Goal: Information Seeking & Learning: Learn about a topic

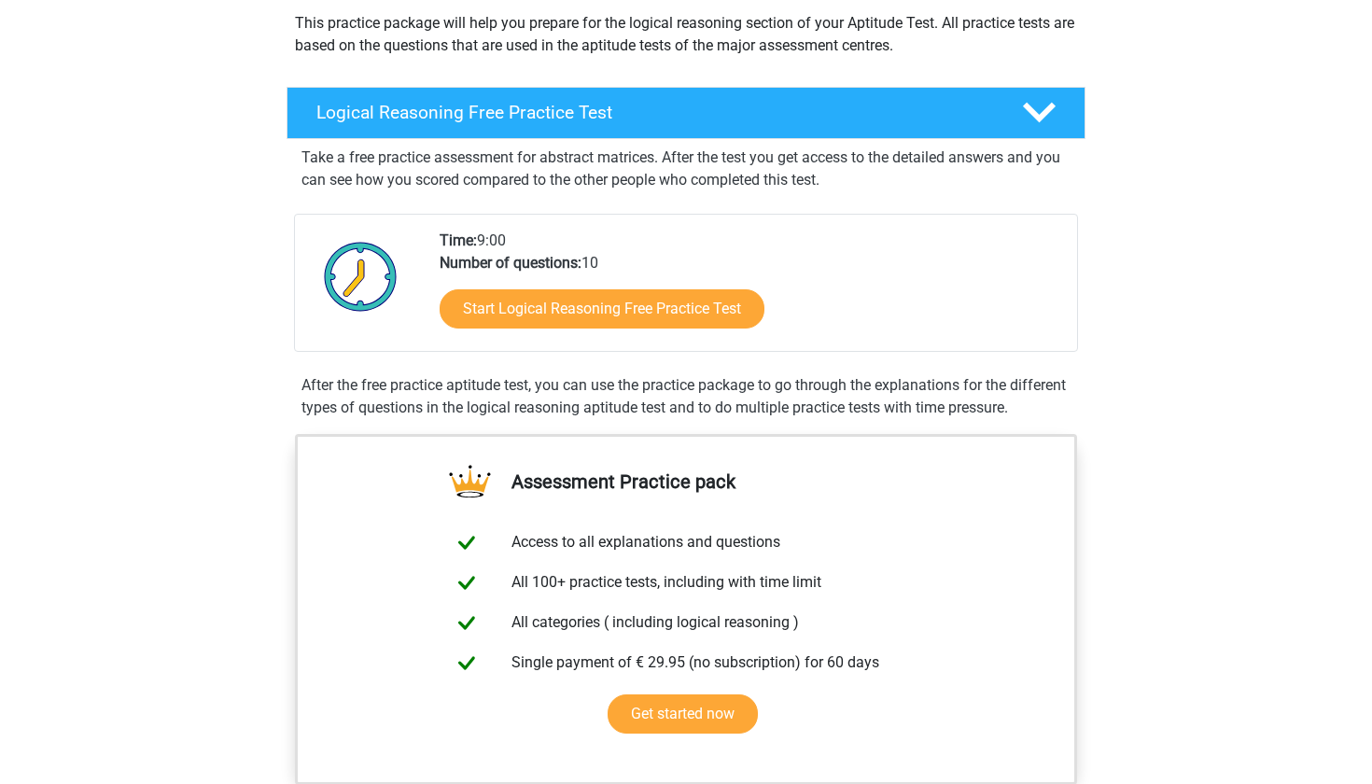
scroll to position [225, 0]
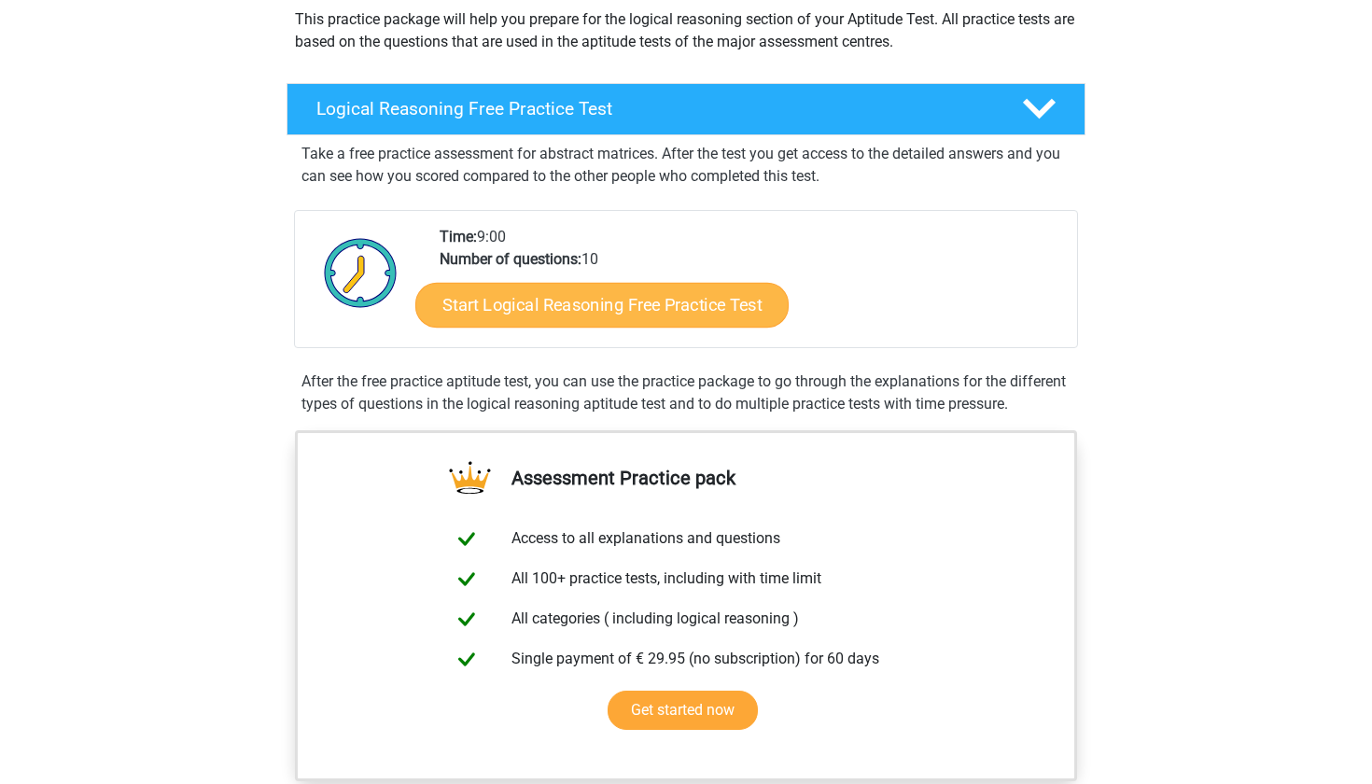
click at [601, 312] on link "Start Logical Reasoning Free Practice Test" at bounding box center [601, 304] width 373 height 45
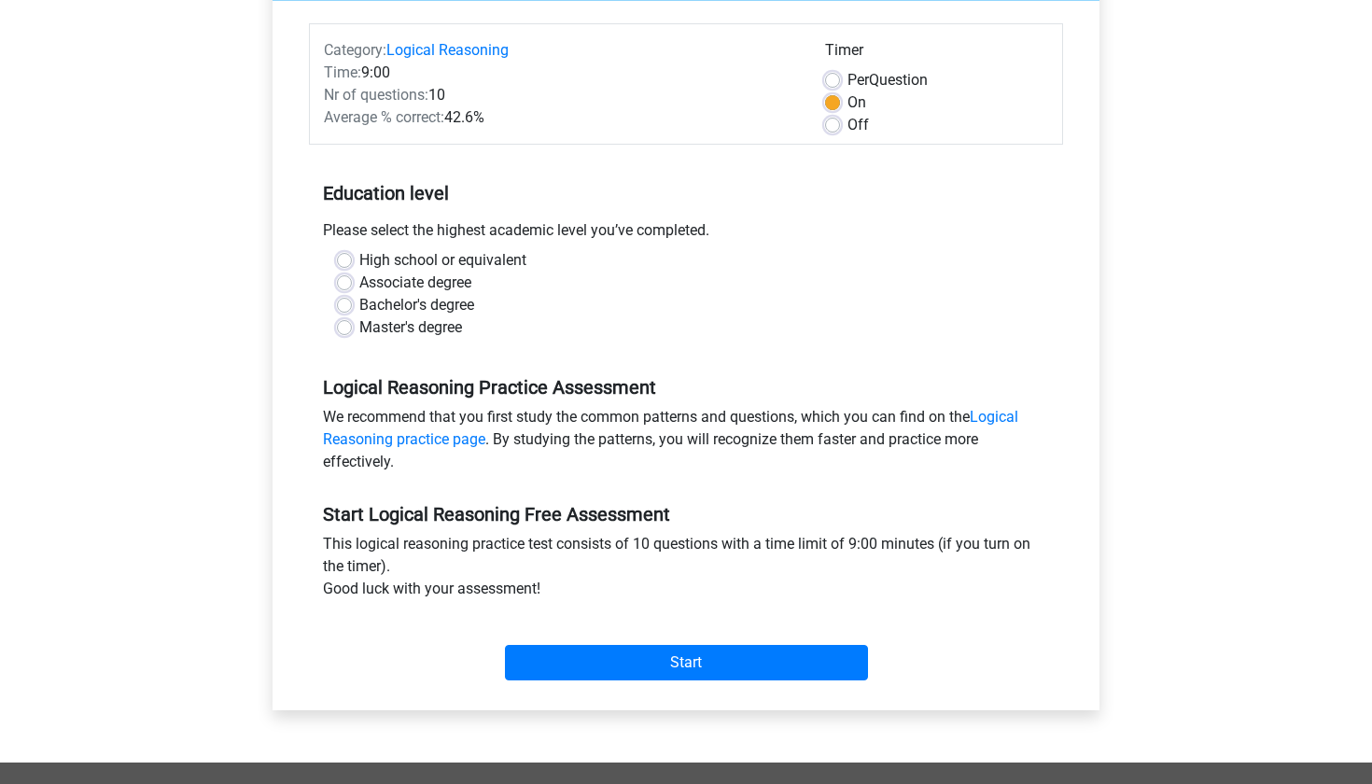
scroll to position [178, 0]
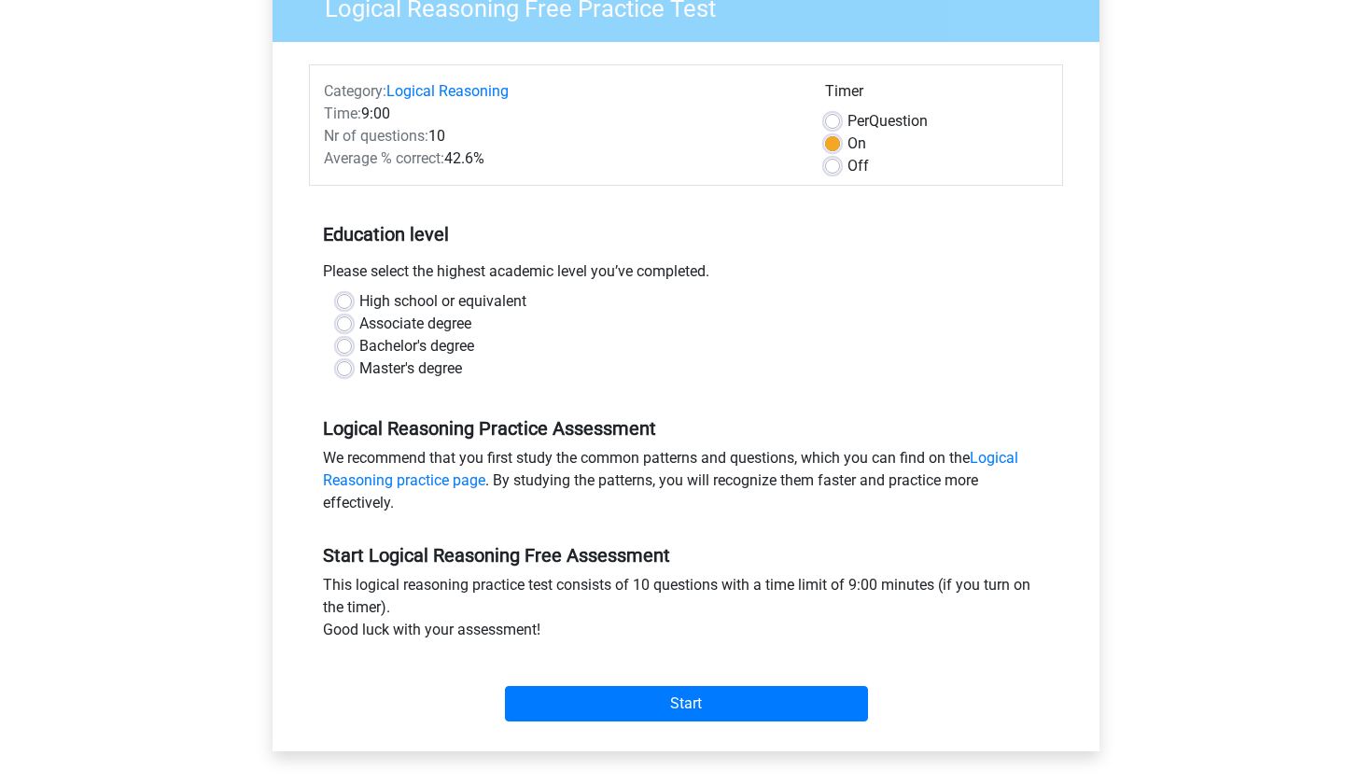
click at [352, 348] on div "Bachelor's degree" at bounding box center [686, 346] width 698 height 22
click at [359, 343] on label "Bachelor's degree" at bounding box center [416, 346] width 115 height 22
click at [346, 343] on input "Bachelor's degree" at bounding box center [344, 344] width 15 height 19
radio input "true"
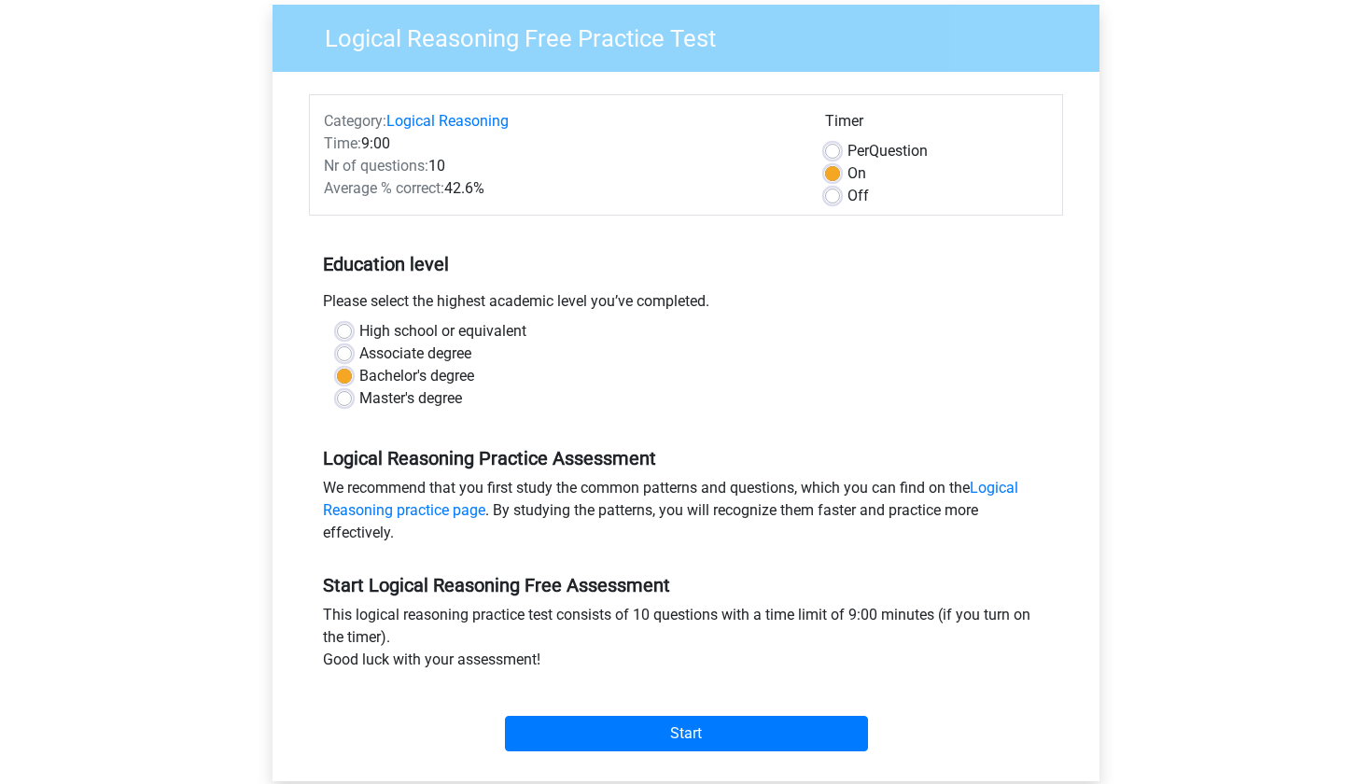
scroll to position [147, 0]
click at [359, 356] on label "Associate degree" at bounding box center [415, 354] width 112 height 22
click at [345, 356] on input "Associate degree" at bounding box center [344, 352] width 15 height 19
radio input "true"
click at [359, 384] on label "Bachelor's degree" at bounding box center [416, 377] width 115 height 22
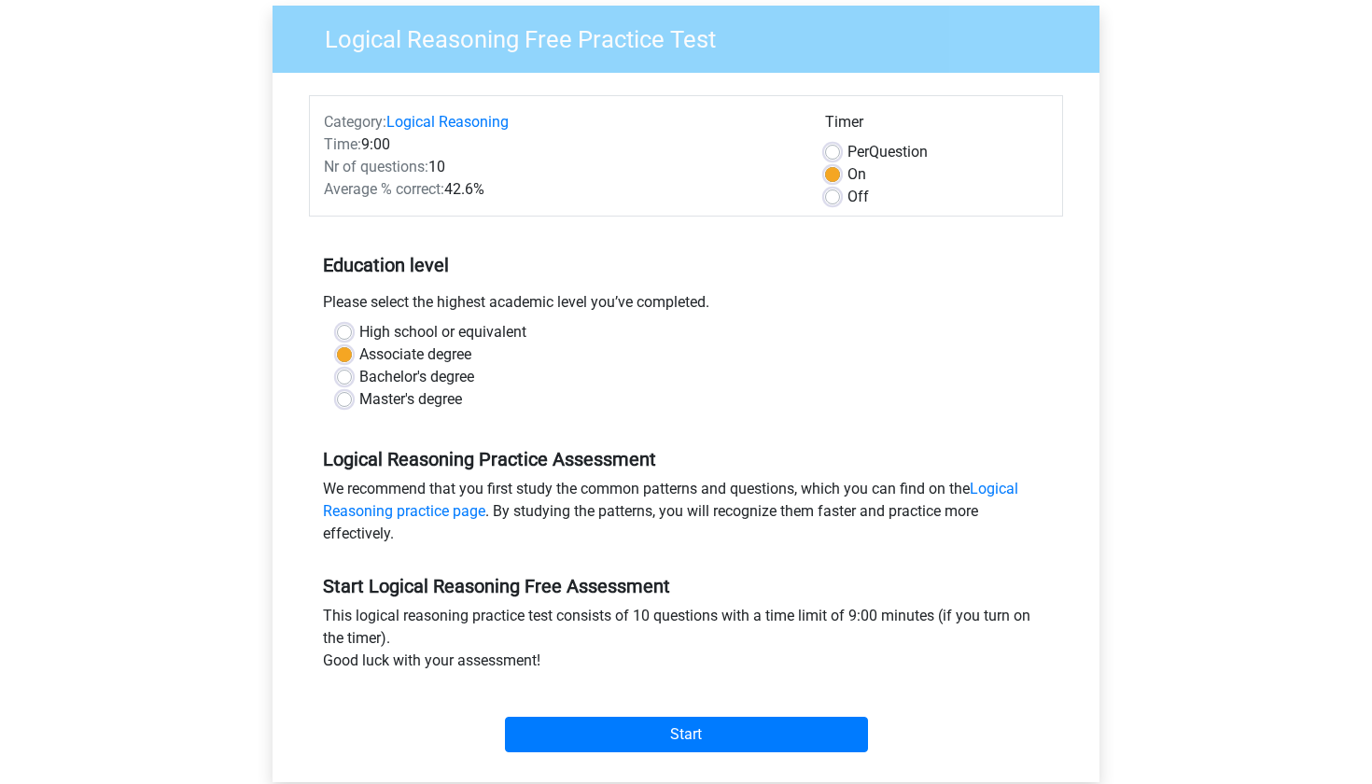
click at [339, 384] on input "Bachelor's degree" at bounding box center [344, 375] width 15 height 19
radio input "true"
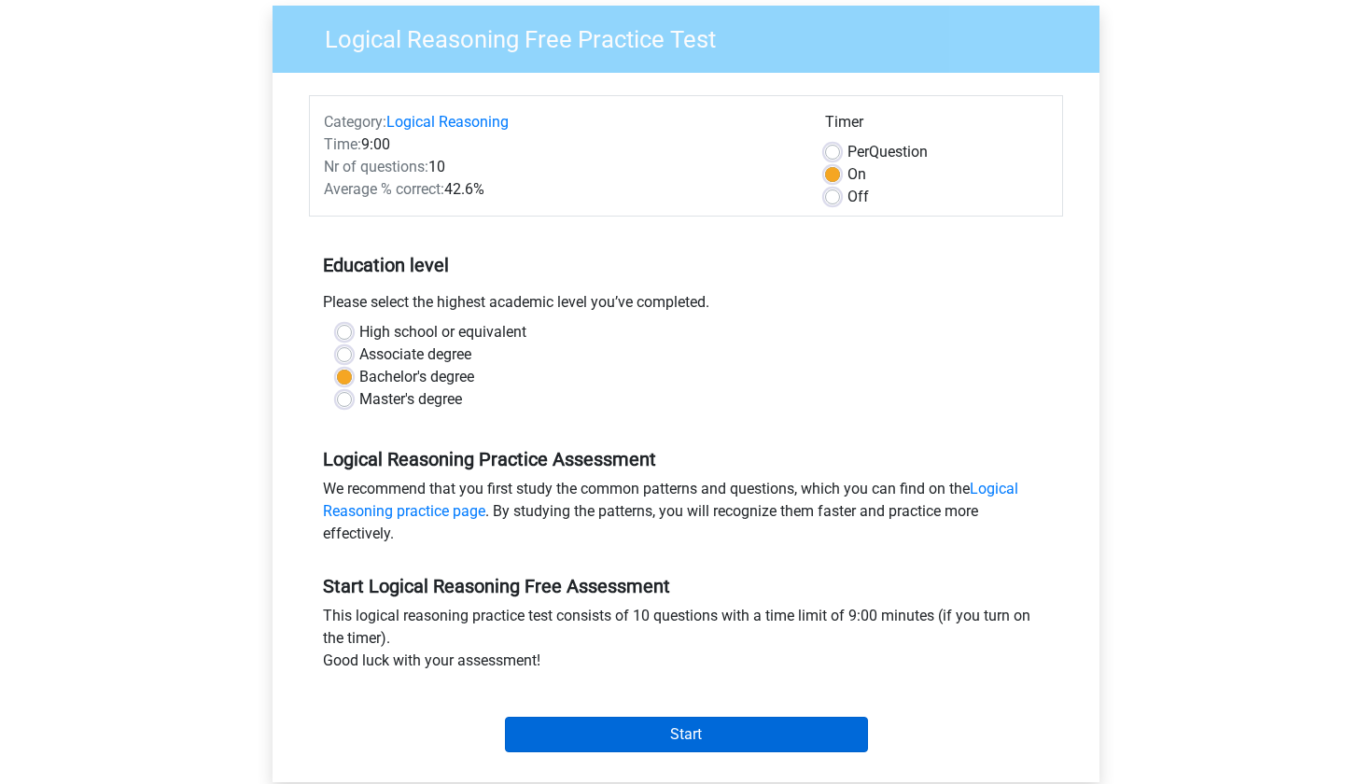
click at [637, 736] on input "Start" at bounding box center [686, 734] width 363 height 35
click at [359, 350] on label "Associate degree" at bounding box center [415, 354] width 112 height 22
click at [346, 350] on input "Associate degree" at bounding box center [344, 352] width 15 height 19
radio input "true"
click at [653, 734] on input "Start" at bounding box center [686, 734] width 363 height 35
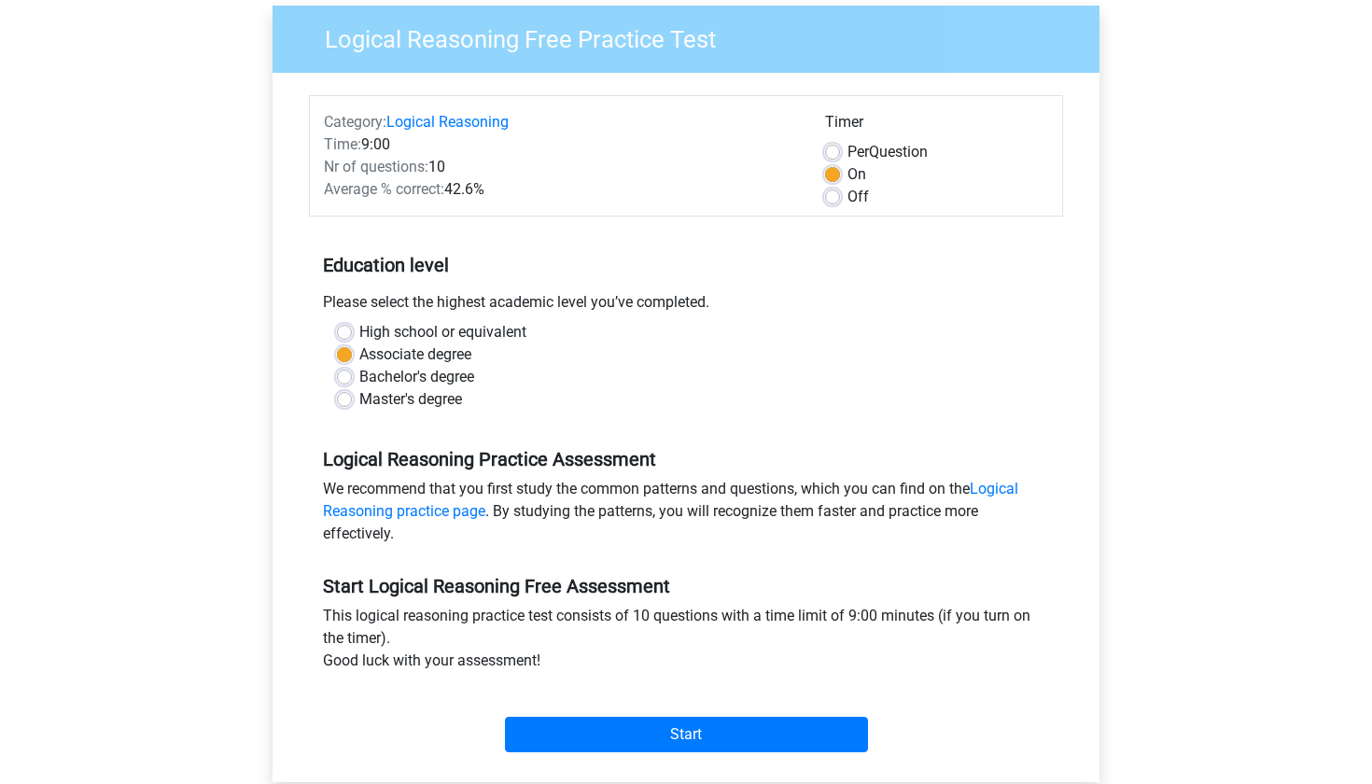
click at [349, 369] on div "Bachelor's degree" at bounding box center [686, 377] width 698 height 22
click at [359, 393] on label "Master's degree" at bounding box center [410, 399] width 103 height 22
click at [345, 393] on input "Master's degree" at bounding box center [344, 397] width 15 height 19
radio input "true"
click at [369, 509] on link "Logical Reasoning practice page" at bounding box center [670, 500] width 695 height 40
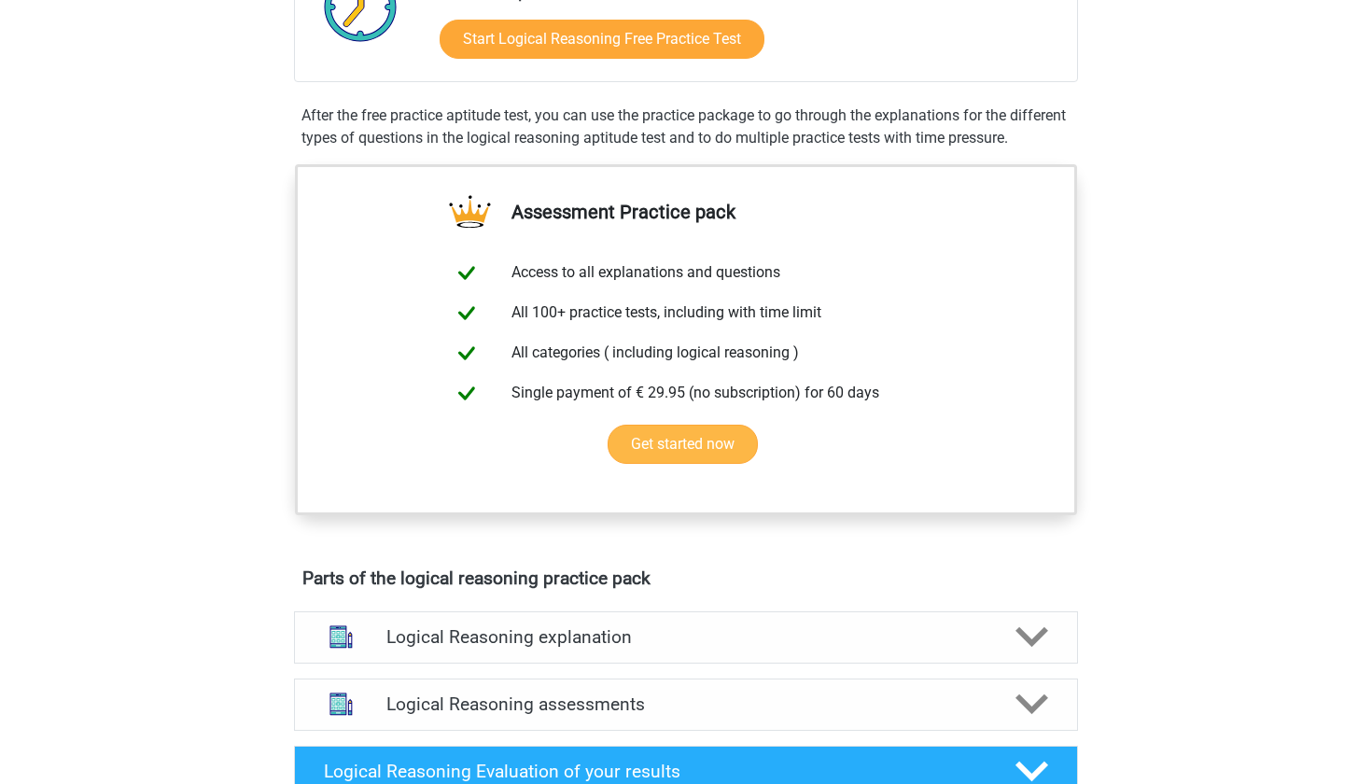
scroll to position [632, 0]
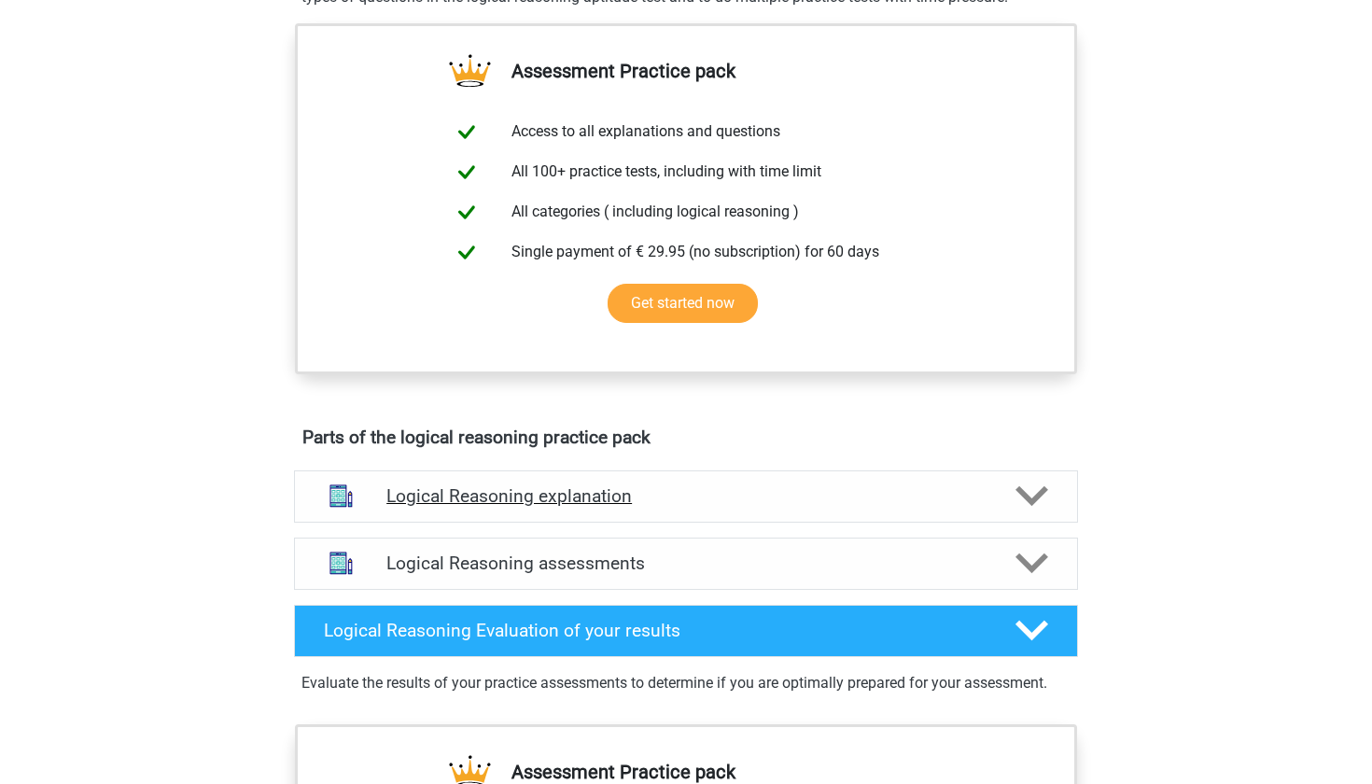
click at [616, 507] on h4 "Logical Reasoning explanation" at bounding box center [685, 495] width 599 height 21
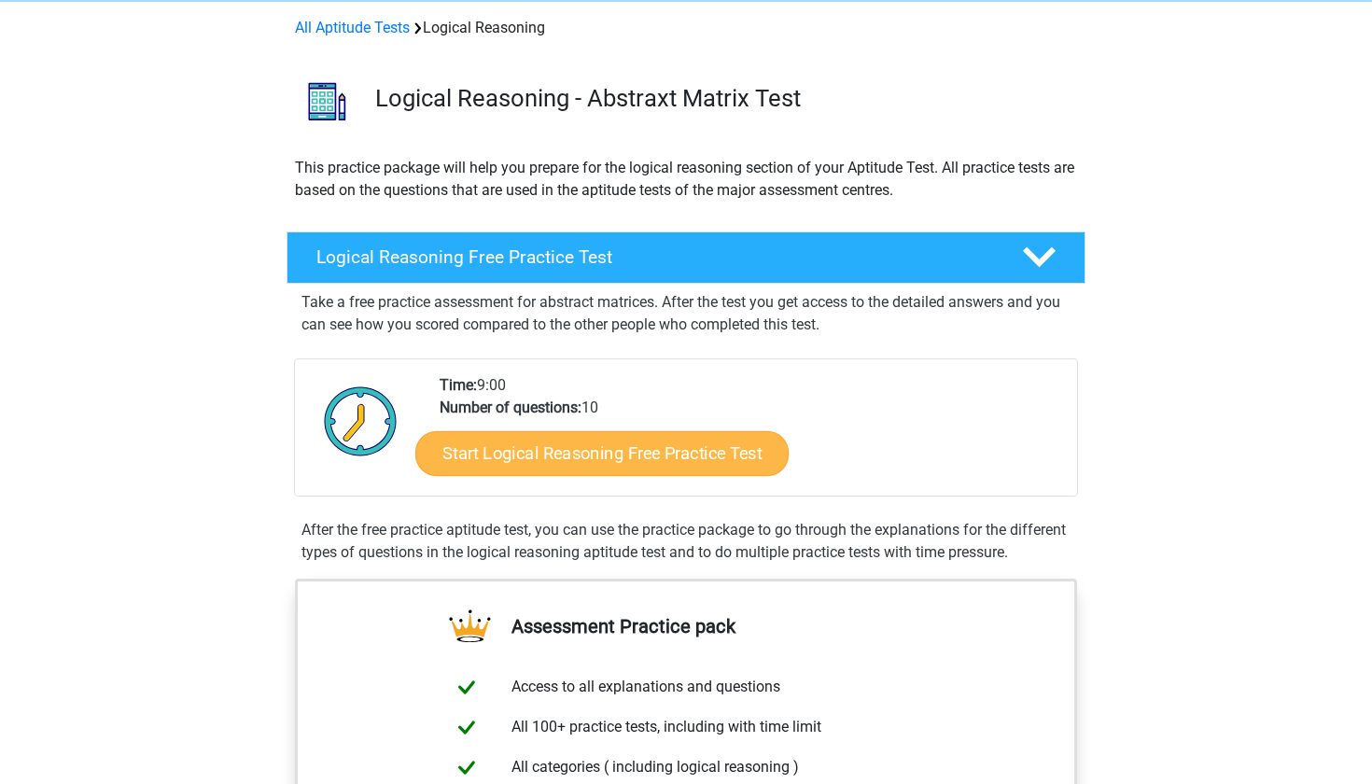
scroll to position [76, 0]
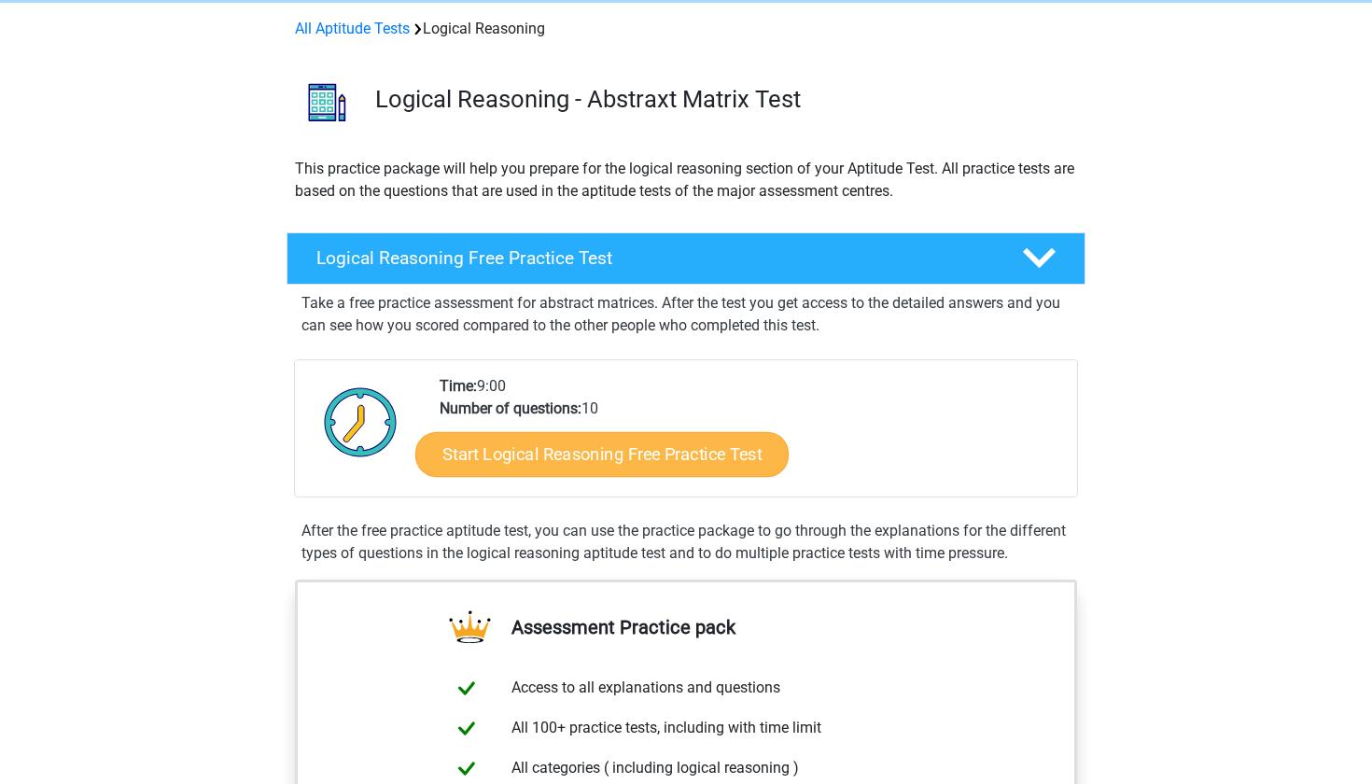
click at [595, 462] on link "Start Logical Reasoning Free Practice Test" at bounding box center [601, 453] width 373 height 45
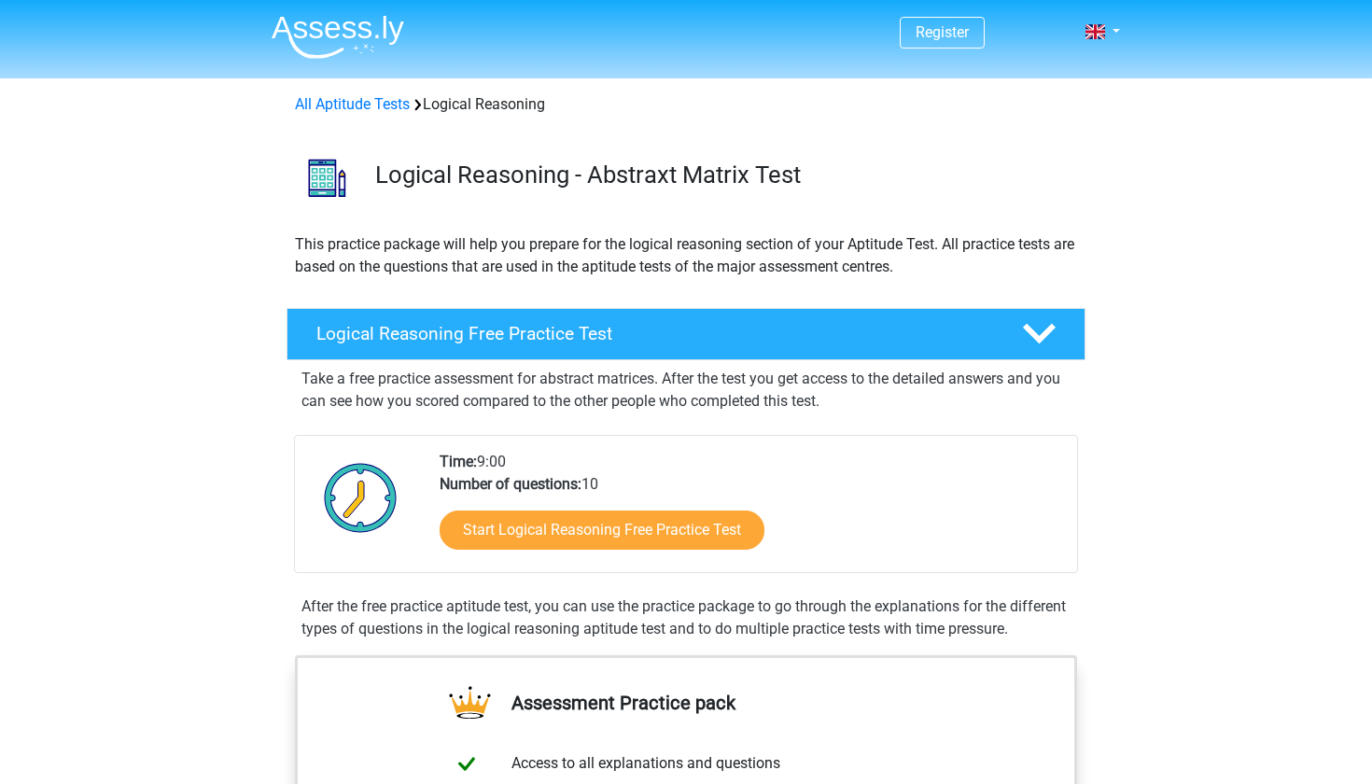
scroll to position [0, 0]
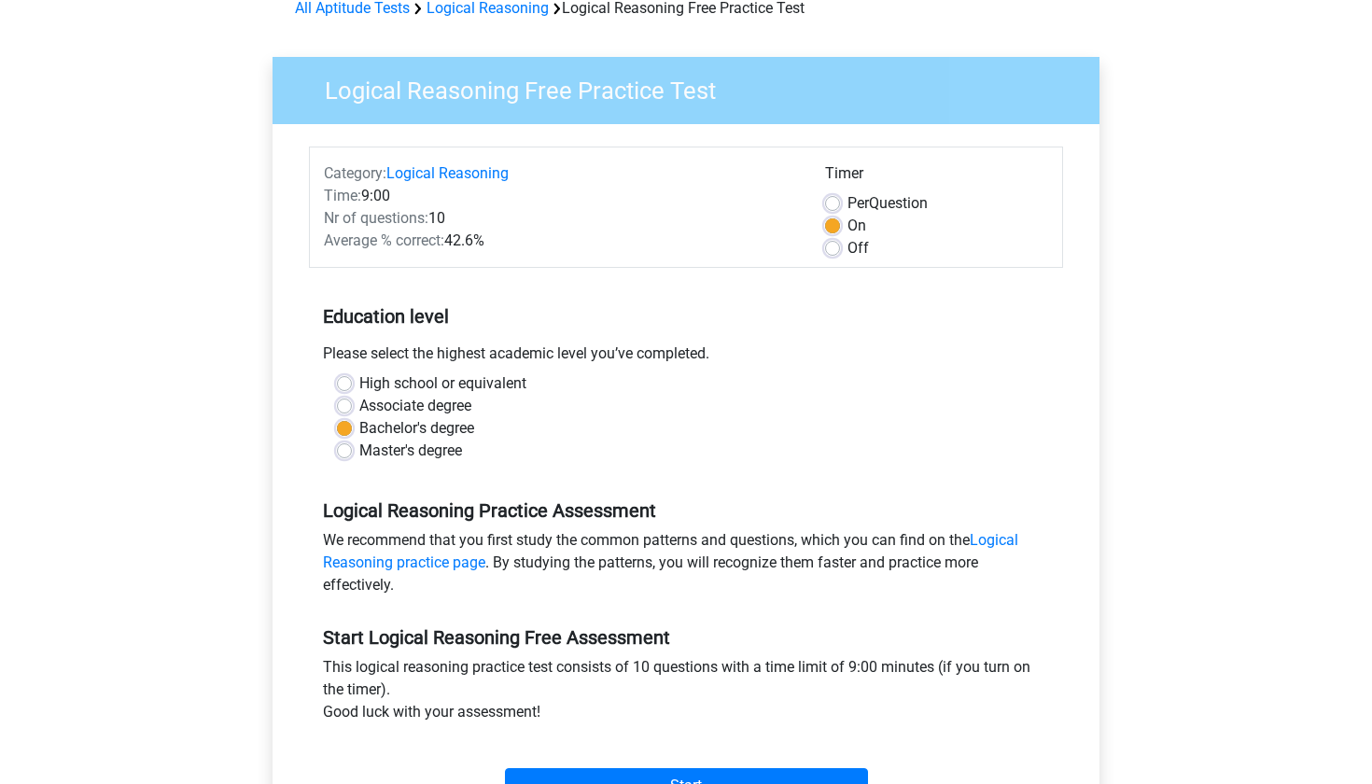
scroll to position [302, 0]
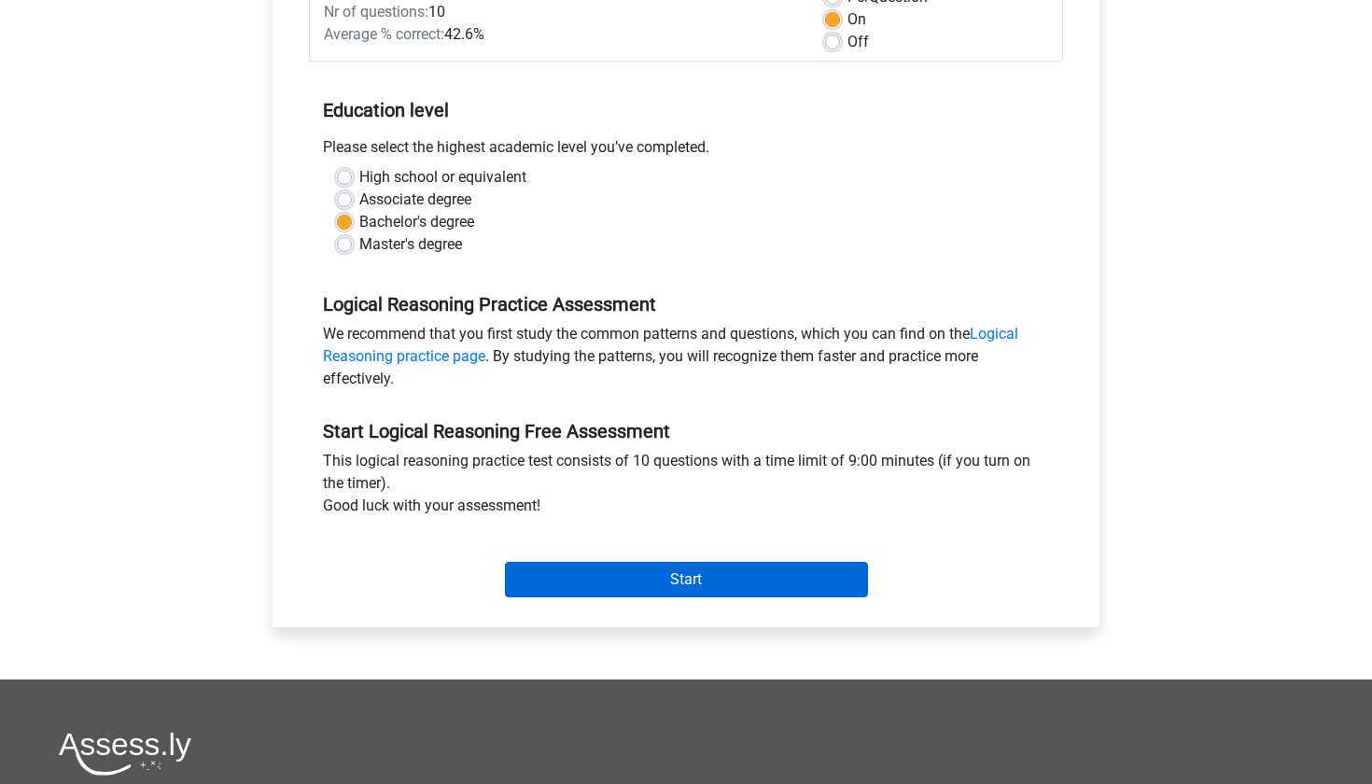
click at [611, 589] on input "Start" at bounding box center [686, 579] width 363 height 35
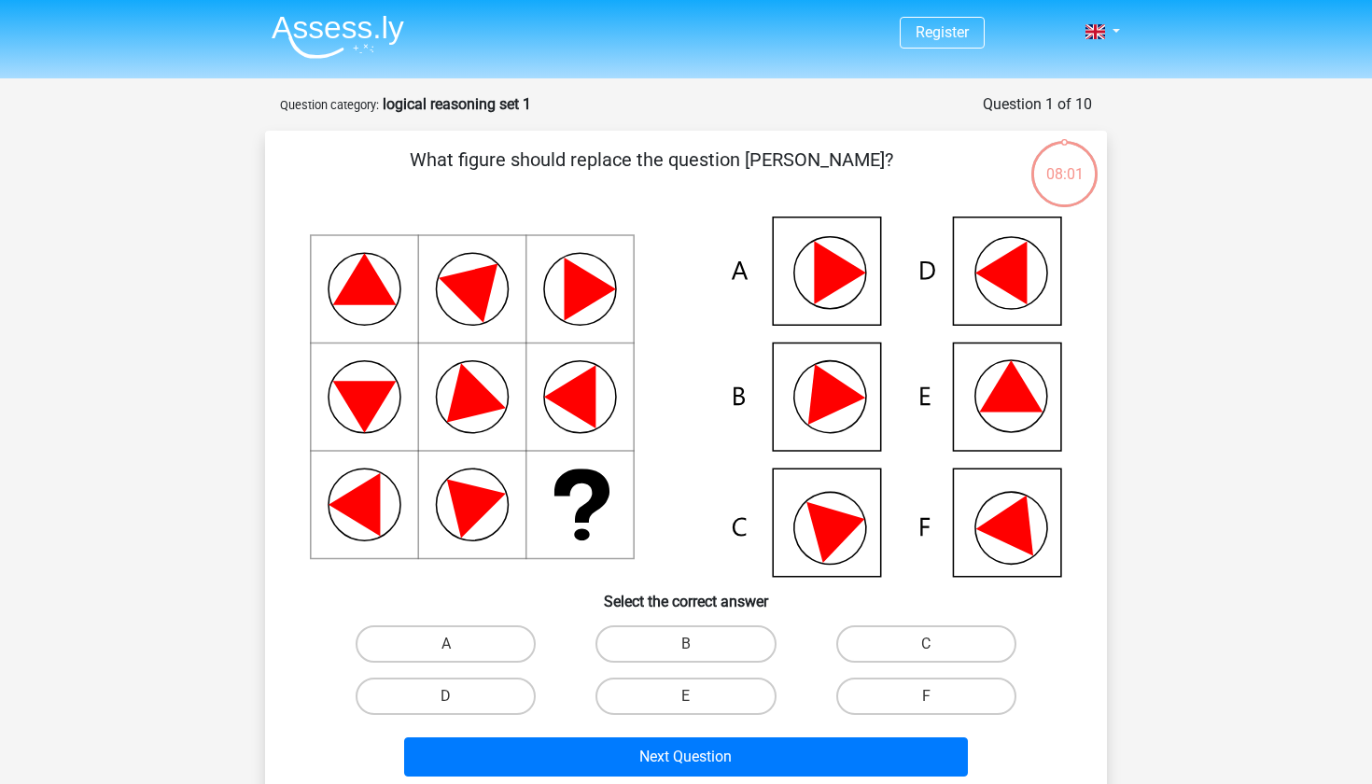
click at [829, 270] on icon at bounding box center [839, 272] width 51 height 63
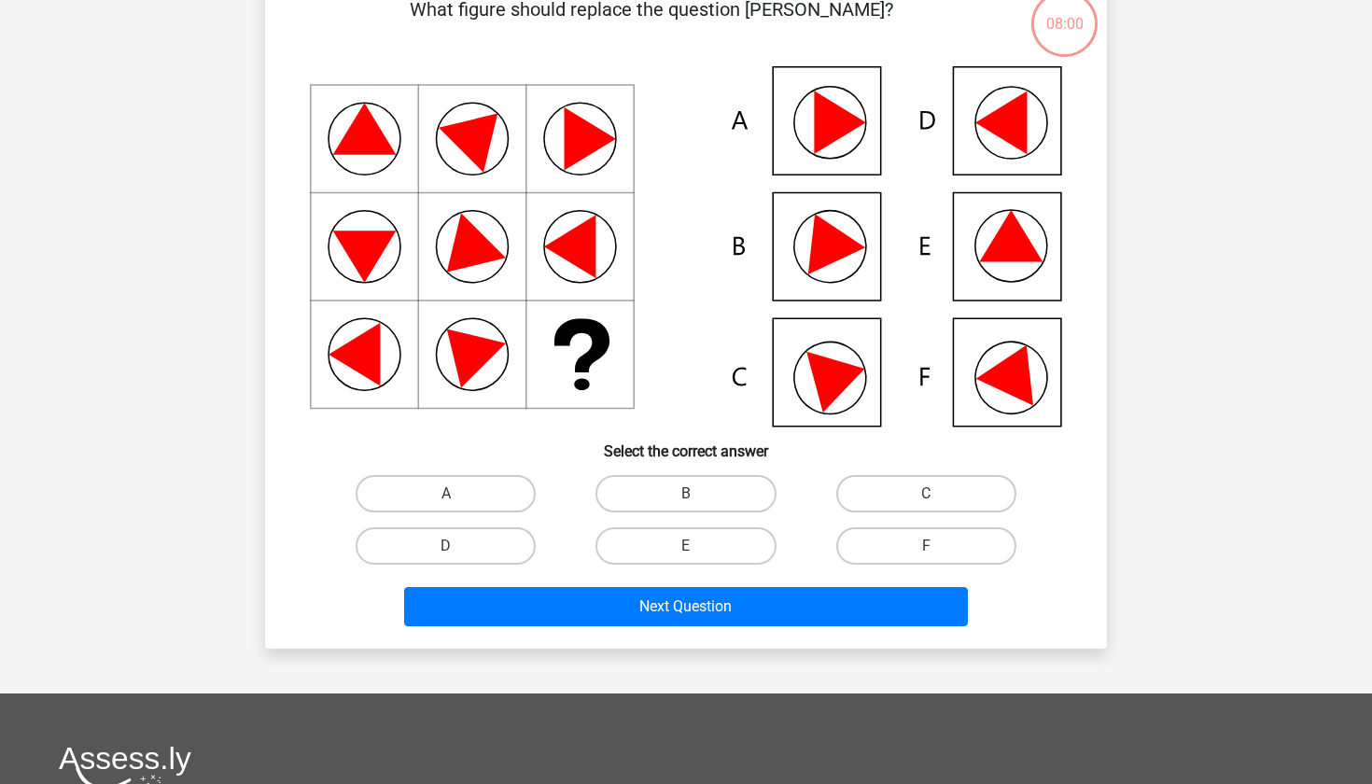
scroll to position [149, 0]
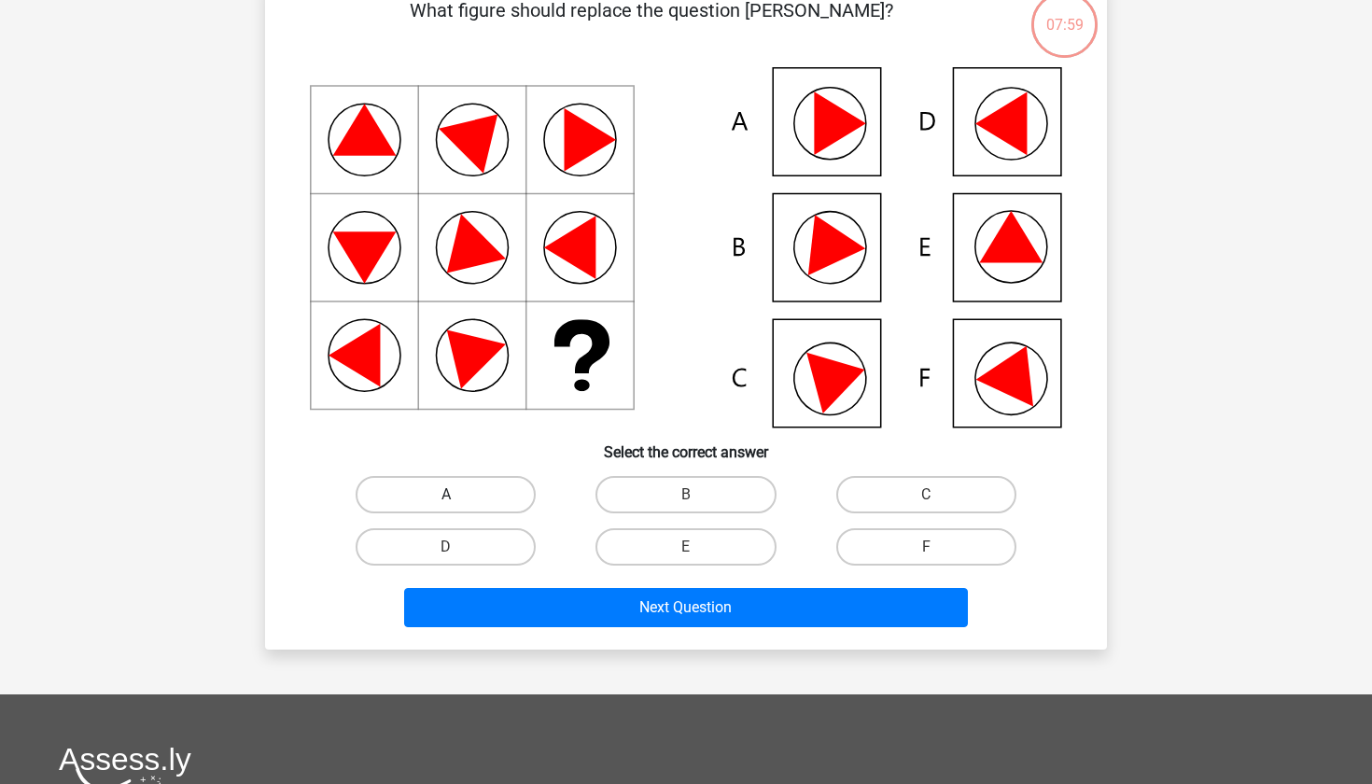
click at [435, 488] on label "A" at bounding box center [446, 494] width 180 height 37
click at [446, 495] on input "A" at bounding box center [452, 501] width 12 height 12
radio input "true"
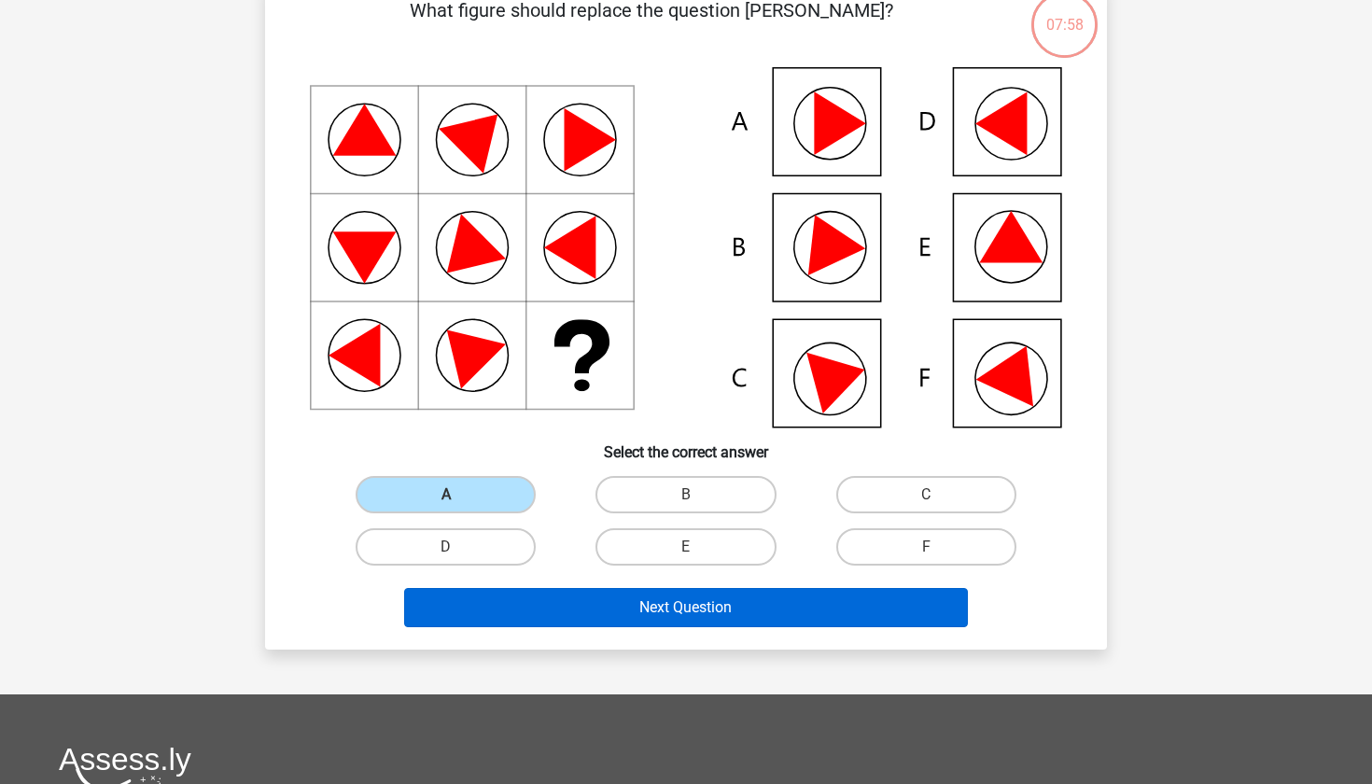
click at [615, 616] on button "Next Question" at bounding box center [686, 607] width 565 height 39
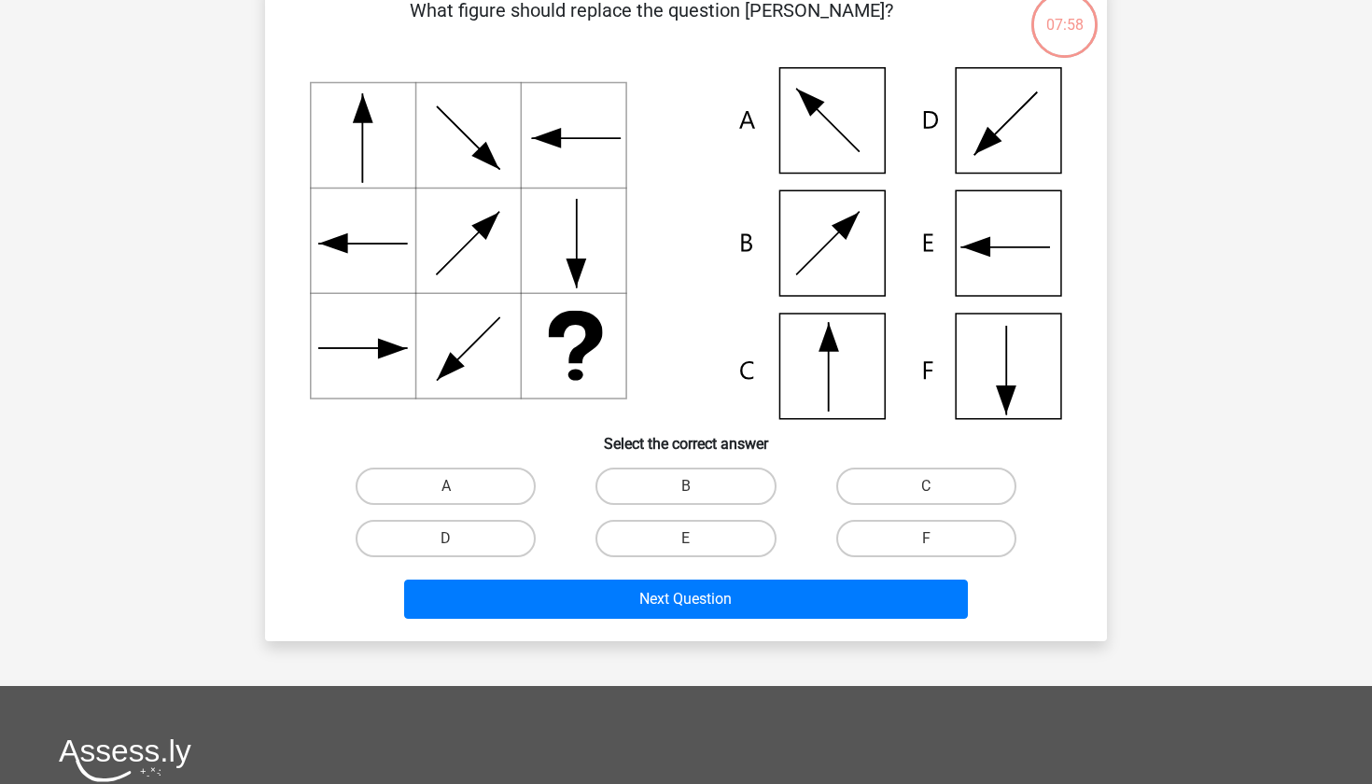
scroll to position [93, 0]
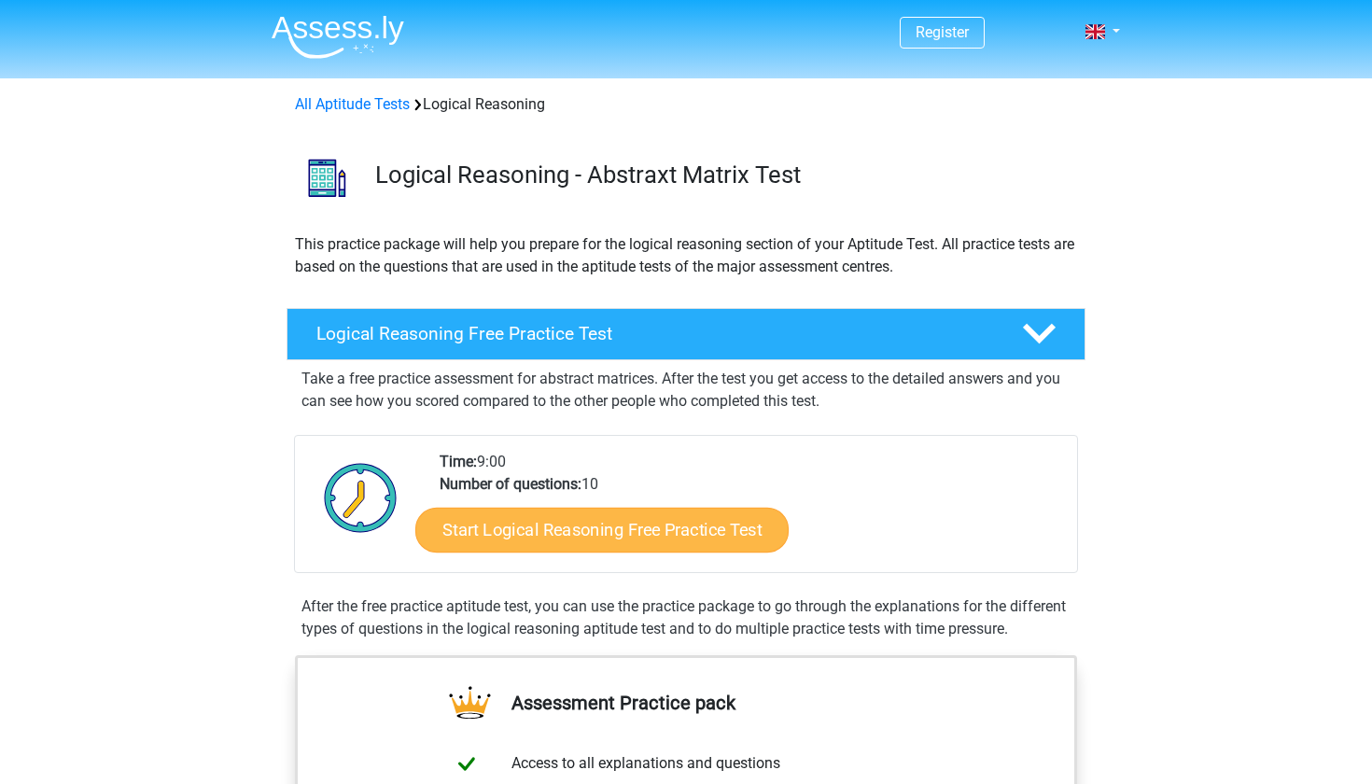
click at [553, 542] on link "Start Logical Reasoning Free Practice Test" at bounding box center [601, 529] width 373 height 45
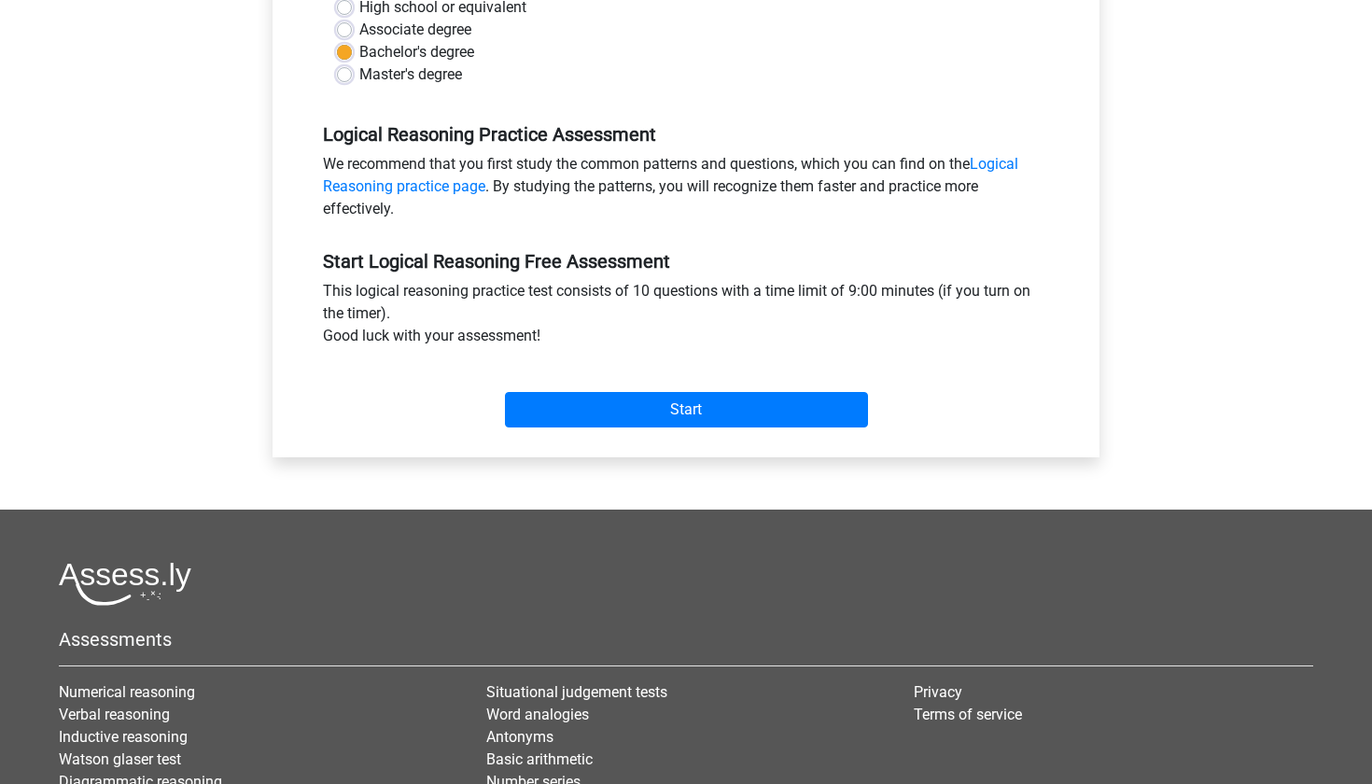
scroll to position [548, 0]
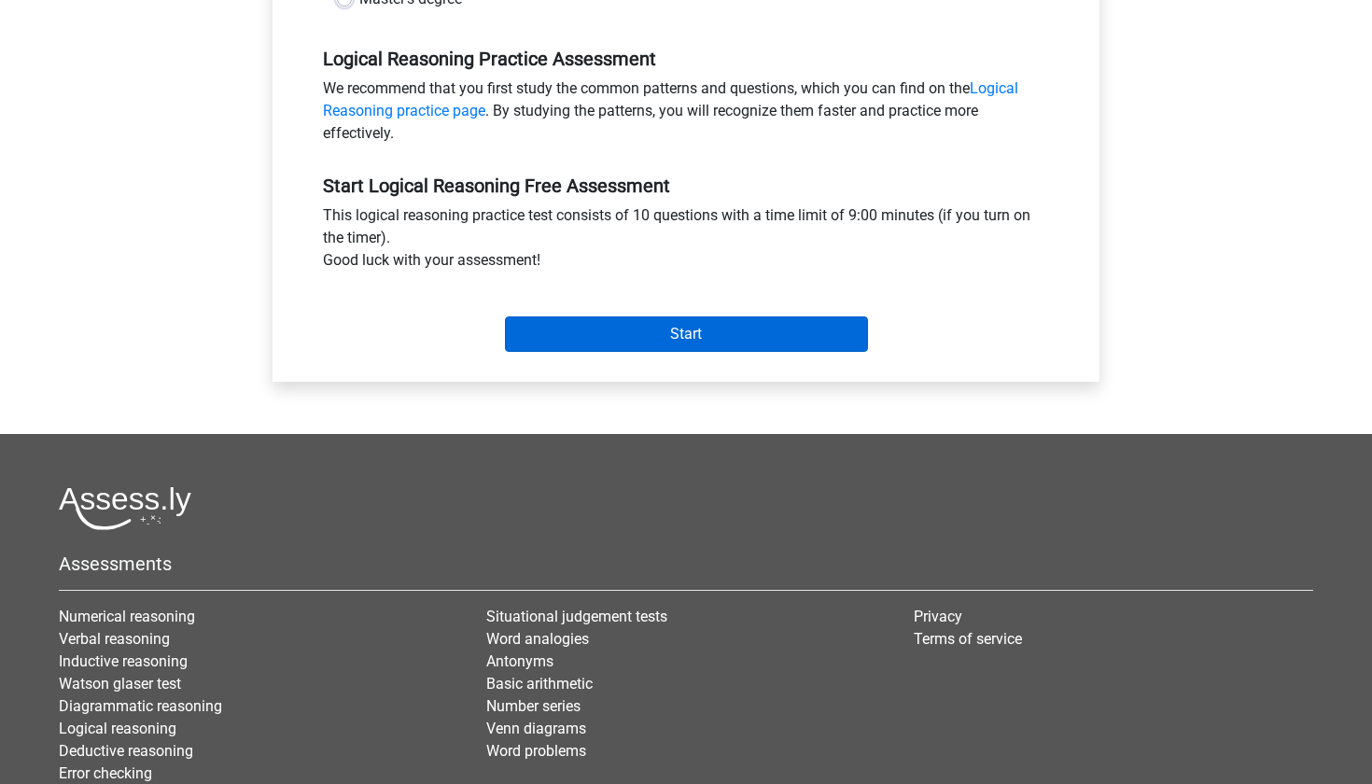
click at [678, 339] on input "Start" at bounding box center [686, 333] width 363 height 35
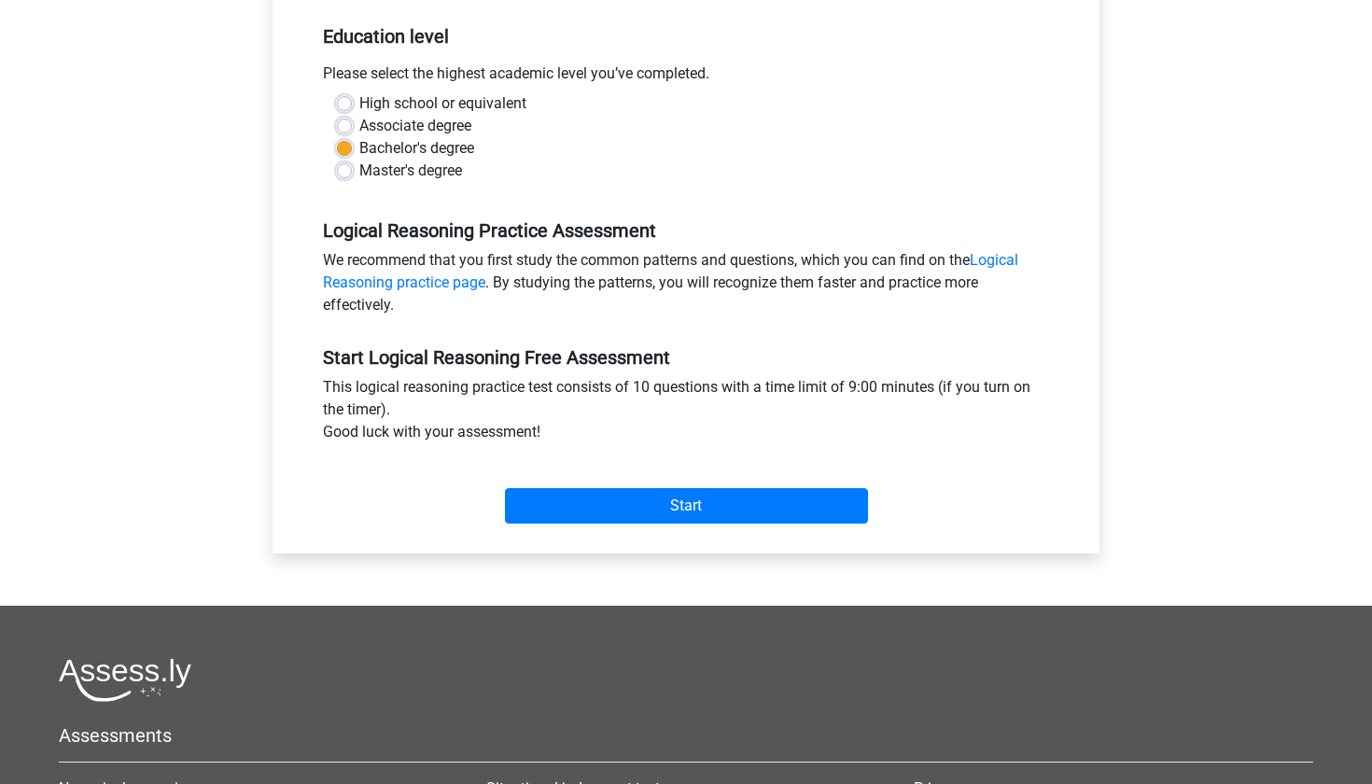
scroll to position [360, 0]
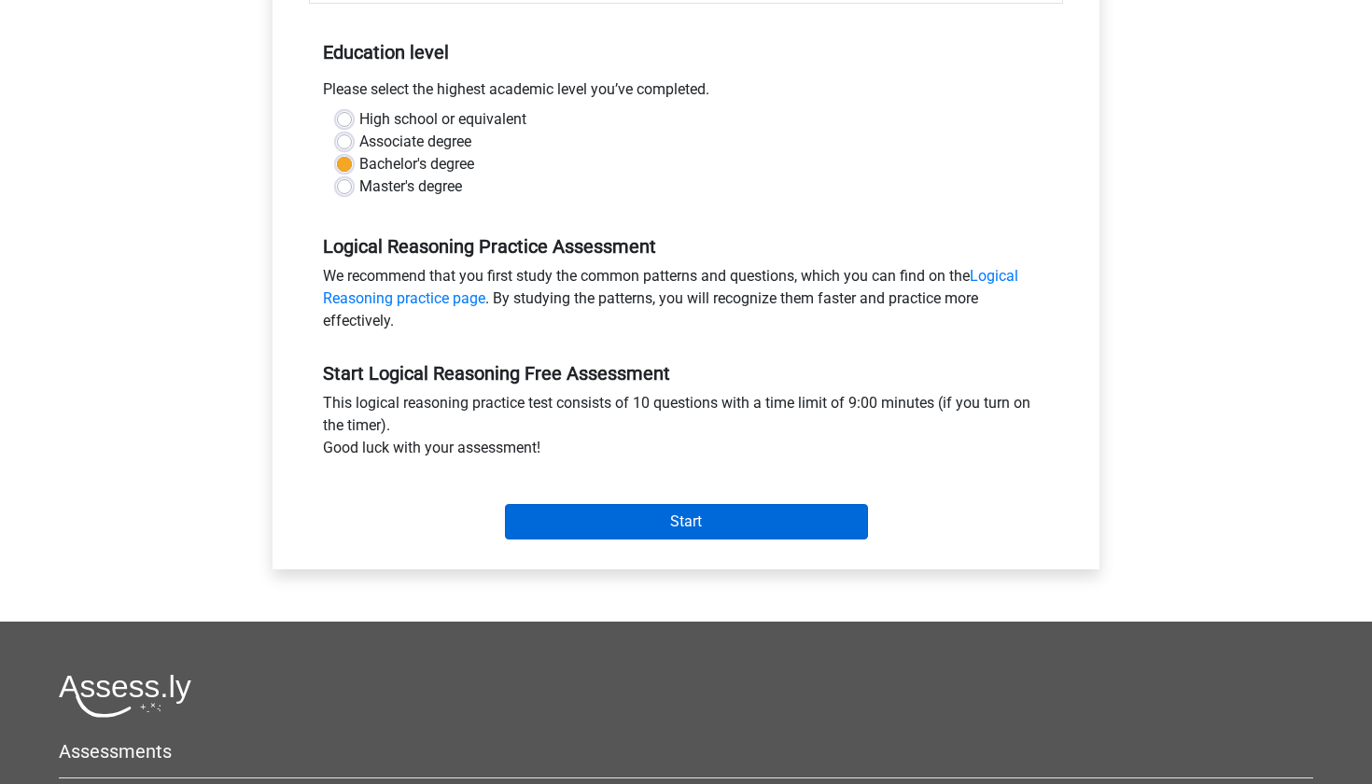
click at [575, 528] on input "Start" at bounding box center [686, 521] width 363 height 35
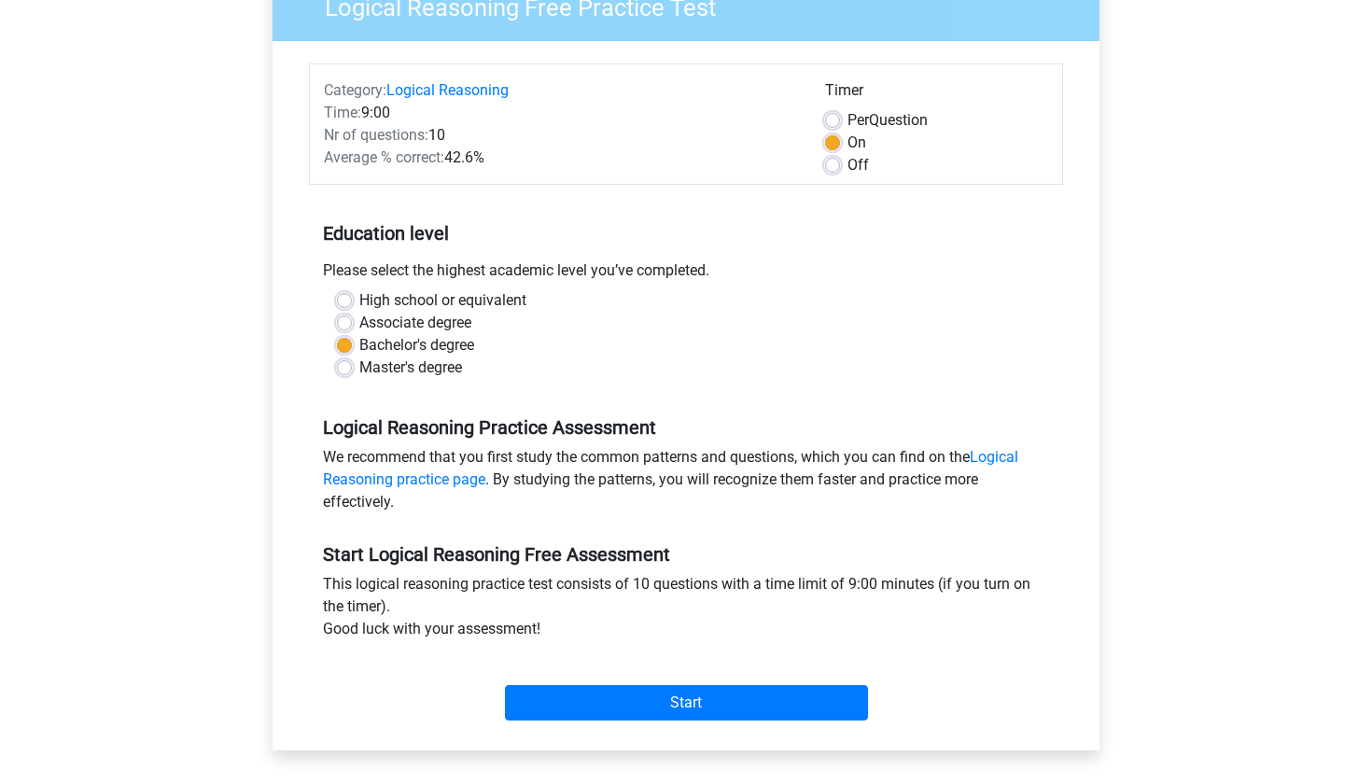
scroll to position [0, 0]
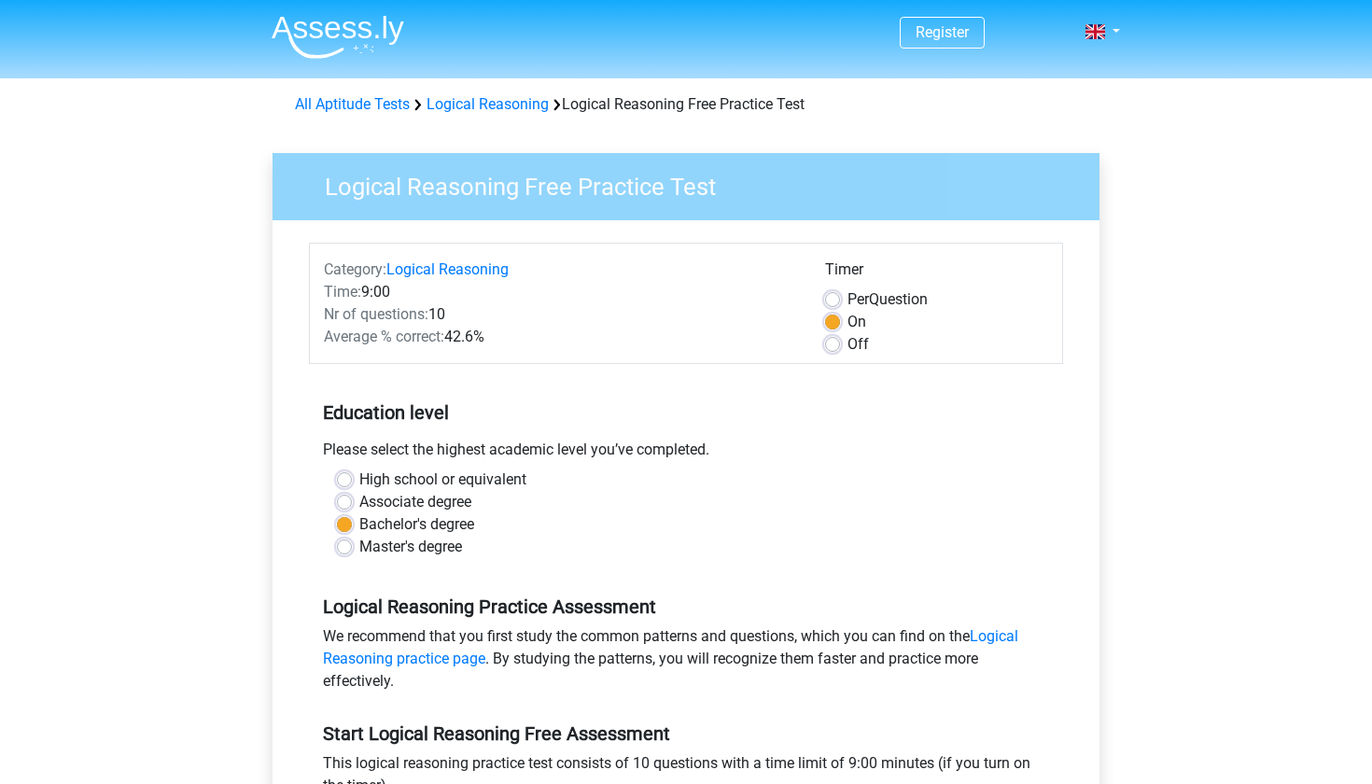
click at [847, 348] on label "Off" at bounding box center [857, 344] width 21 height 22
click at [835, 348] on input "Off" at bounding box center [832, 342] width 15 height 19
radio input "true"
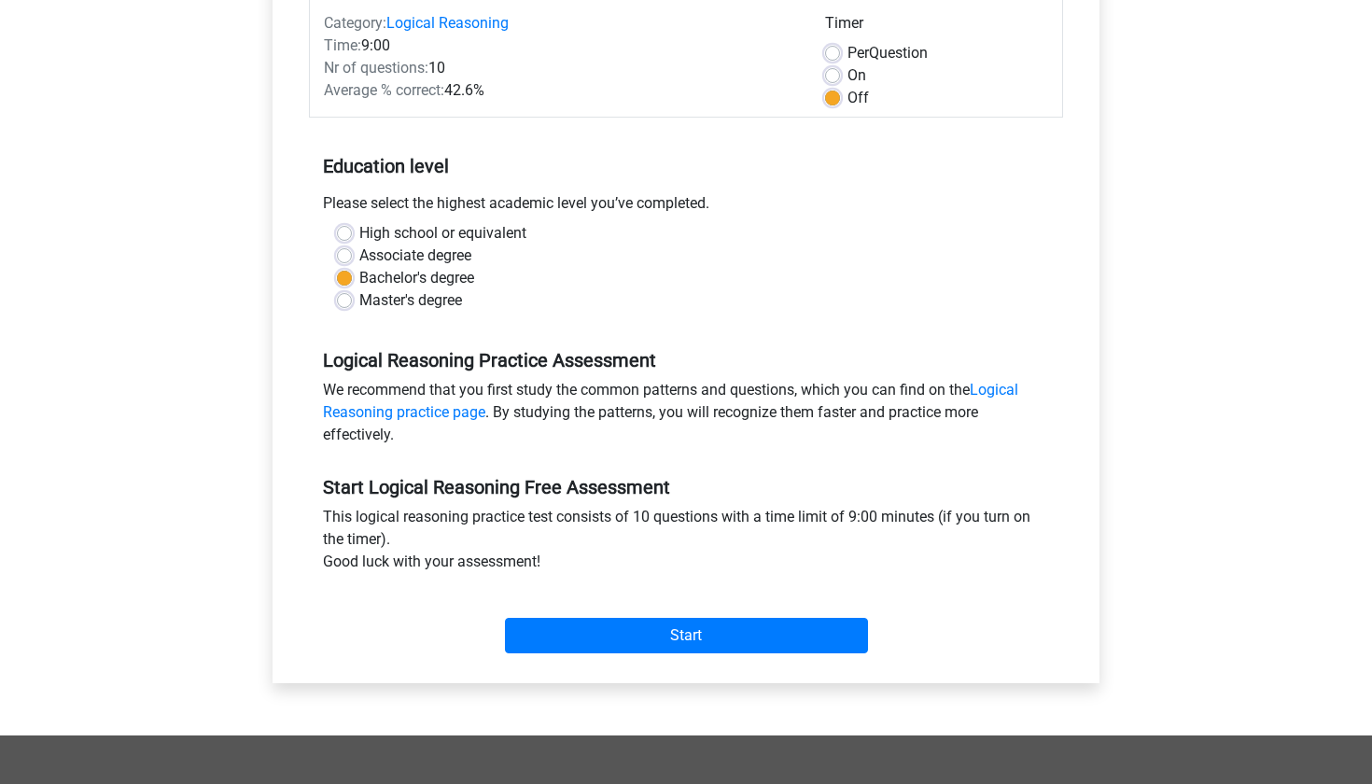
scroll to position [262, 0]
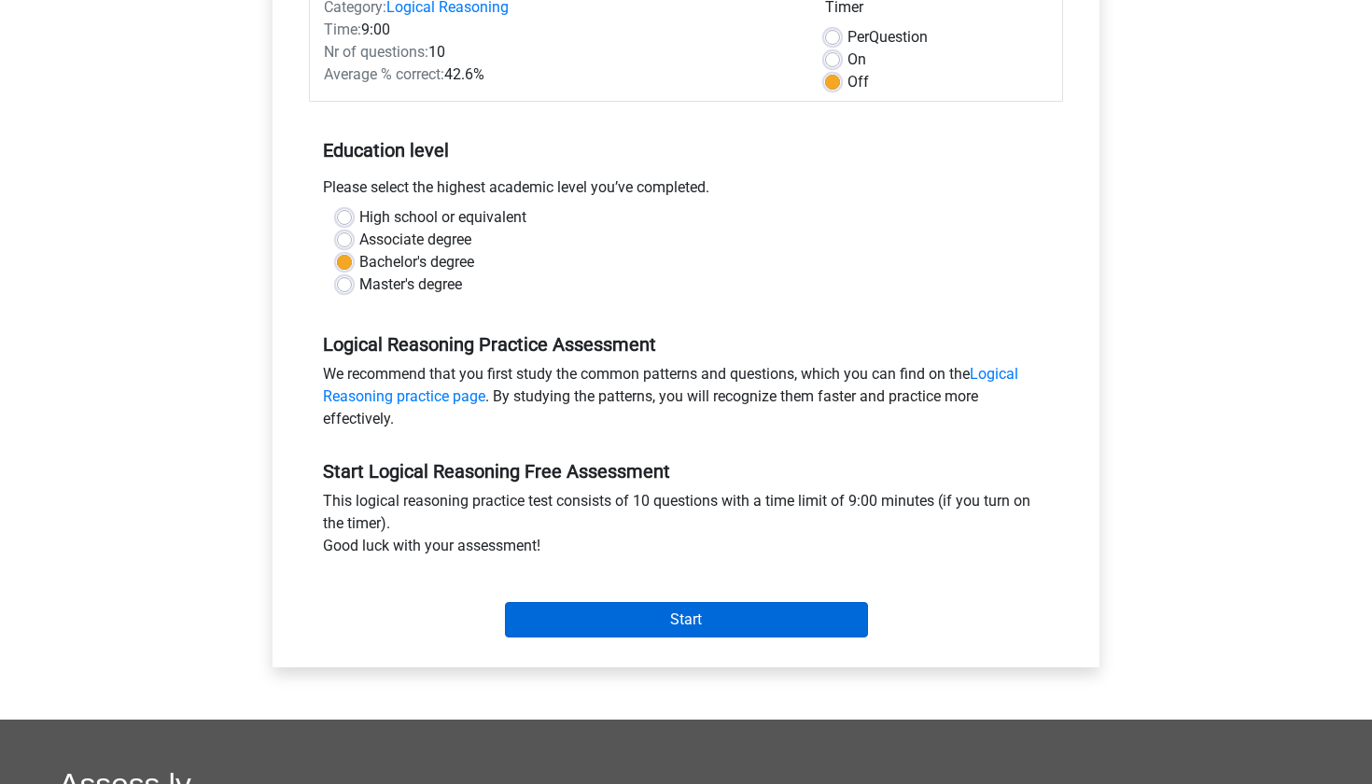
click at [717, 627] on input "Start" at bounding box center [686, 619] width 363 height 35
click at [847, 60] on label "On" at bounding box center [856, 60] width 19 height 22
click at [835, 60] on input "On" at bounding box center [832, 58] width 15 height 19
radio input "true"
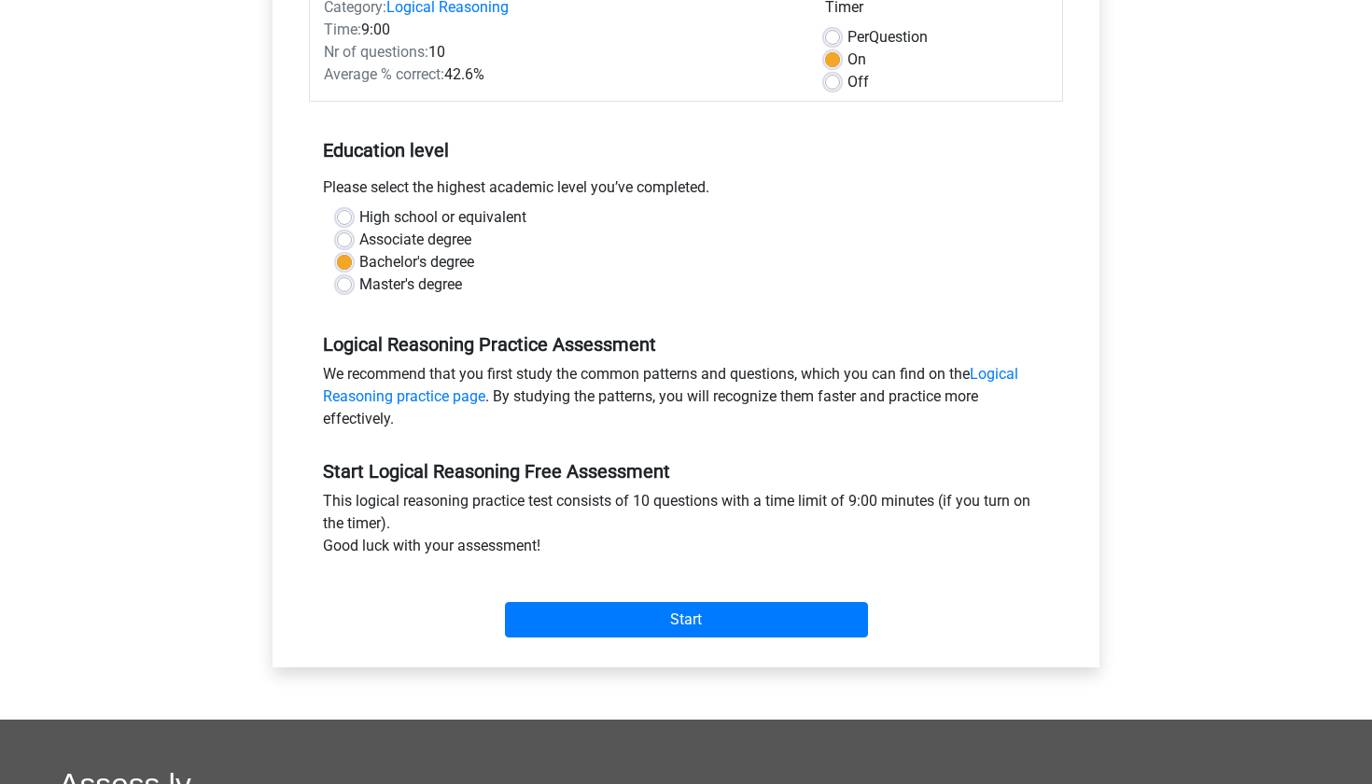
click at [847, 42] on label "Per Question" at bounding box center [887, 37] width 80 height 22
click at [835, 42] on input "Per Question" at bounding box center [832, 35] width 15 height 19
radio input "true"
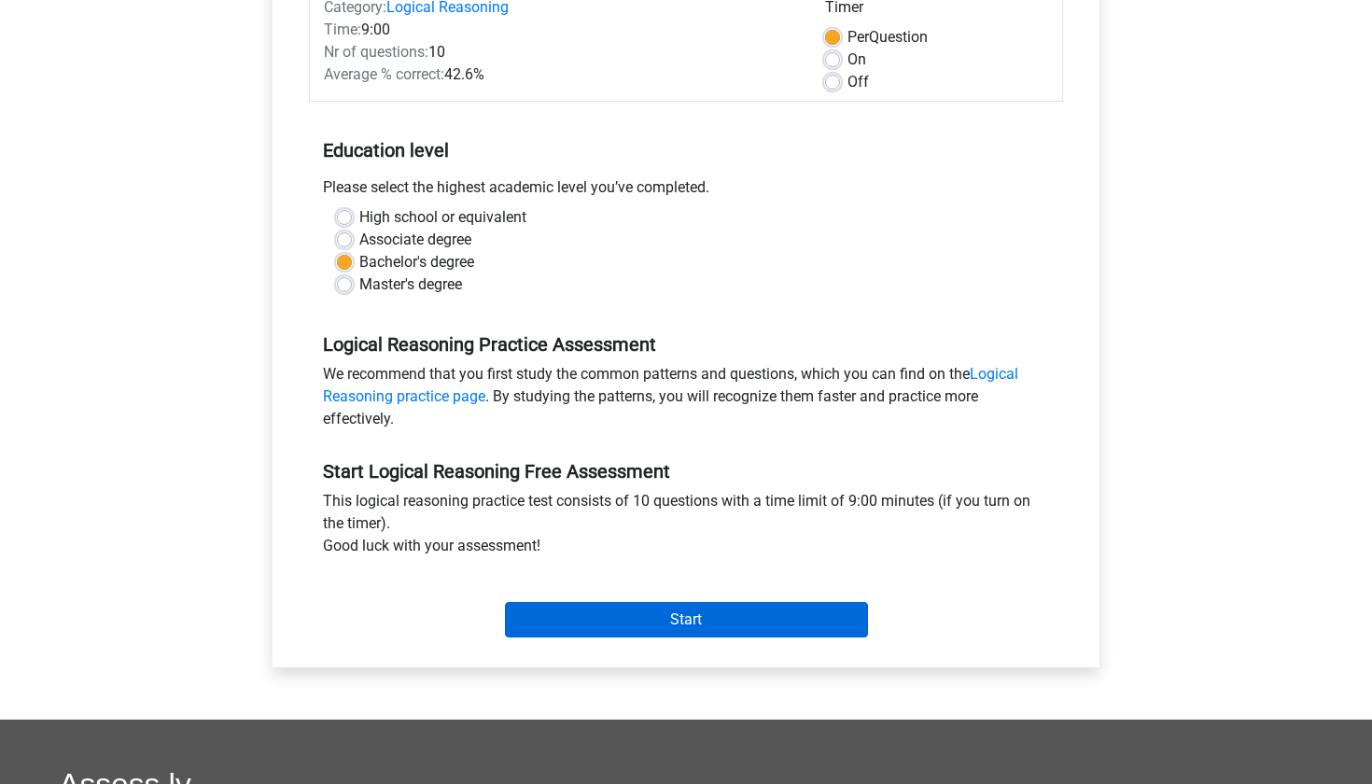
click at [672, 625] on input "Start" at bounding box center [686, 619] width 363 height 35
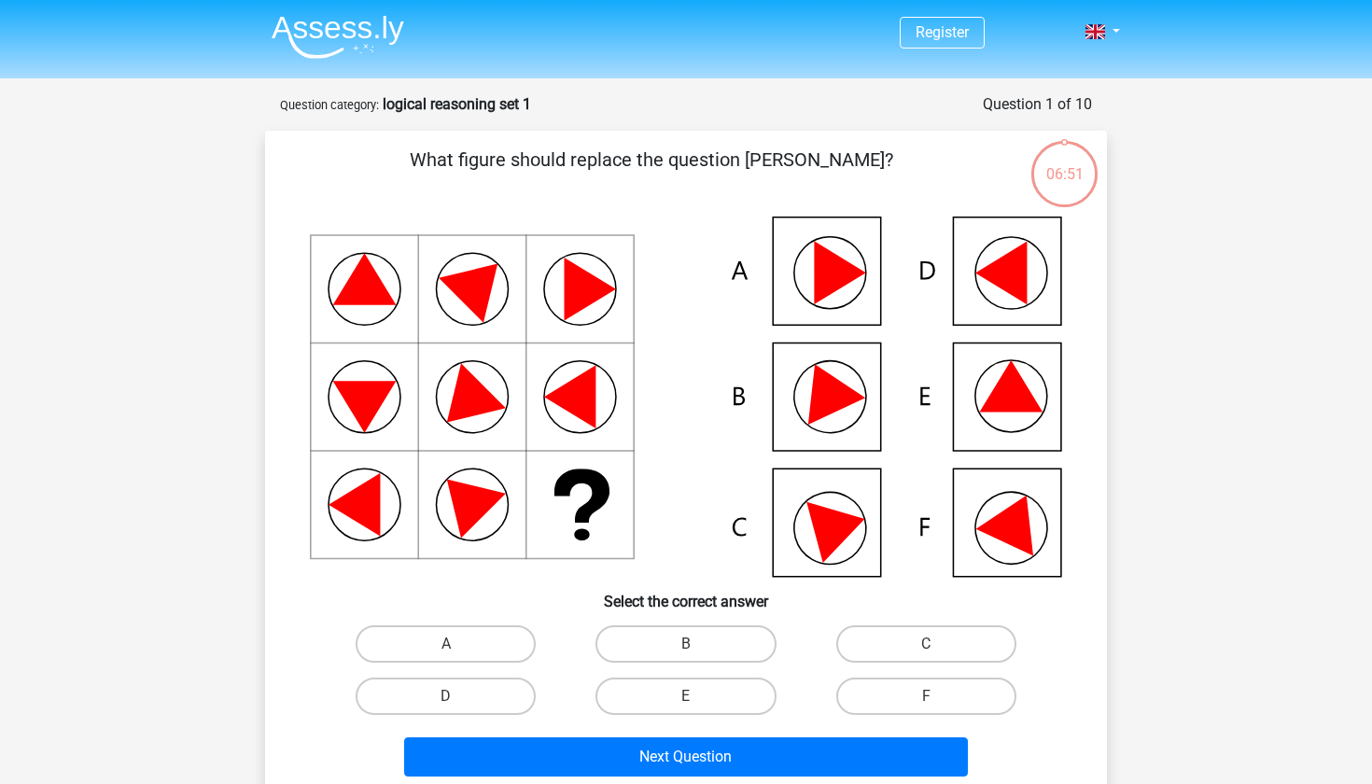
click at [1056, 154] on div "06:51" at bounding box center [1064, 162] width 70 height 47
click at [922, 271] on icon at bounding box center [927, 270] width 15 height 18
click at [467, 697] on label "D" at bounding box center [446, 696] width 180 height 37
click at [458, 697] on input "D" at bounding box center [452, 702] width 12 height 12
radio input "true"
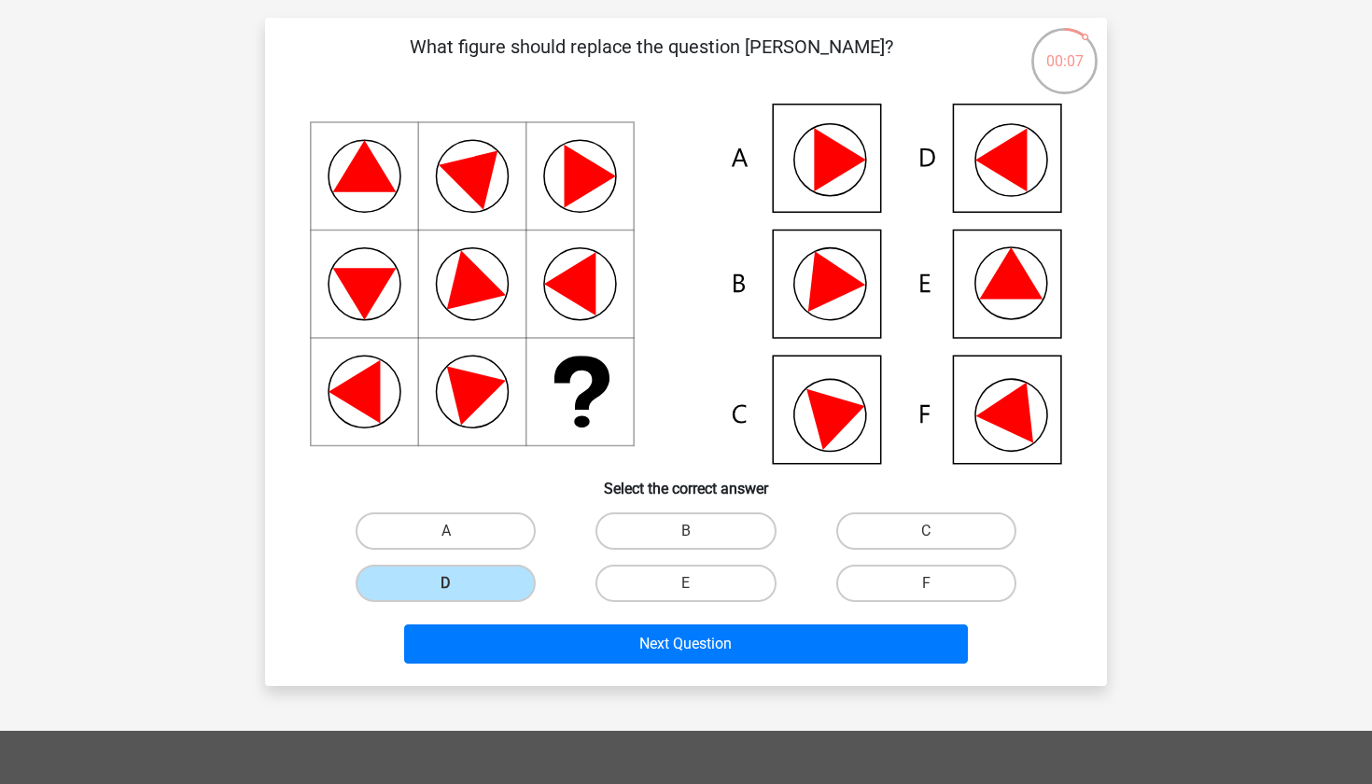
scroll to position [134, 0]
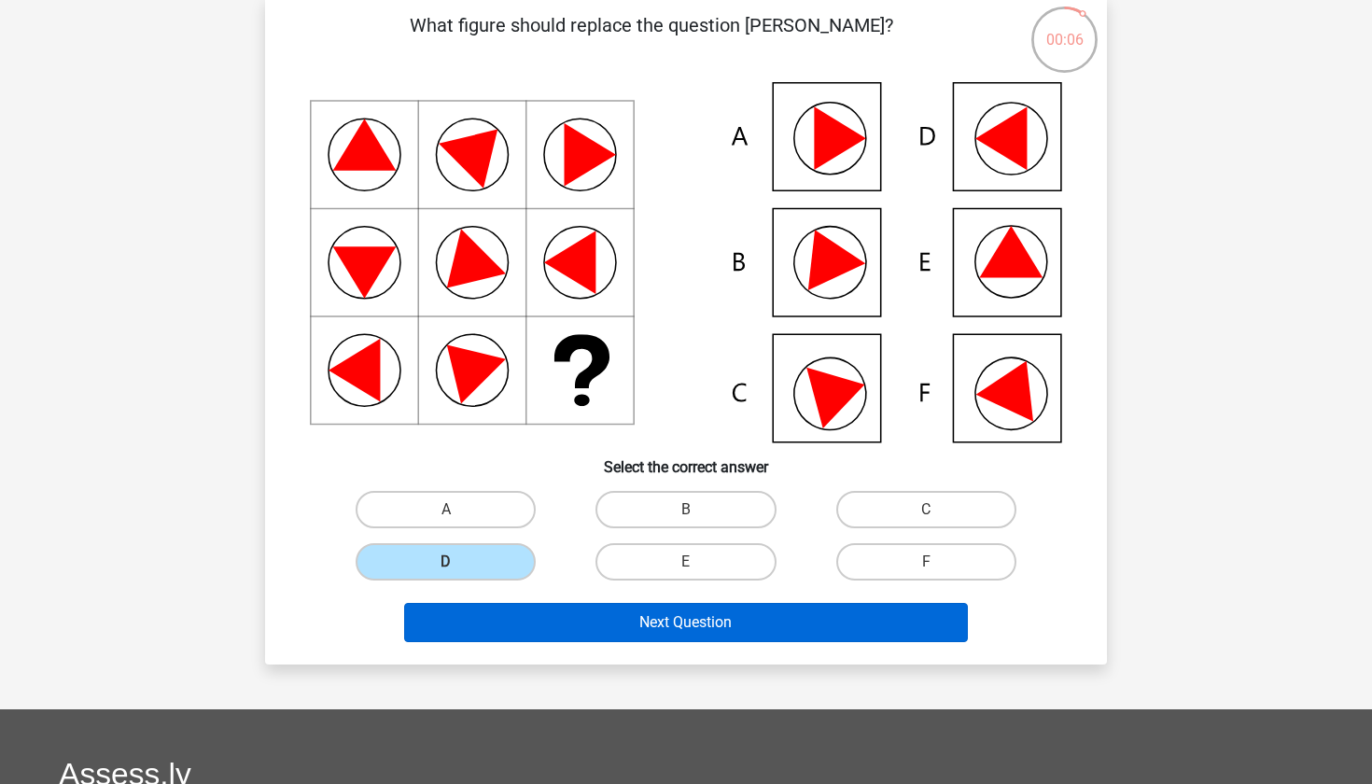
click at [669, 634] on button "Next Question" at bounding box center [686, 622] width 565 height 39
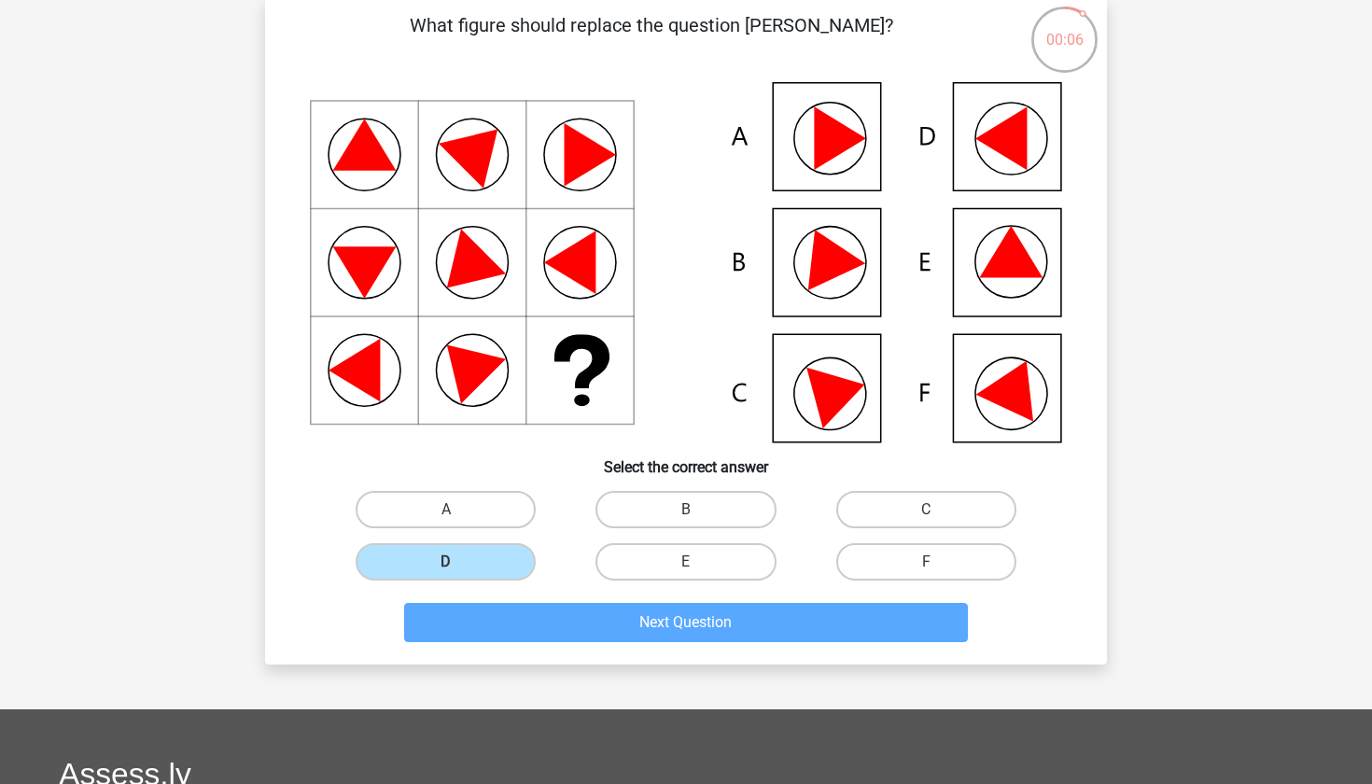
scroll to position [93, 0]
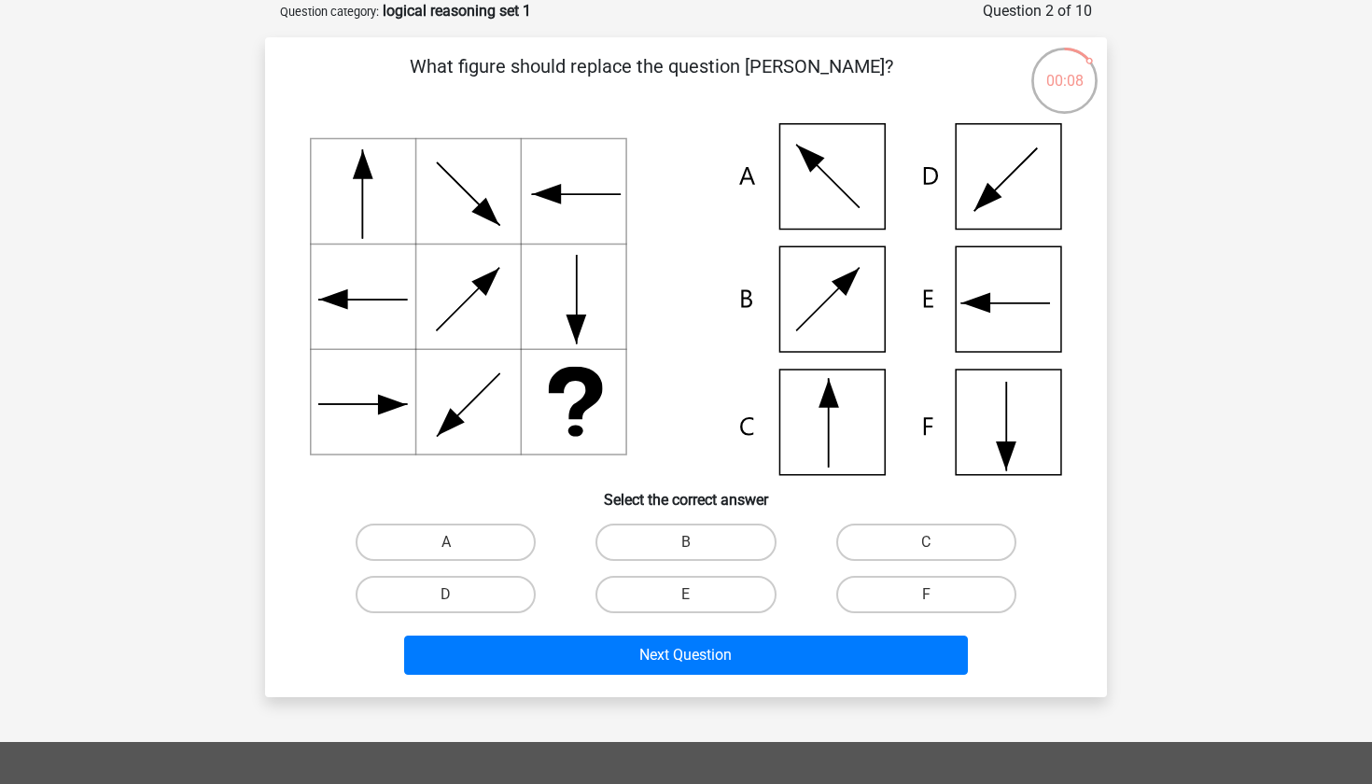
click at [767, 292] on icon at bounding box center [686, 299] width 752 height 352
click at [657, 545] on label "B" at bounding box center [685, 542] width 180 height 37
click at [686, 545] on input "B" at bounding box center [692, 548] width 12 height 12
radio input "true"
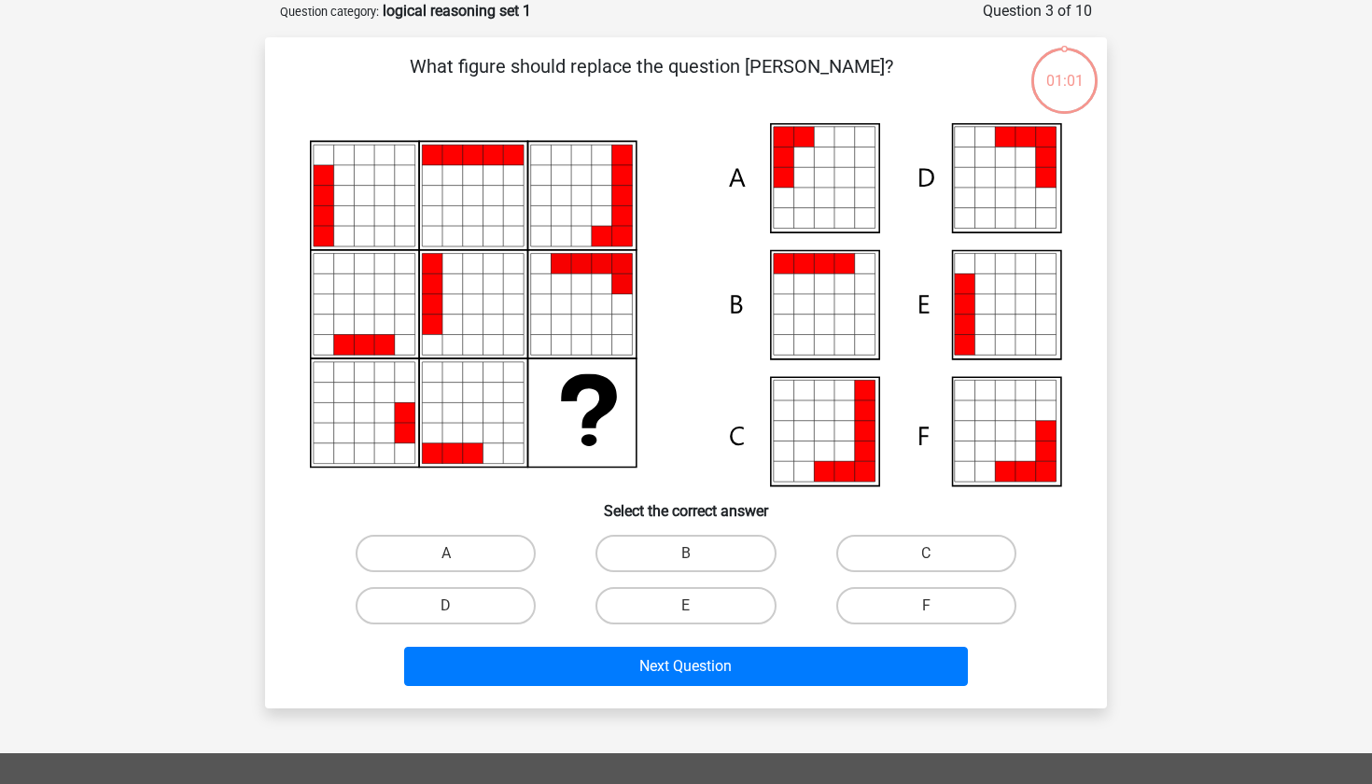
scroll to position [93, 0]
click at [675, 594] on label "E" at bounding box center [685, 605] width 180 height 37
click at [686, 606] on input "E" at bounding box center [692, 612] width 12 height 12
radio input "true"
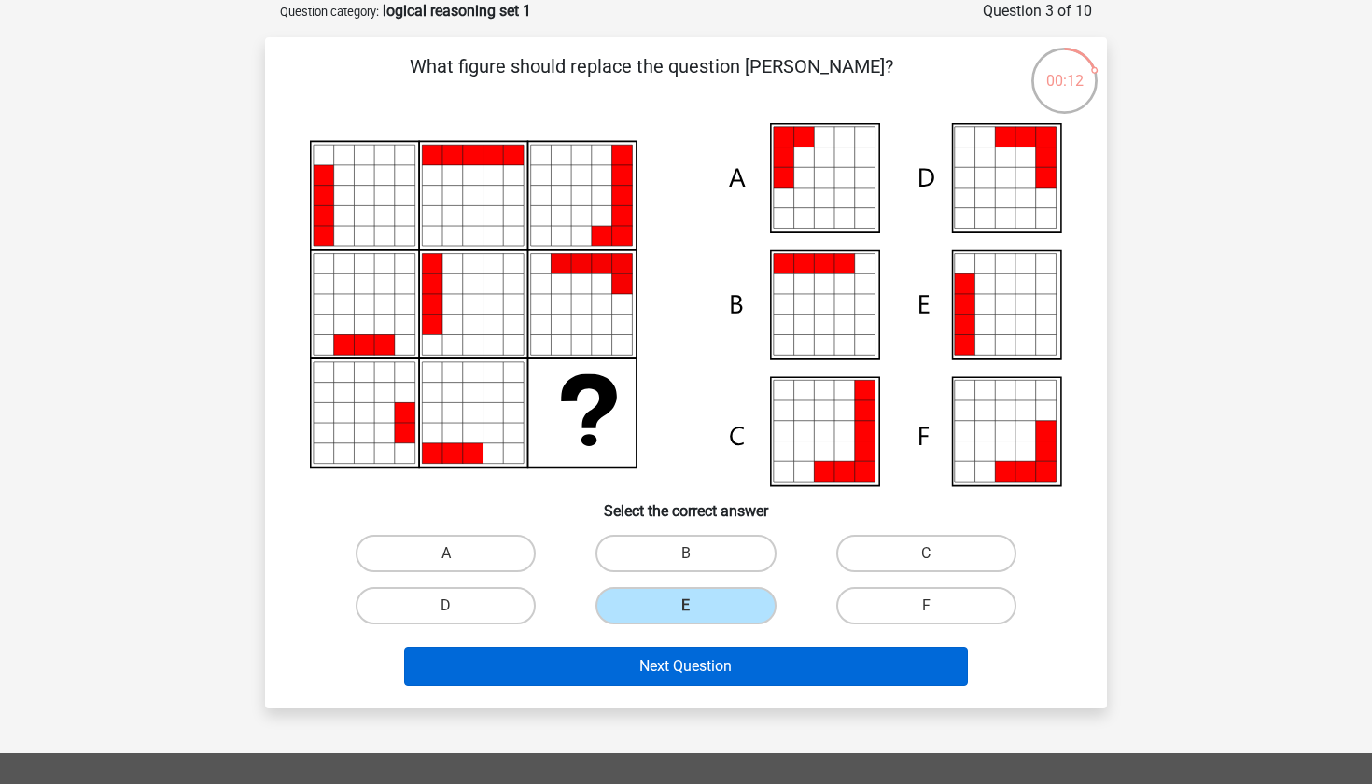
click at [673, 678] on button "Next Question" at bounding box center [686, 666] width 565 height 39
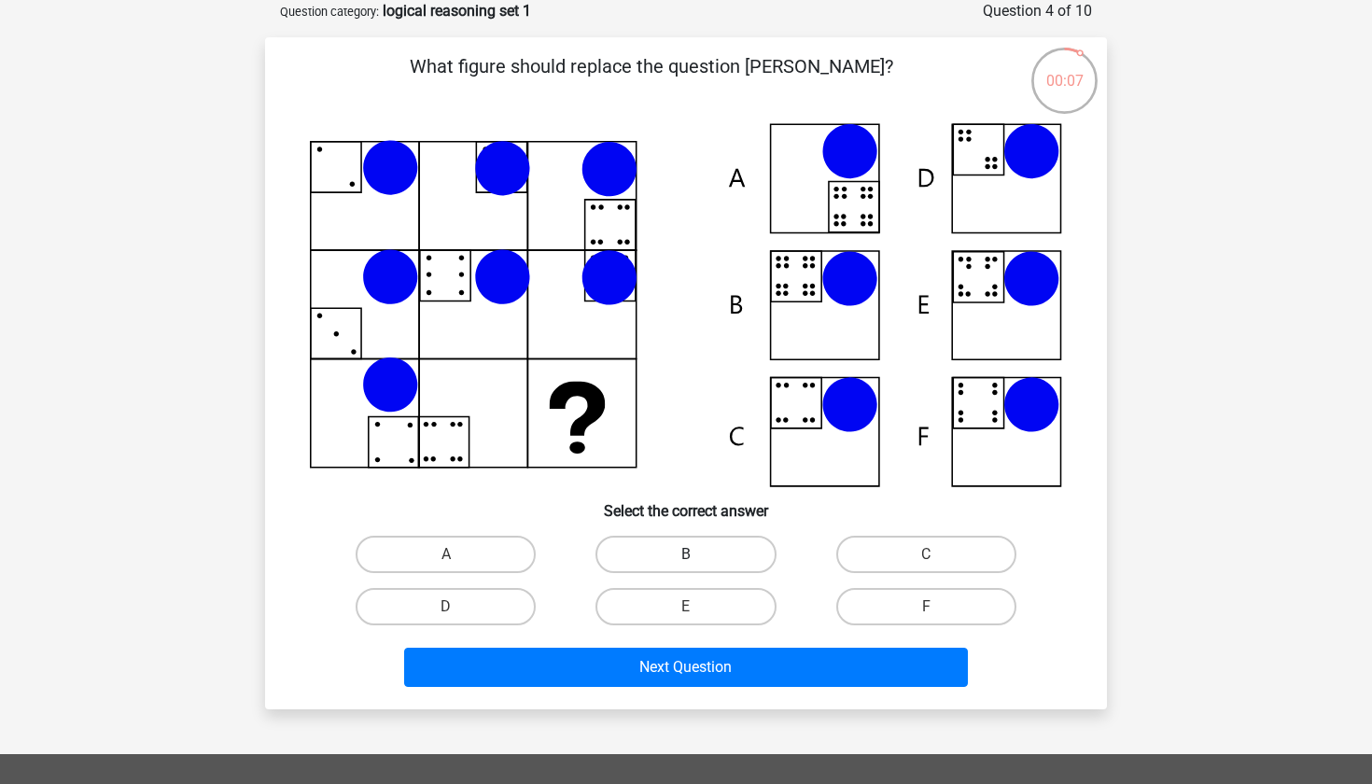
click at [672, 555] on label "B" at bounding box center [685, 554] width 180 height 37
click at [686, 555] on input "B" at bounding box center [692, 560] width 12 height 12
radio input "true"
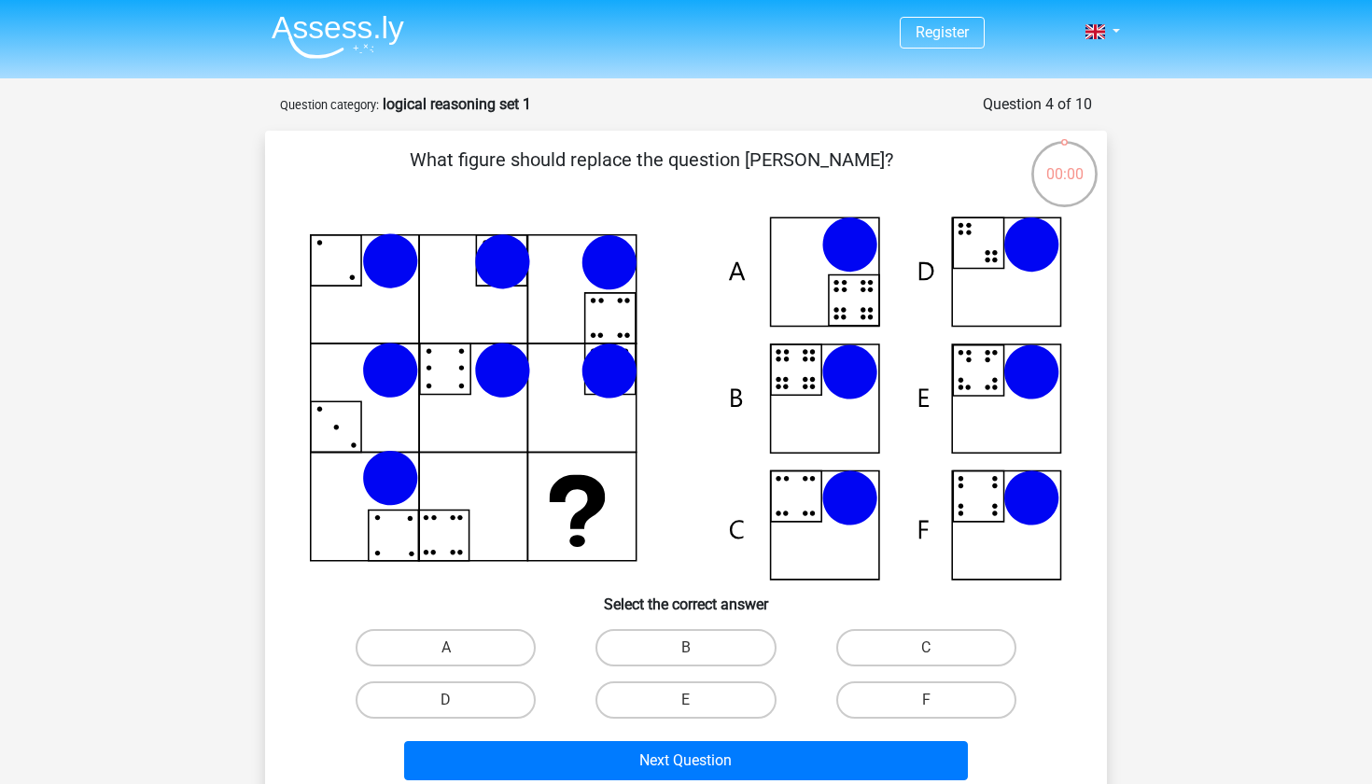
scroll to position [93, 0]
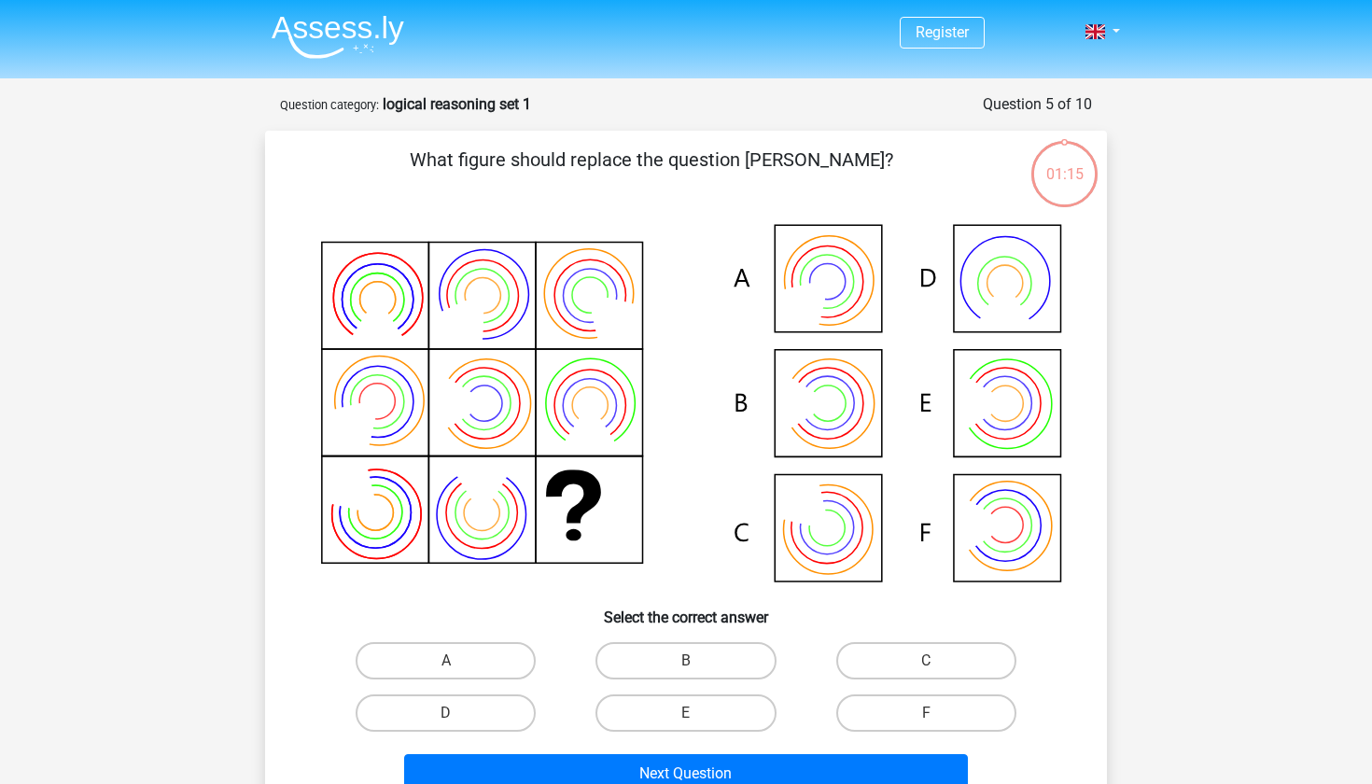
scroll to position [93, 0]
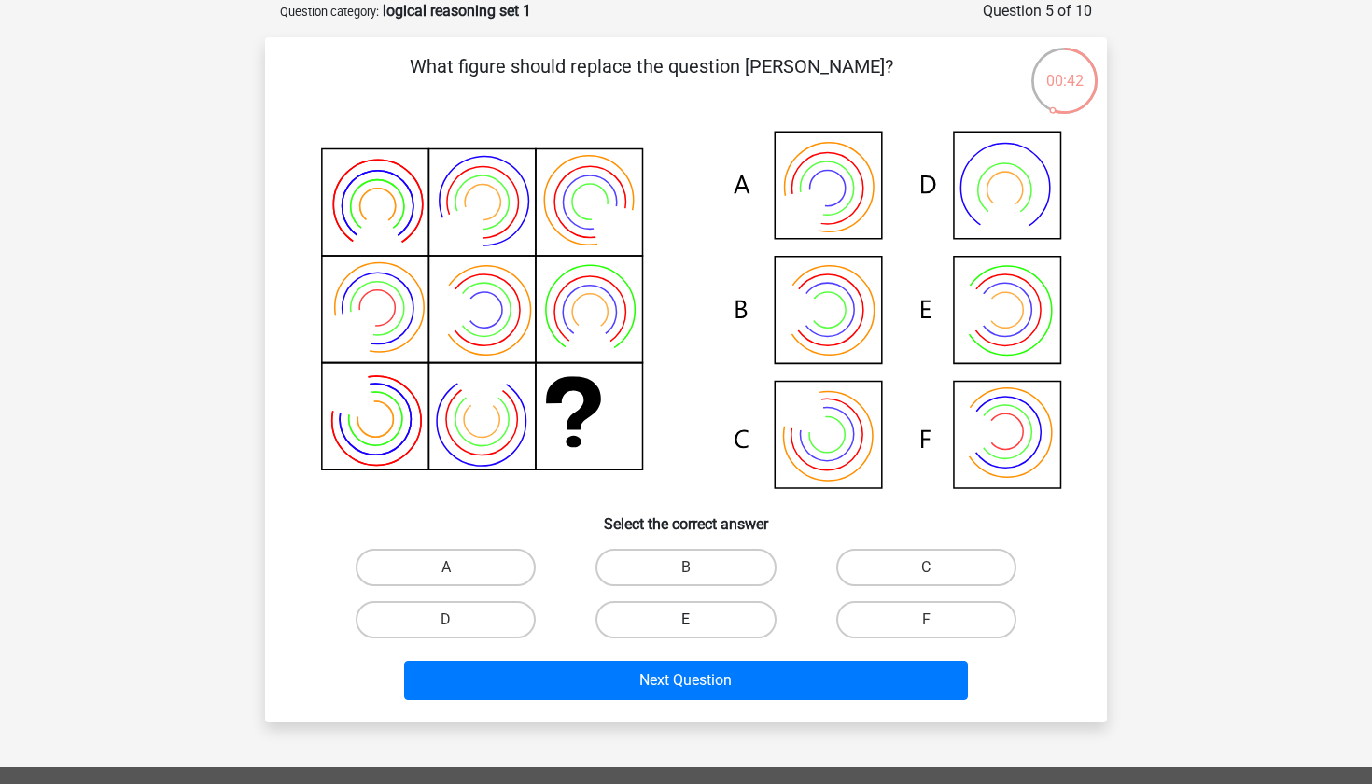
click at [647, 613] on label "E" at bounding box center [685, 619] width 180 height 37
click at [686, 620] on input "E" at bounding box center [692, 626] width 12 height 12
radio input "true"
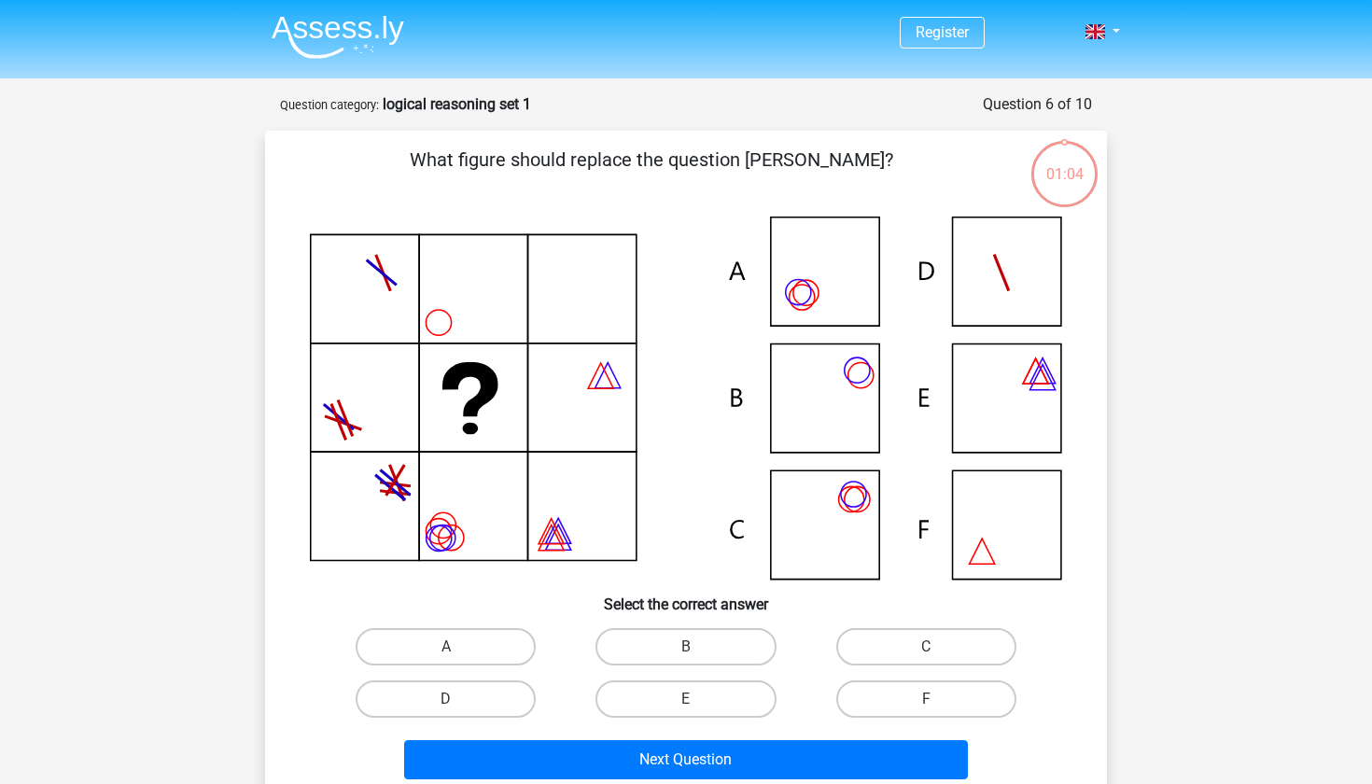
scroll to position [93, 0]
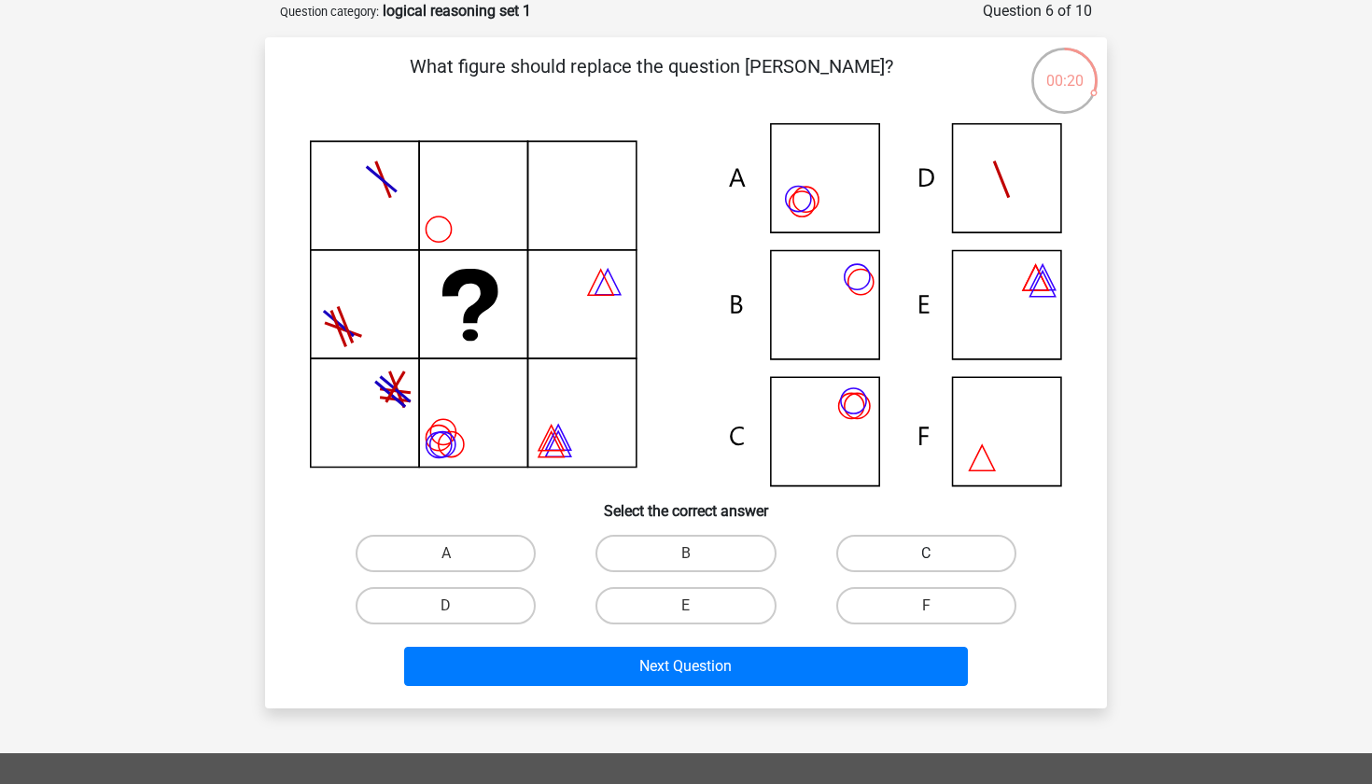
click at [910, 548] on label "C" at bounding box center [926, 553] width 180 height 37
click at [926, 553] on input "C" at bounding box center [932, 559] width 12 height 12
radio input "true"
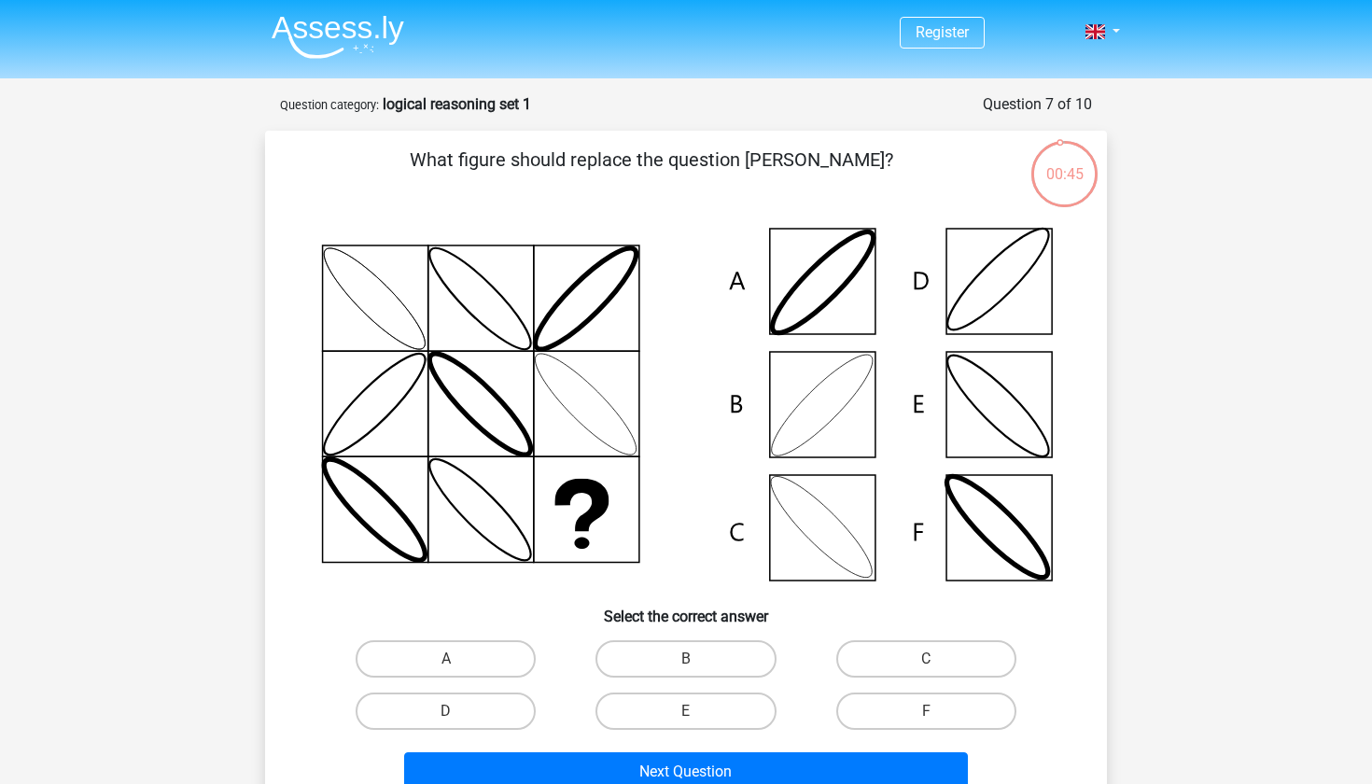
scroll to position [93, 0]
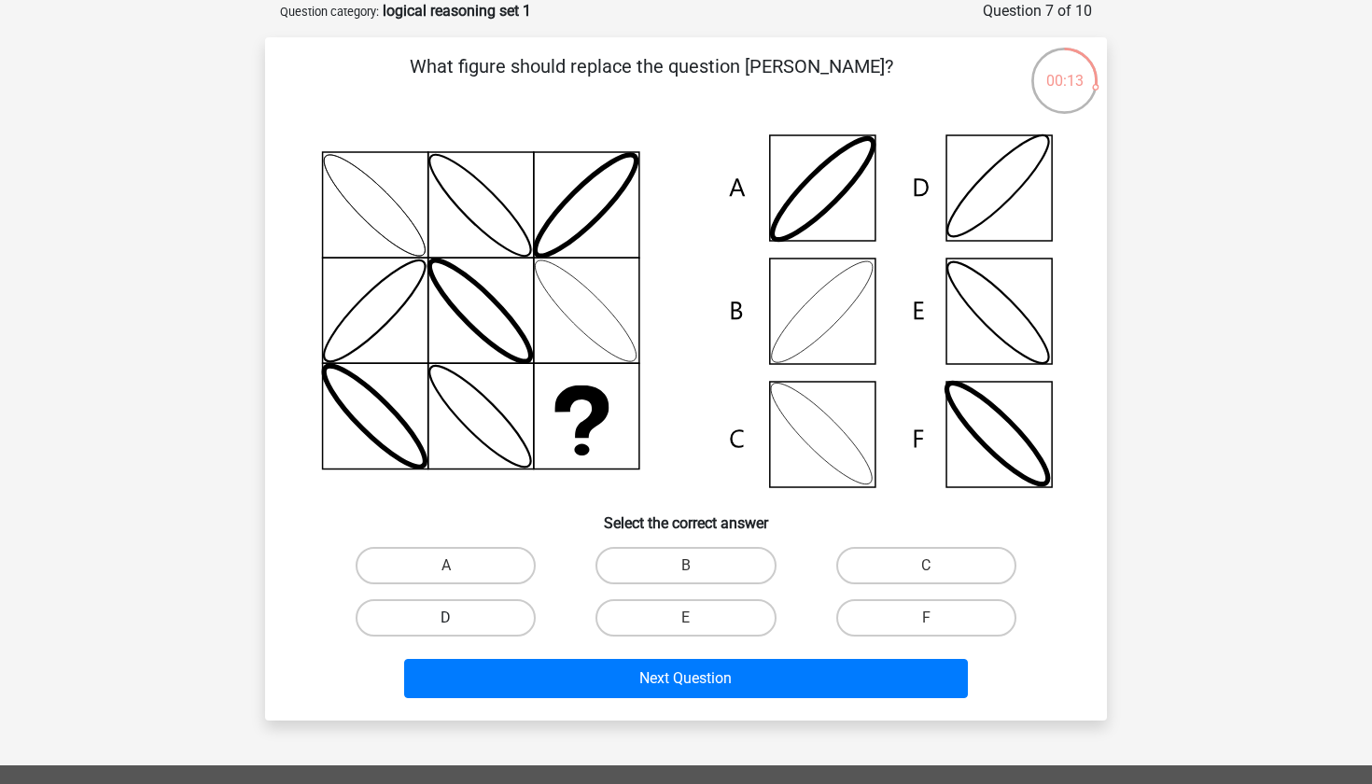
click at [479, 622] on label "D" at bounding box center [446, 617] width 180 height 37
click at [458, 622] on input "D" at bounding box center [452, 624] width 12 height 12
radio input "true"
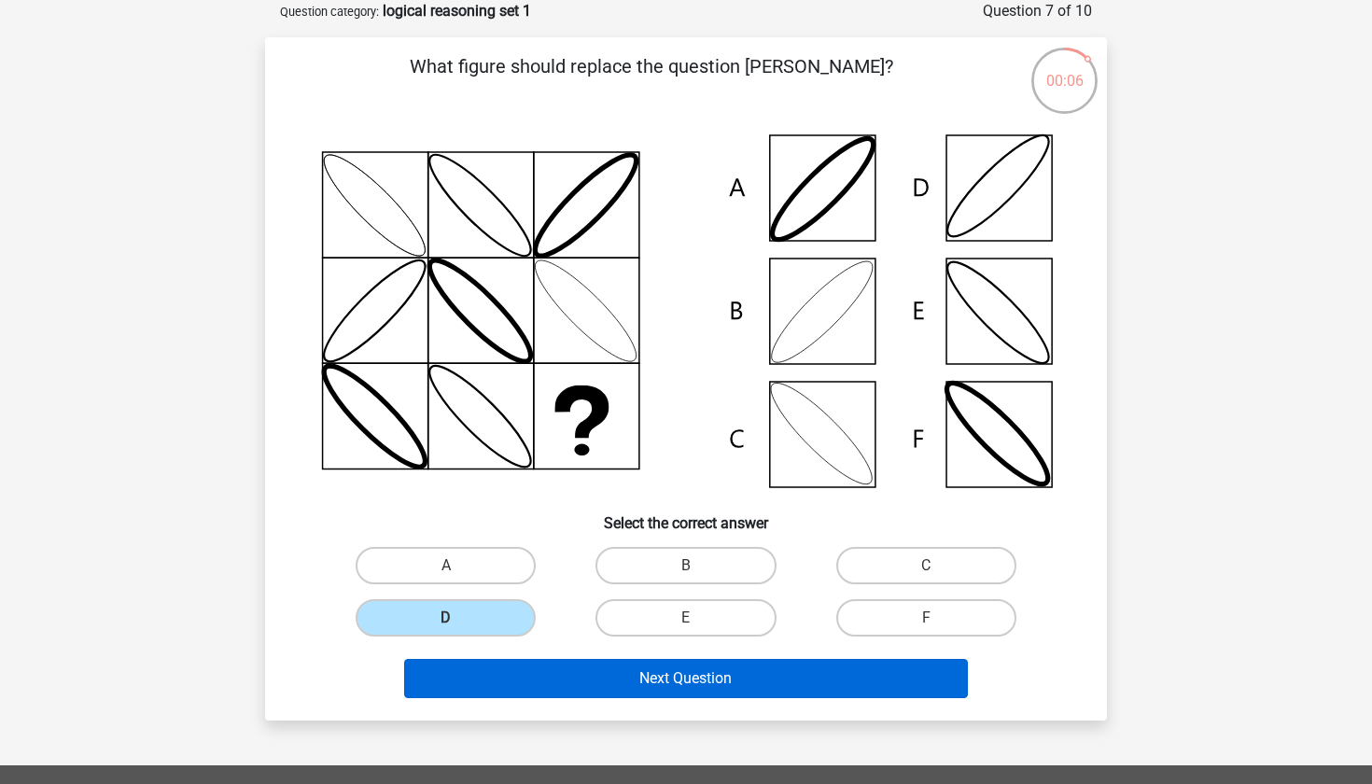
click at [568, 661] on button "Next Question" at bounding box center [686, 678] width 565 height 39
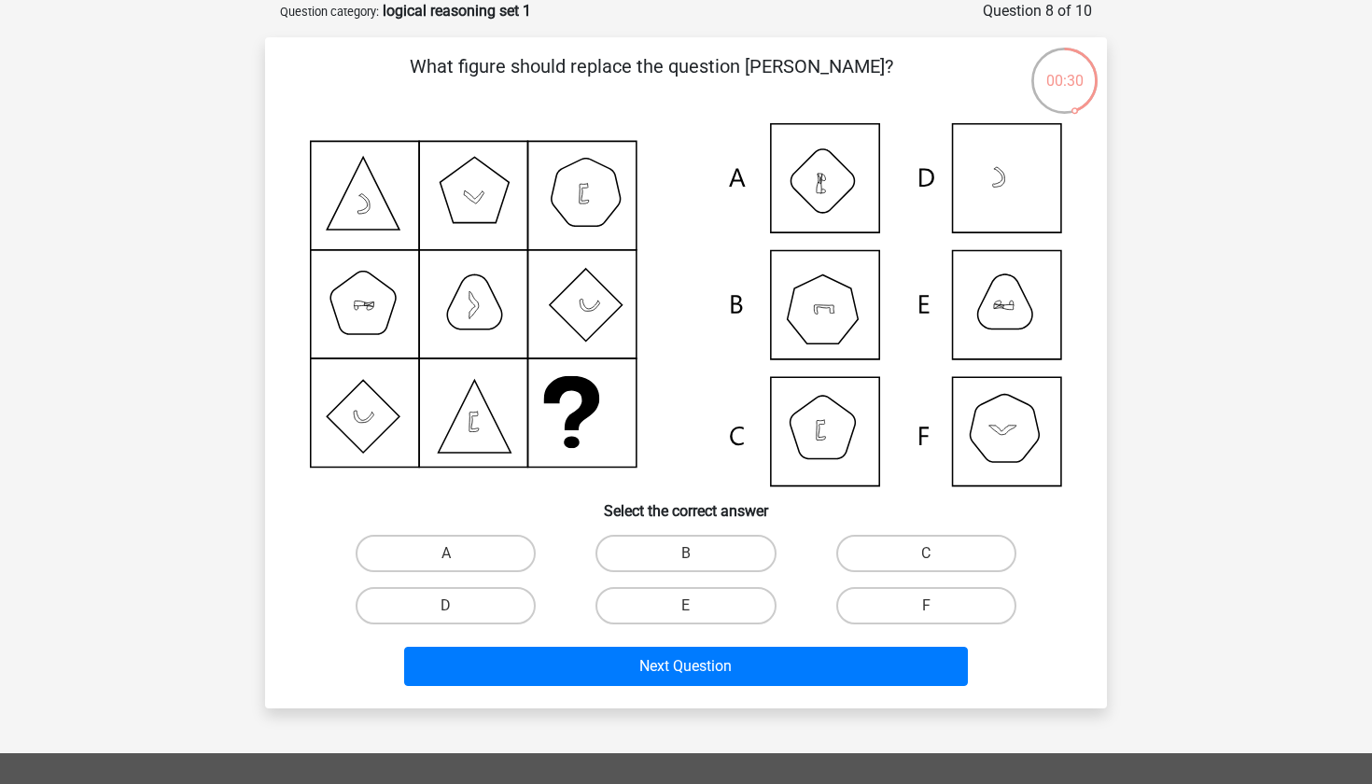
click at [640, 573] on div "B" at bounding box center [686, 553] width 240 height 52
click at [647, 562] on label "B" at bounding box center [685, 553] width 180 height 37
click at [686, 562] on input "B" at bounding box center [692, 559] width 12 height 12
radio input "true"
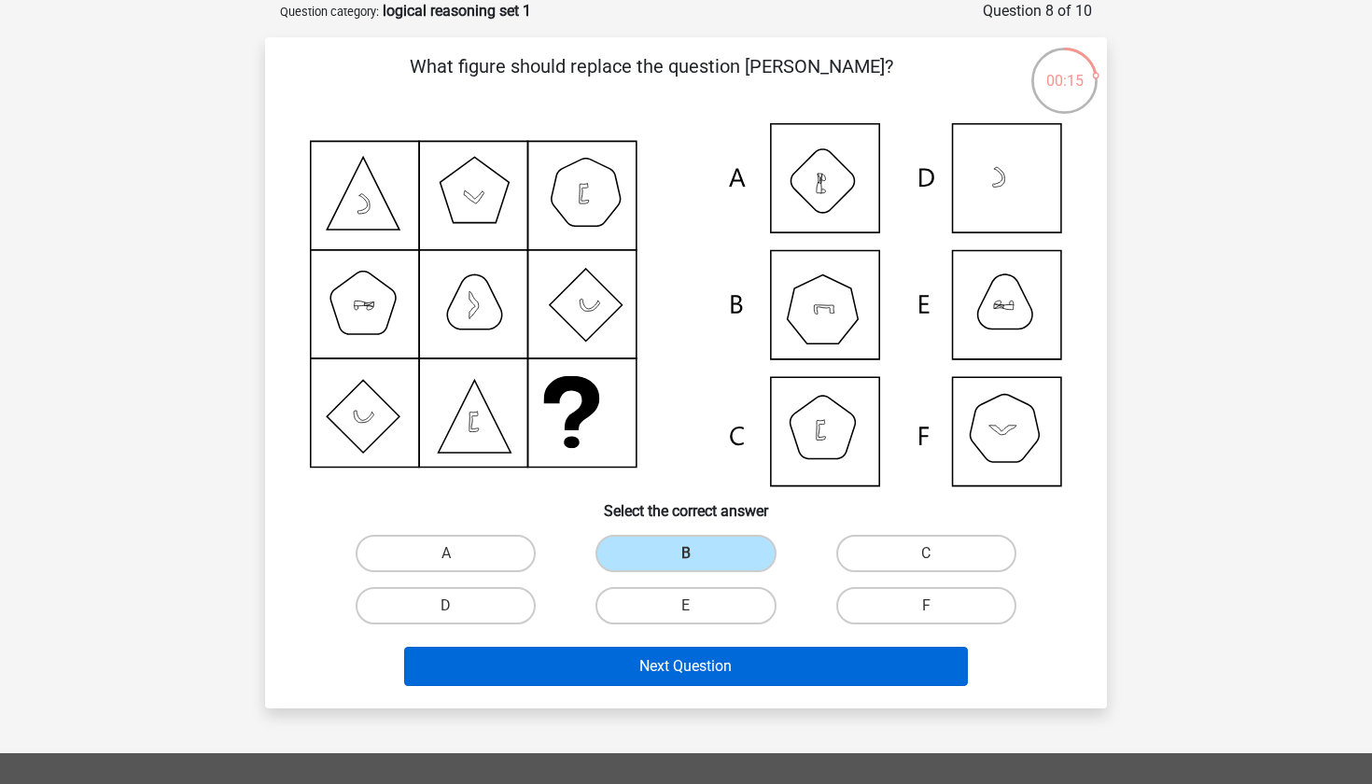
click at [613, 682] on button "Next Question" at bounding box center [686, 666] width 565 height 39
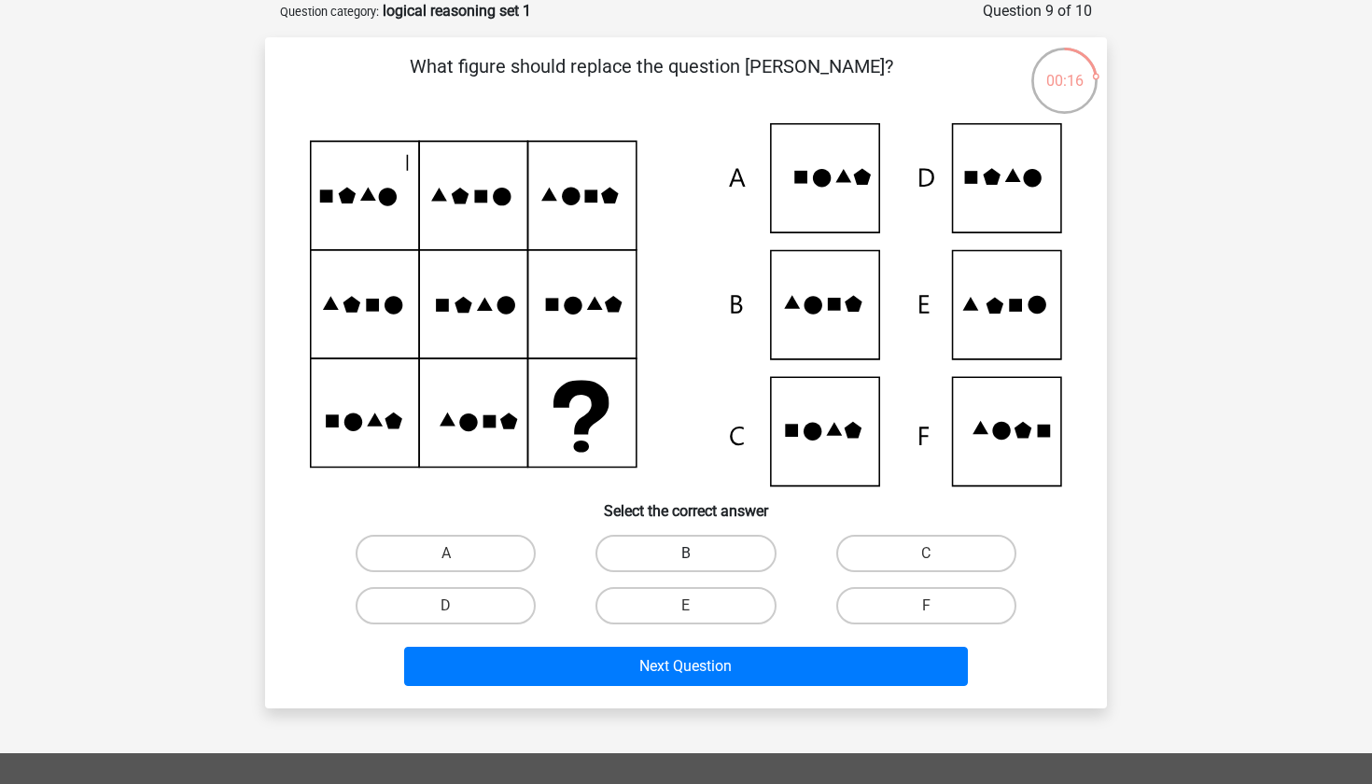
click at [691, 567] on label "B" at bounding box center [685, 553] width 180 height 37
click at [691, 566] on input "B" at bounding box center [692, 559] width 12 height 12
radio input "true"
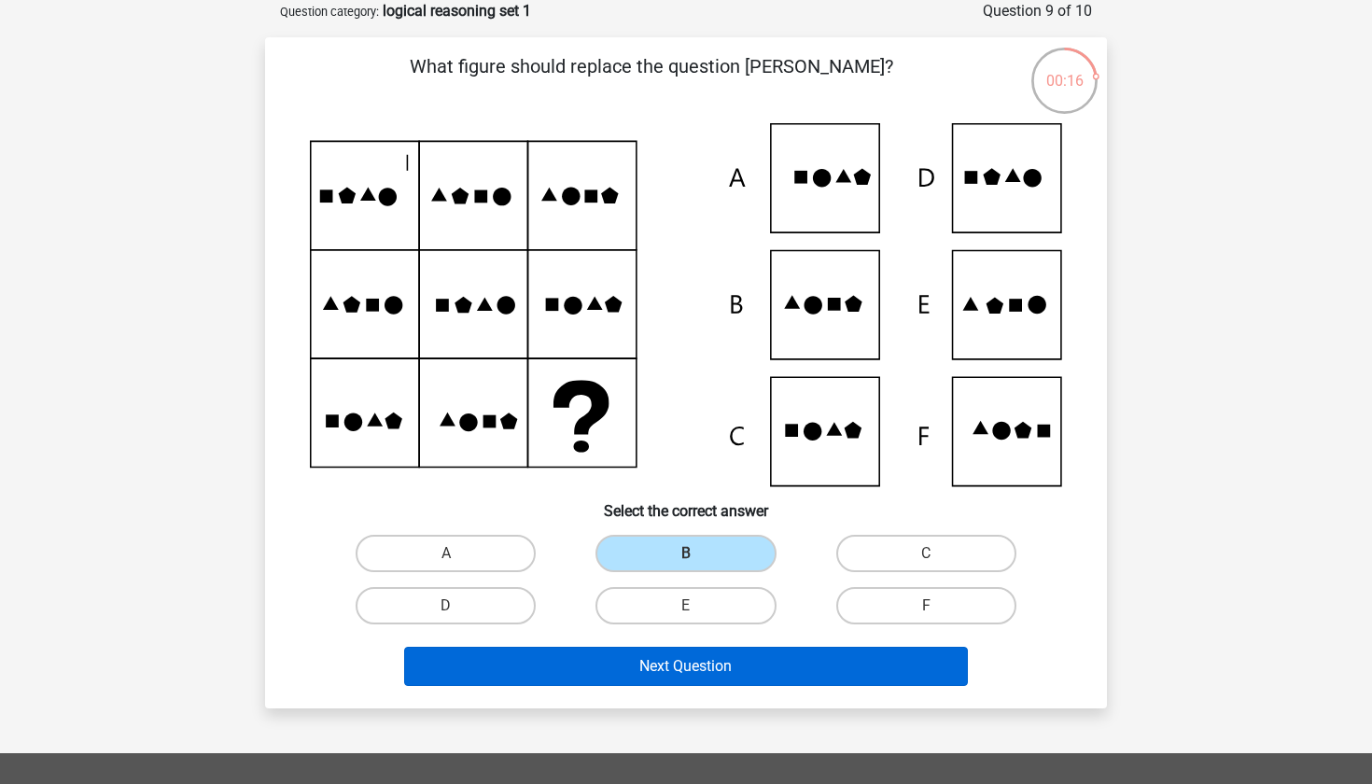
click at [663, 647] on button "Next Question" at bounding box center [686, 666] width 565 height 39
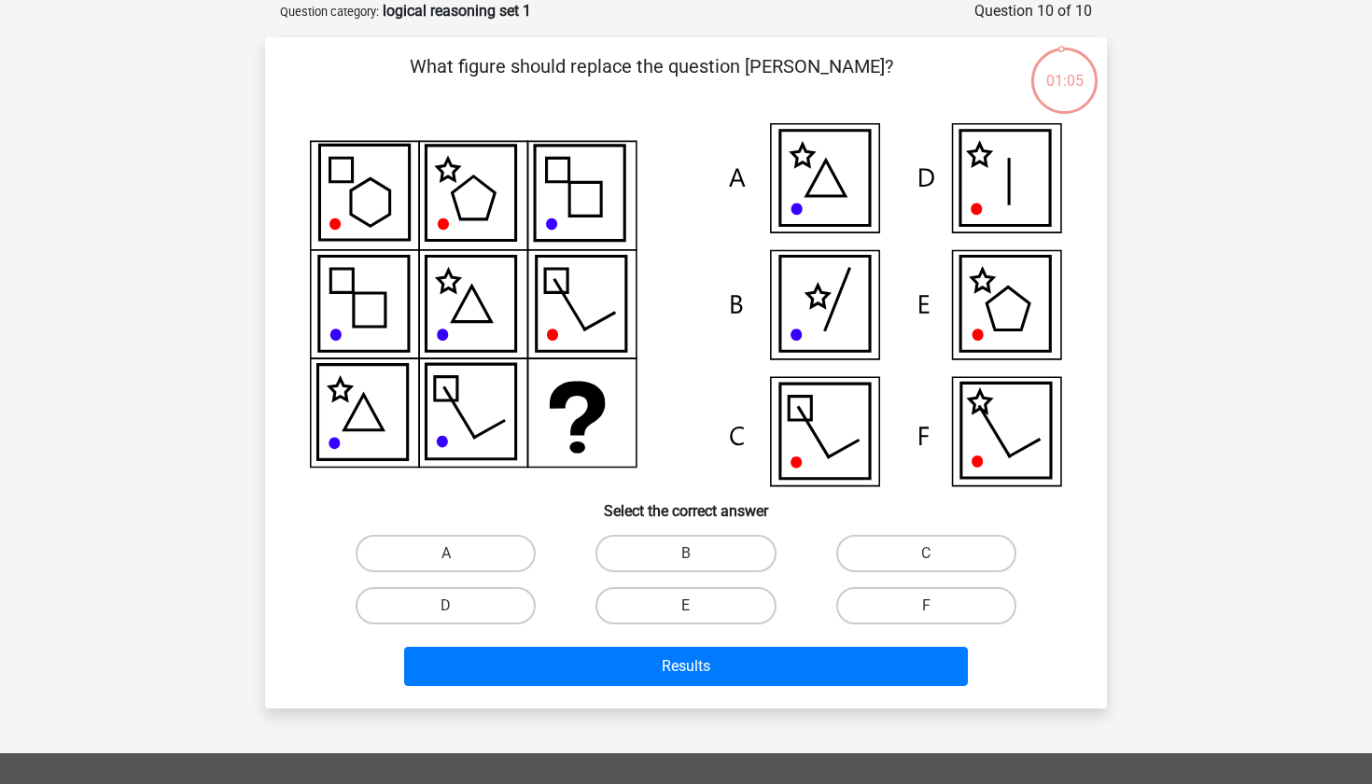
scroll to position [129, 0]
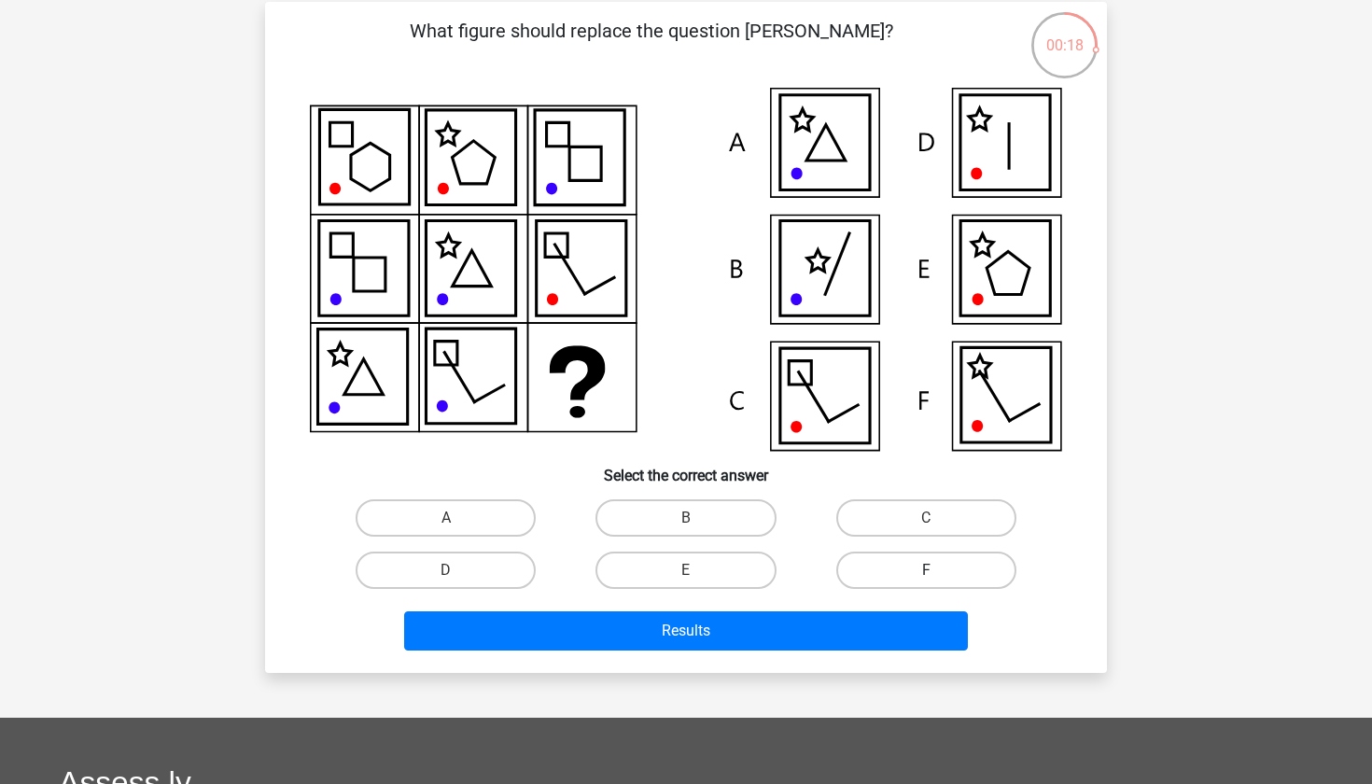
click at [917, 554] on label "F" at bounding box center [926, 570] width 180 height 37
click at [926, 570] on input "F" at bounding box center [932, 576] width 12 height 12
radio input "true"
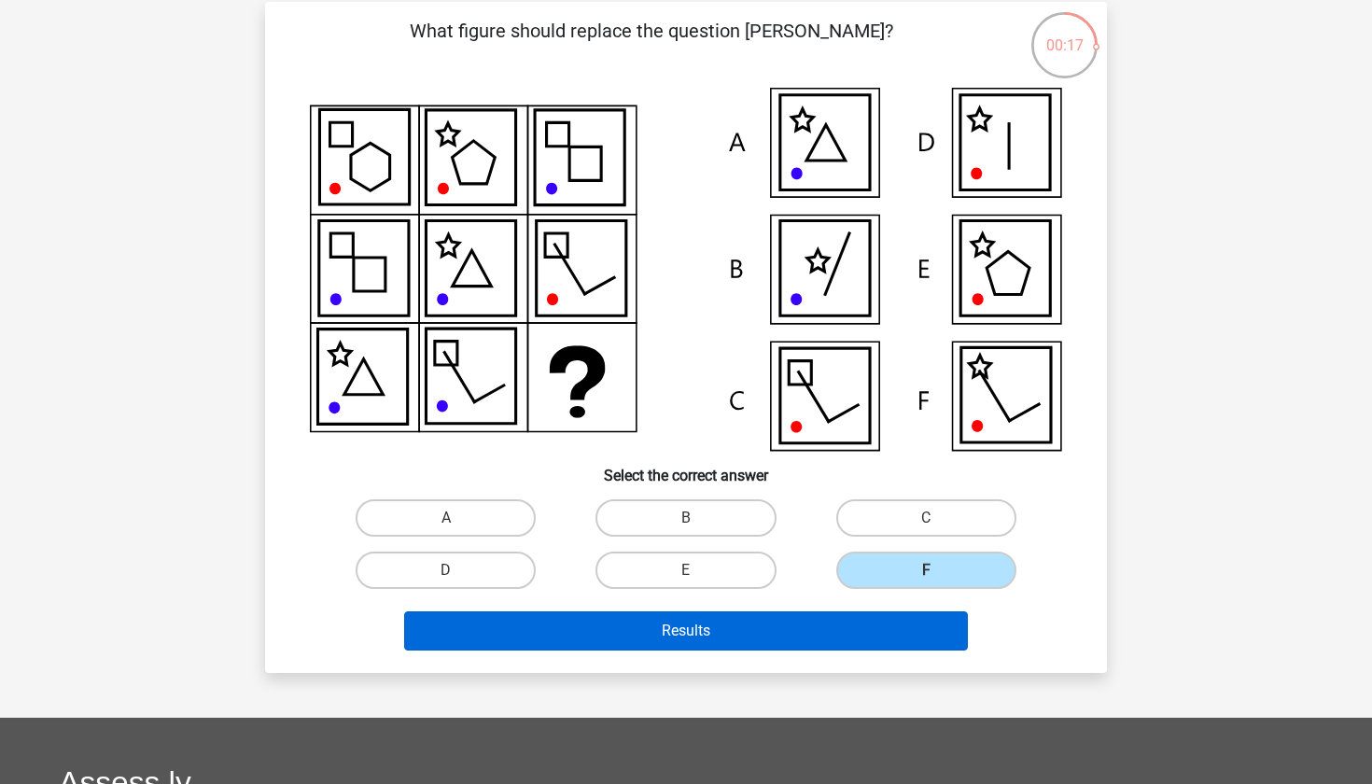
click at [855, 617] on button "Results" at bounding box center [686, 630] width 565 height 39
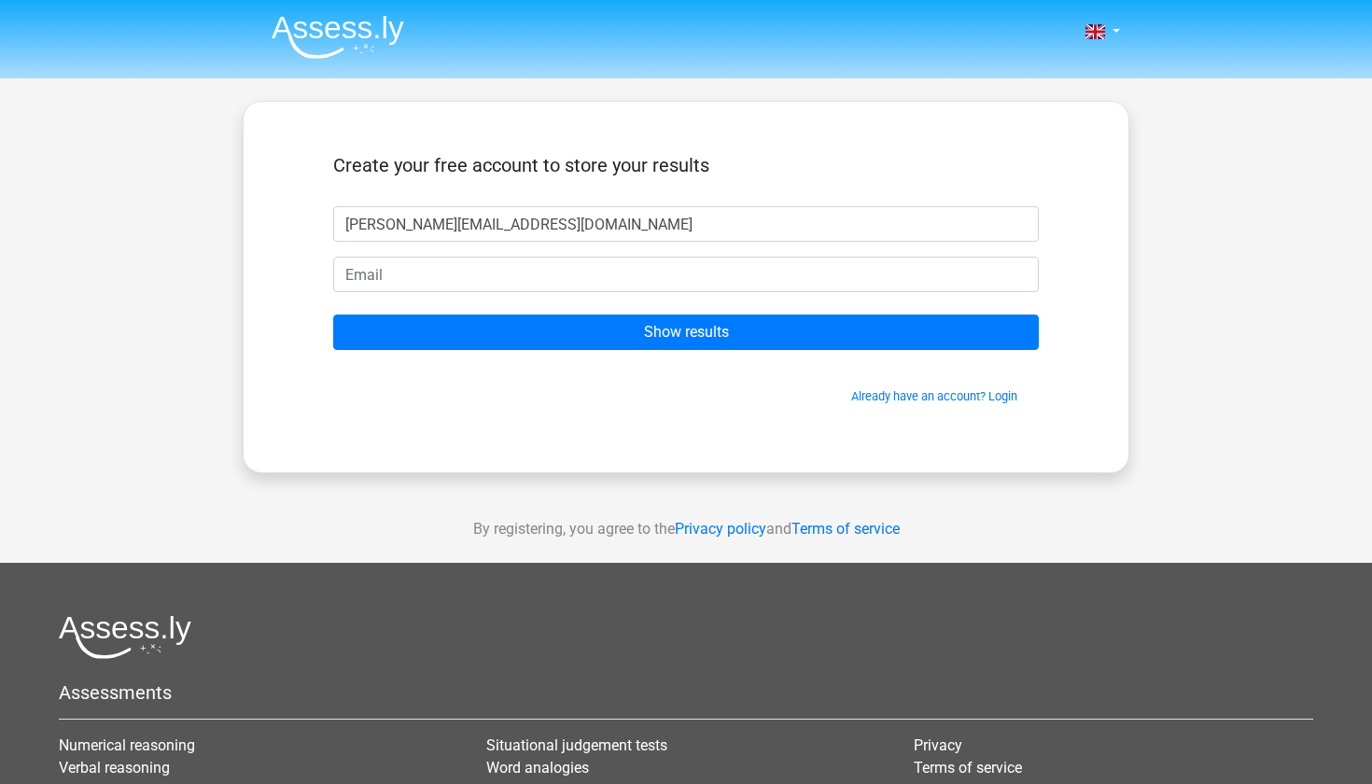
type input "[PERSON_NAME][EMAIL_ADDRESS][DOMAIN_NAME]"
drag, startPoint x: 580, startPoint y: 241, endPoint x: 329, endPoint y: 224, distance: 250.7
click at [328, 225] on div "[PERSON_NAME][EMAIL_ADDRESS][DOMAIN_NAME]" at bounding box center [685, 223] width 733 height 35
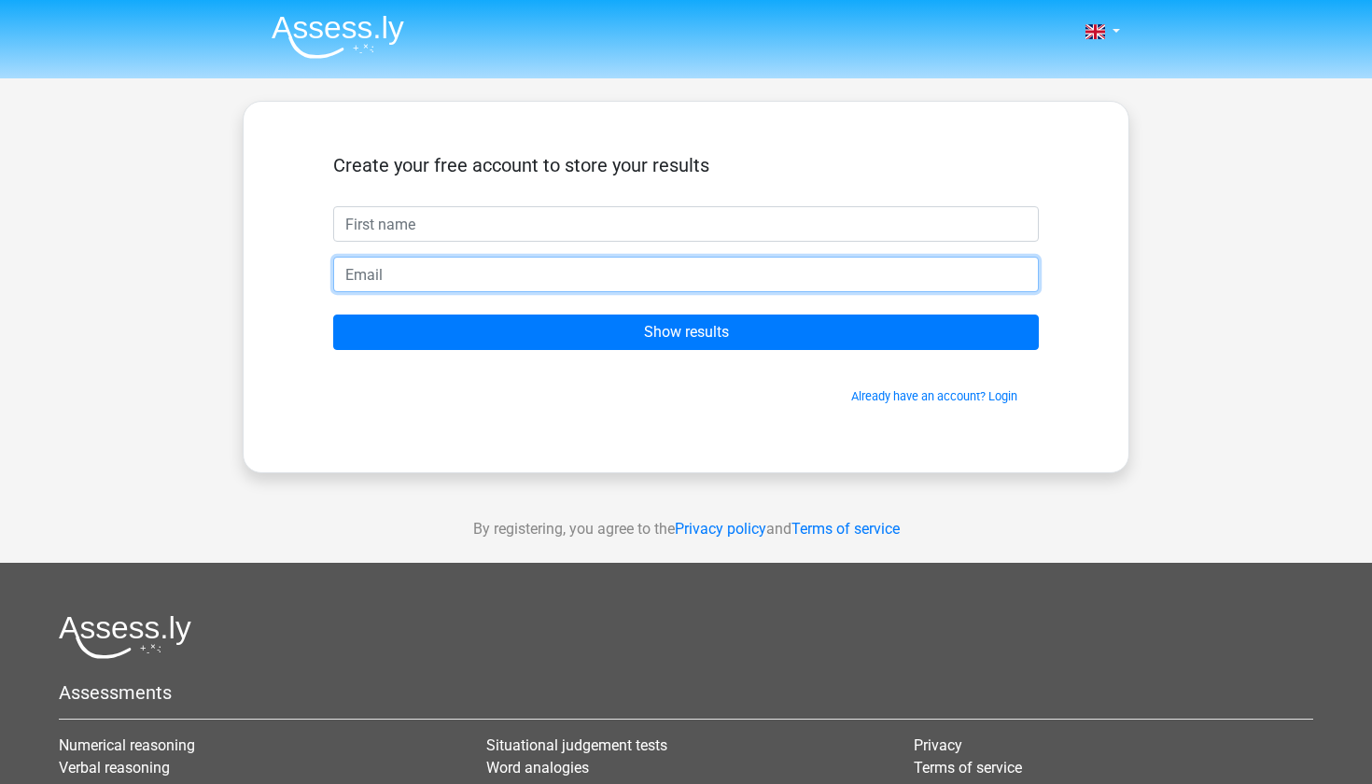
paste input "[PERSON_NAME][EMAIL_ADDRESS][DOMAIN_NAME]"
type input "[EMAIL_ADDRESS][DOMAIN_NAME]"
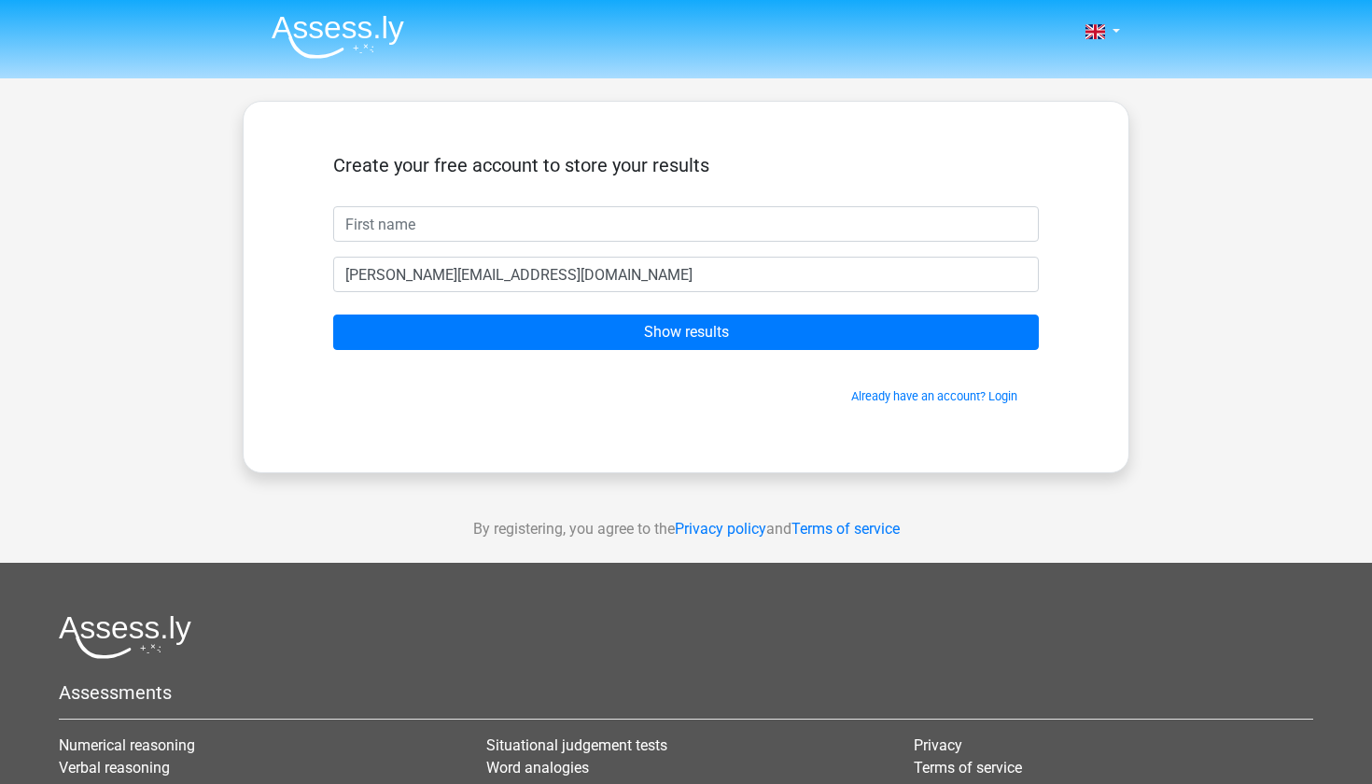
click at [393, 249] on form "Create your free account to store your results isabel.dimentvera1@gmail.com Sho…" at bounding box center [686, 279] width 706 height 251
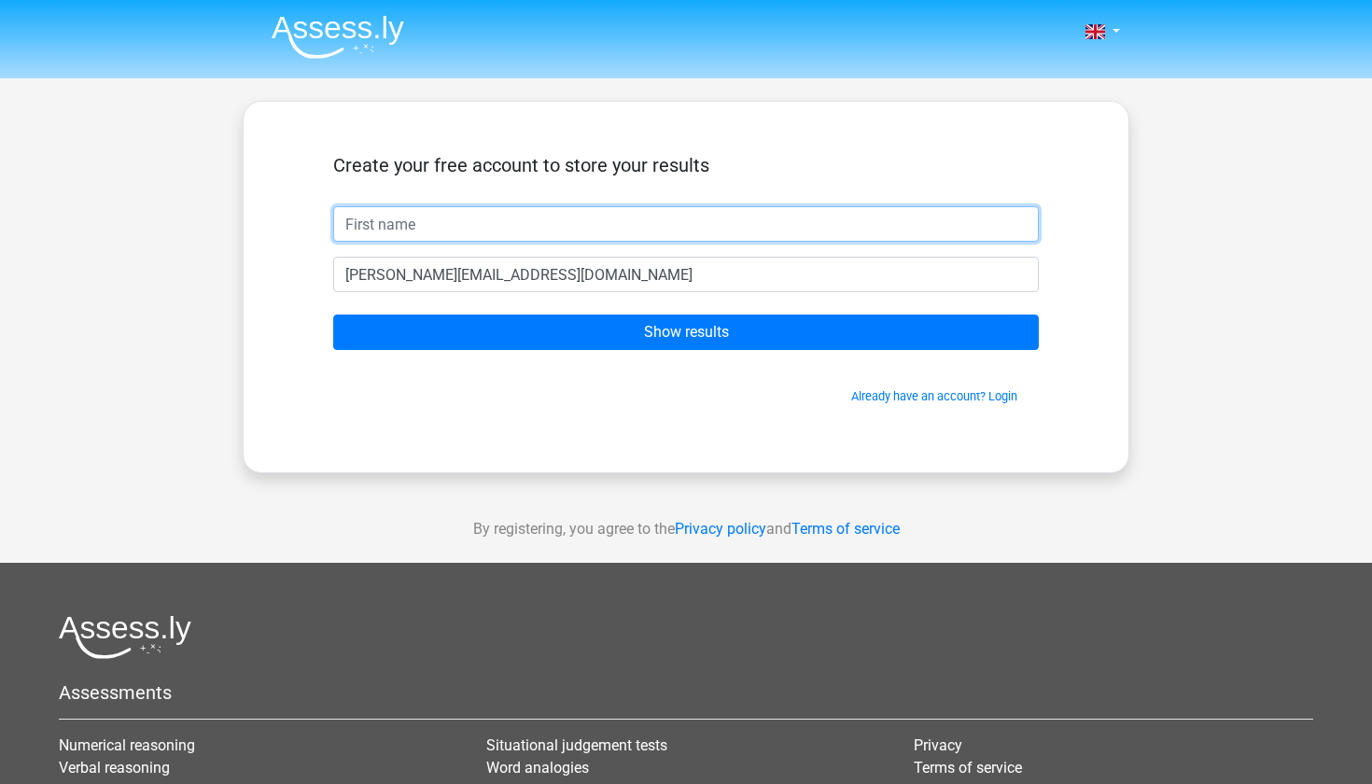
click at [371, 218] on input "text" at bounding box center [686, 223] width 706 height 35
type input "iz dv"
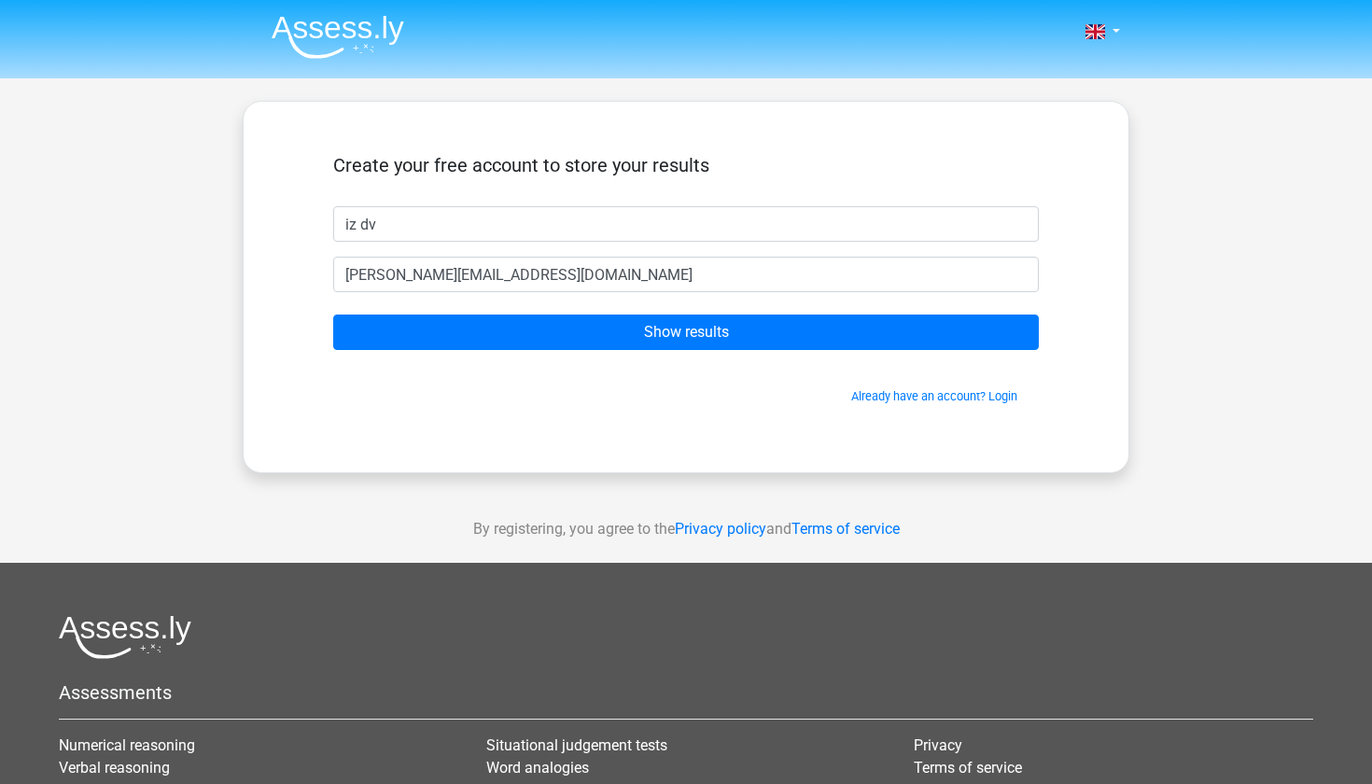
click at [532, 305] on form "Create your free account to store your results iz dv isabel.dimentvera1@gmail.c…" at bounding box center [686, 279] width 706 height 251
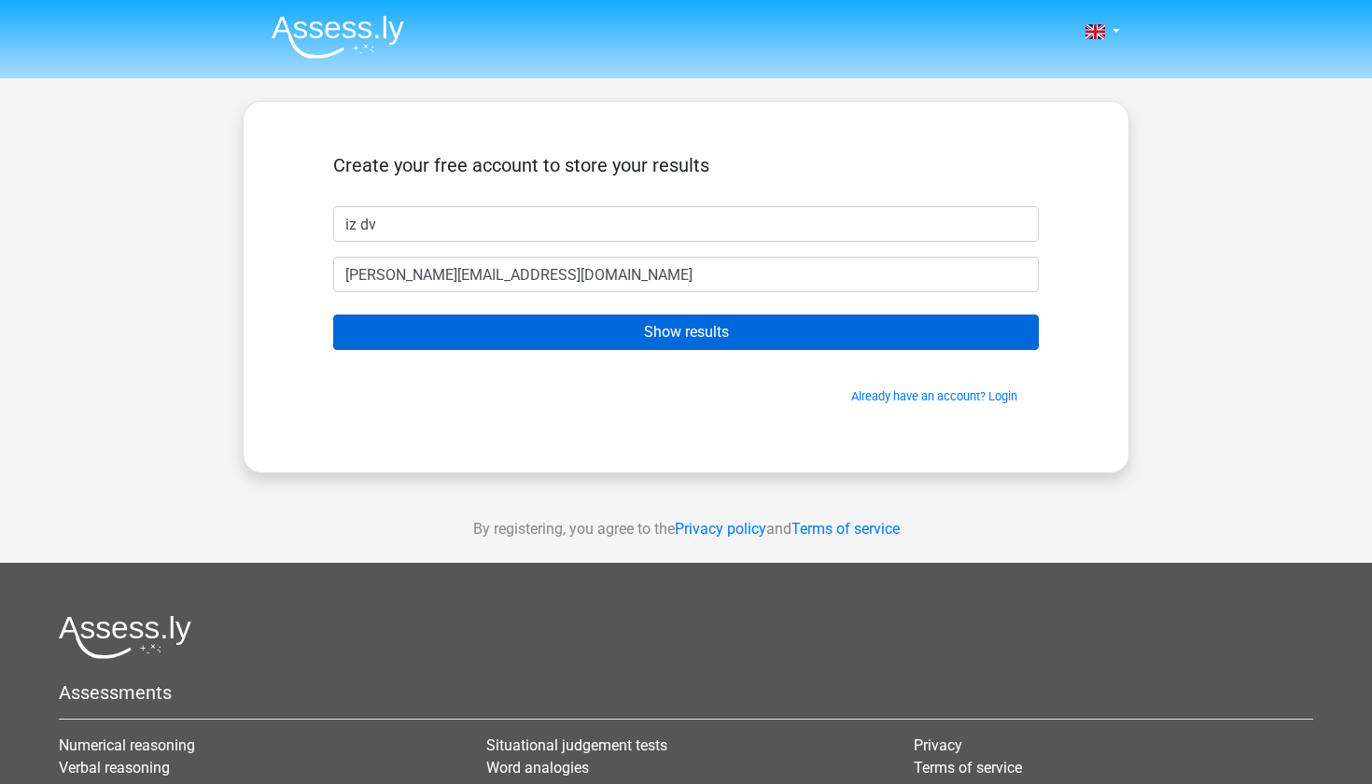
click at [532, 320] on input "Show results" at bounding box center [686, 331] width 706 height 35
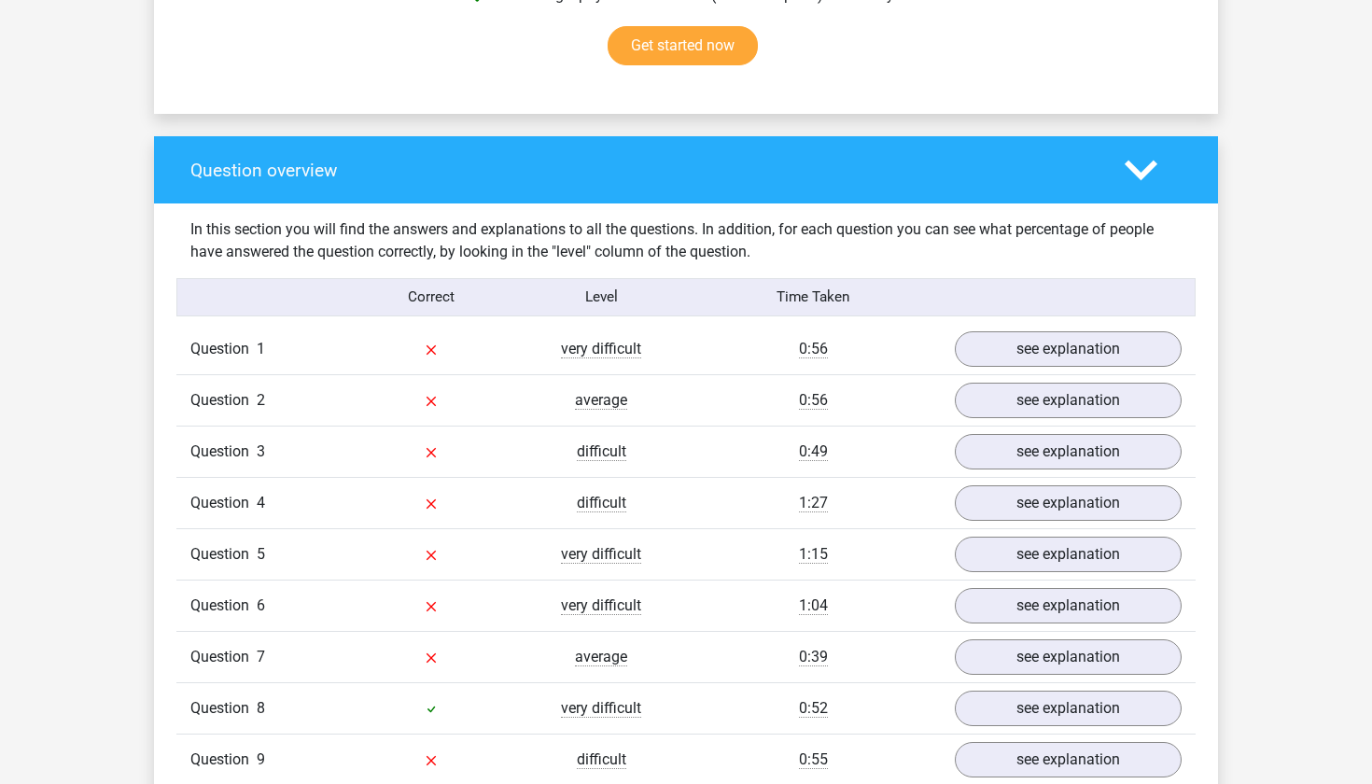
scroll to position [1273, 0]
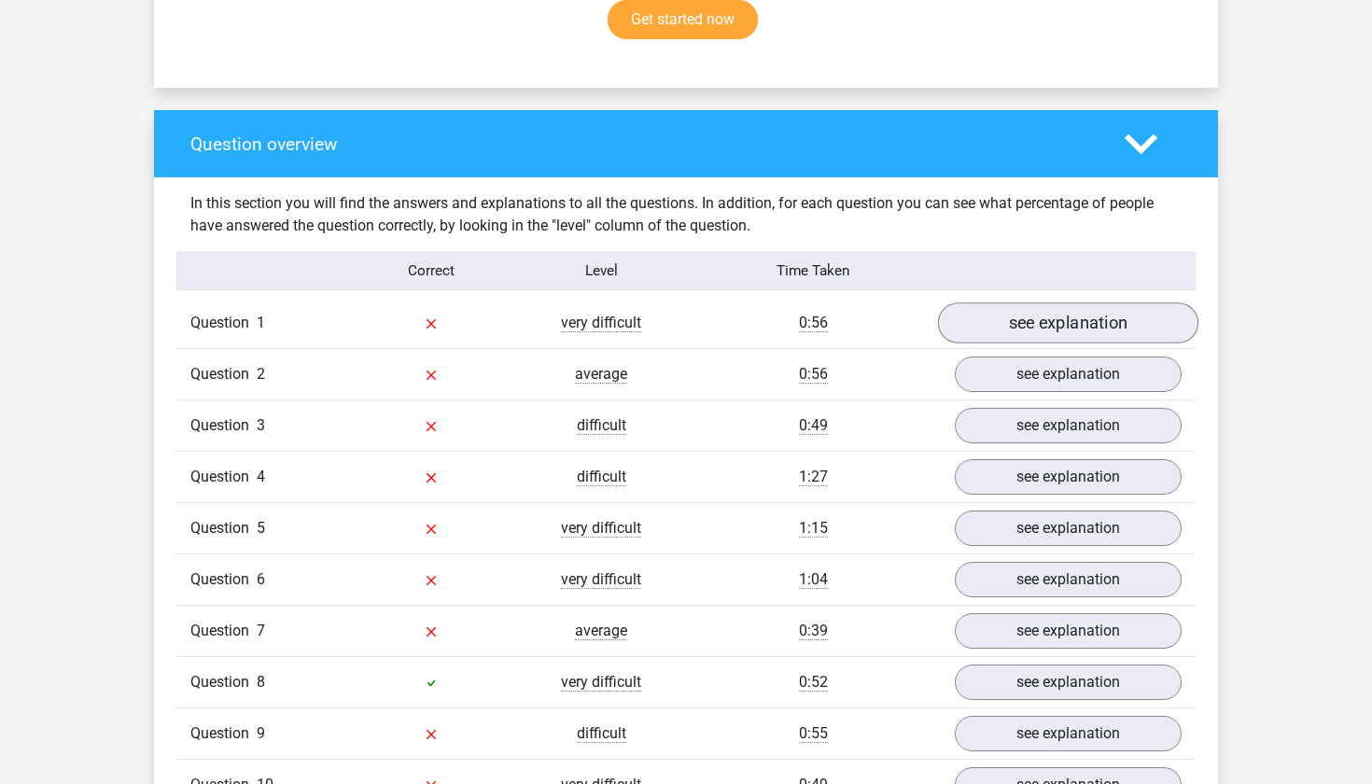
click at [1000, 326] on link "see explanation" at bounding box center [1068, 322] width 260 height 41
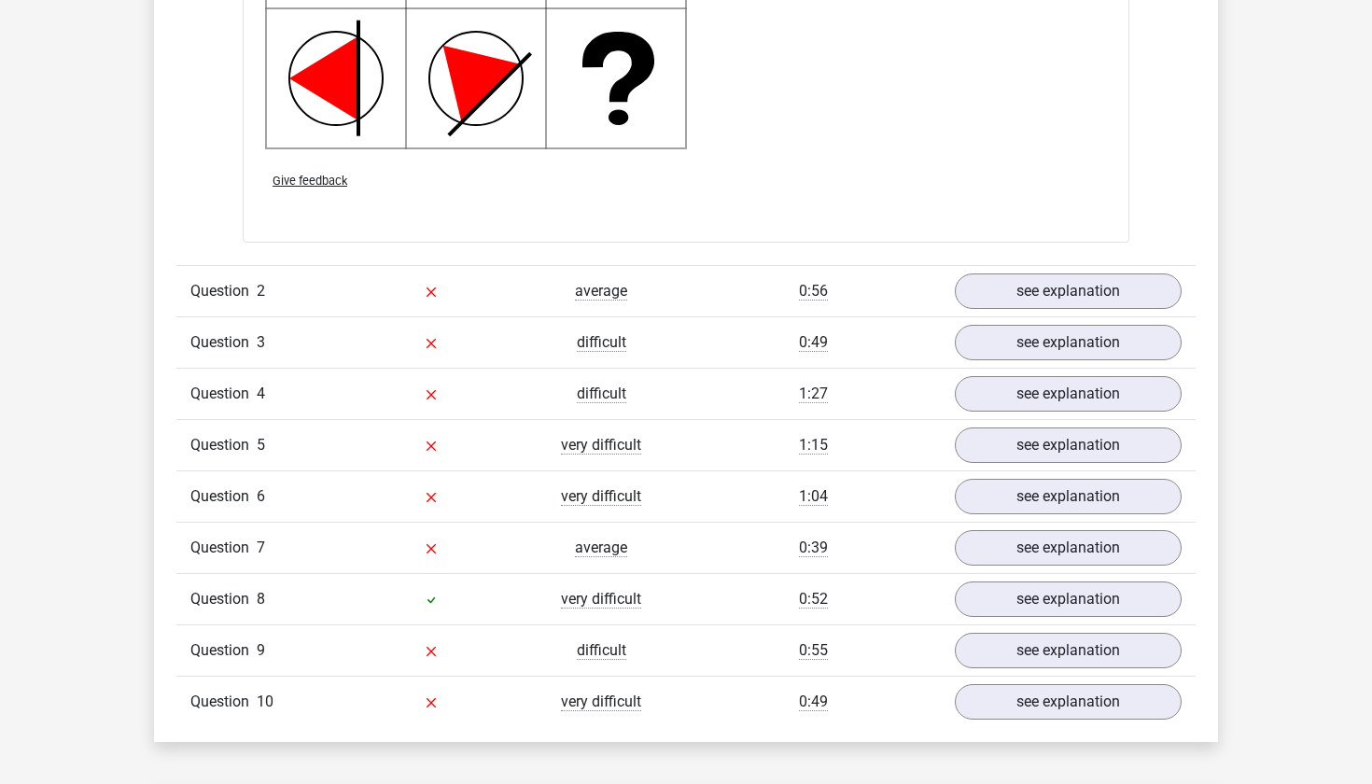
scroll to position [2793, 0]
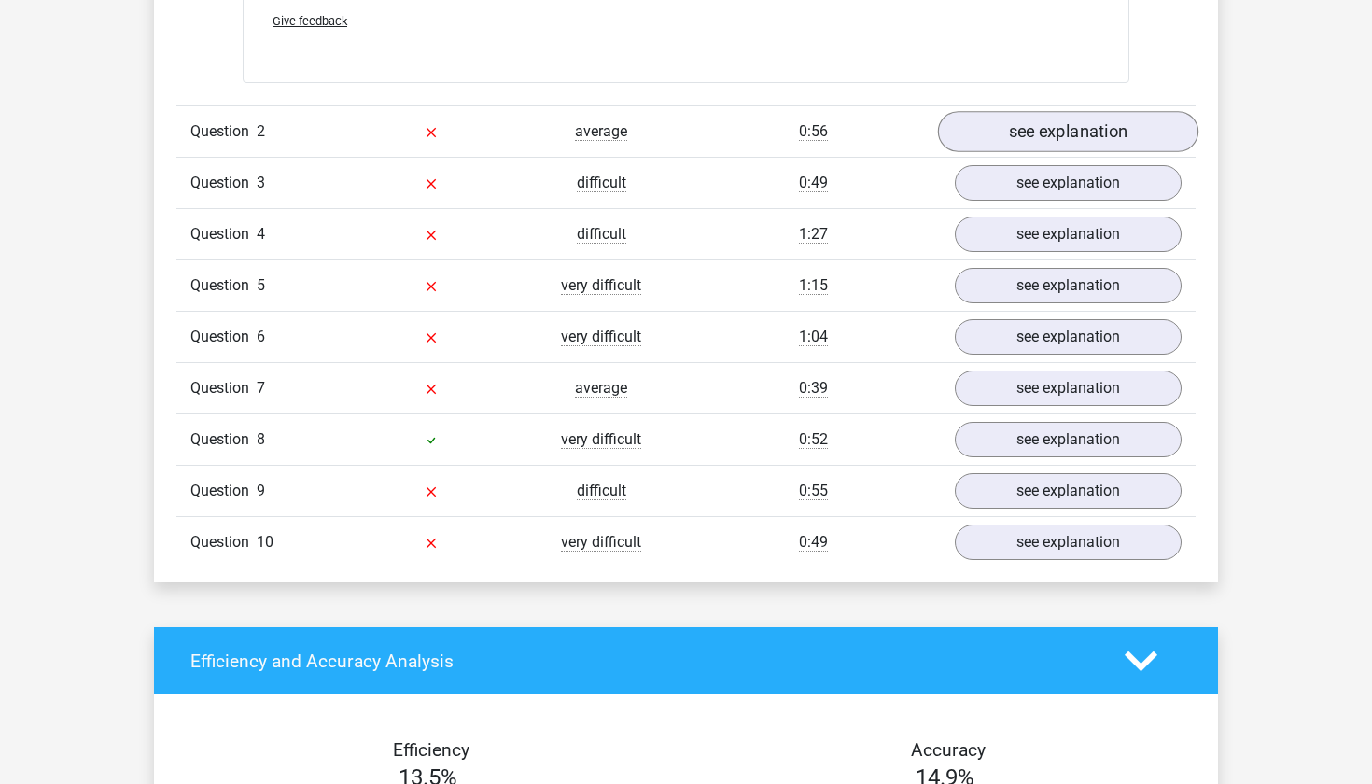
click at [1048, 130] on link "see explanation" at bounding box center [1068, 131] width 260 height 41
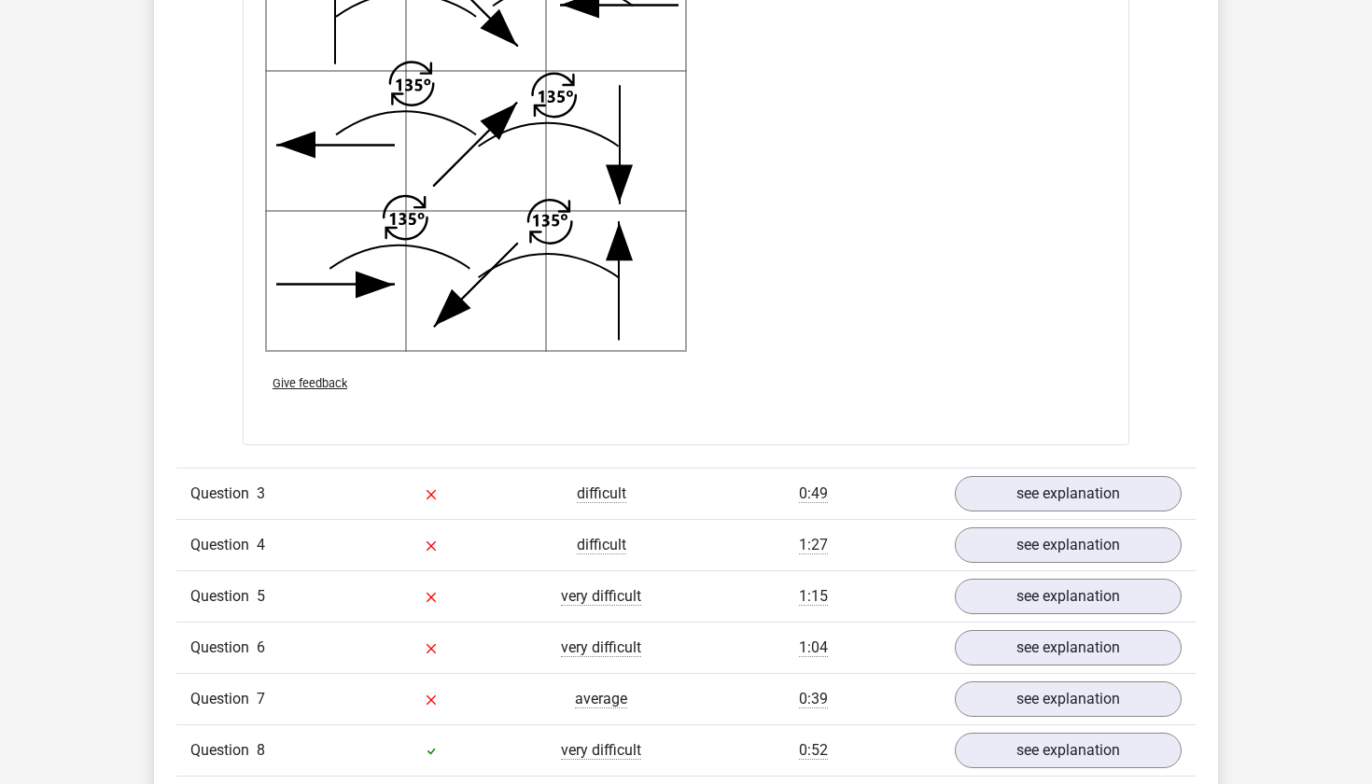
scroll to position [3978, 0]
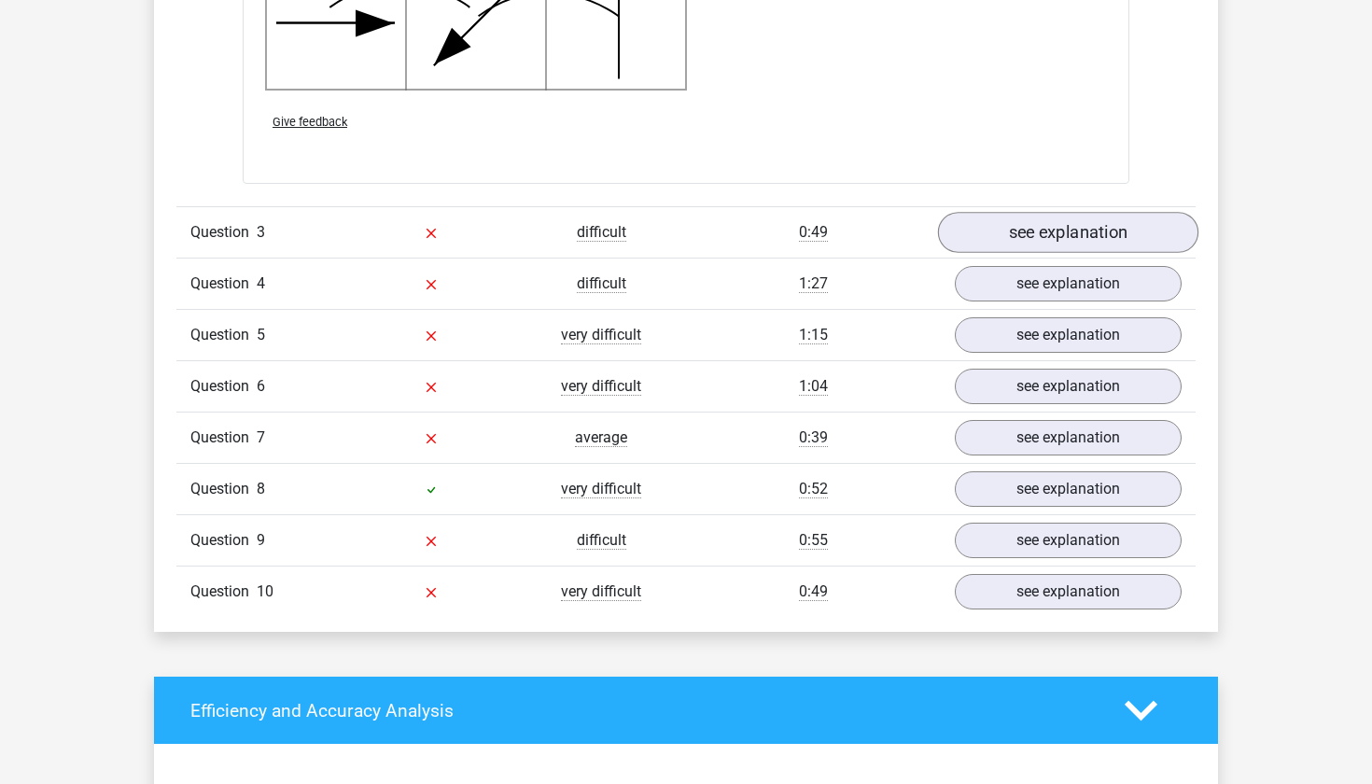
click at [1057, 231] on link "see explanation" at bounding box center [1068, 232] width 260 height 41
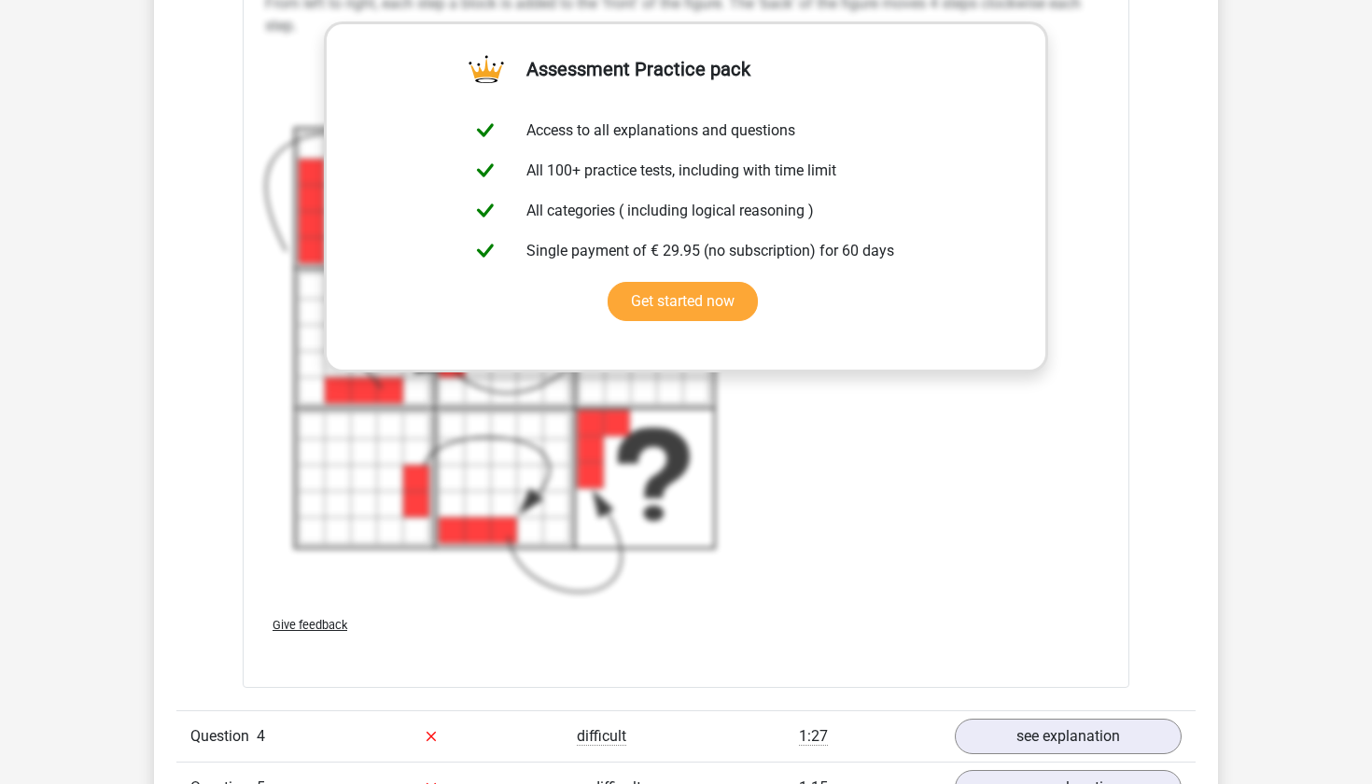
scroll to position [5140, 0]
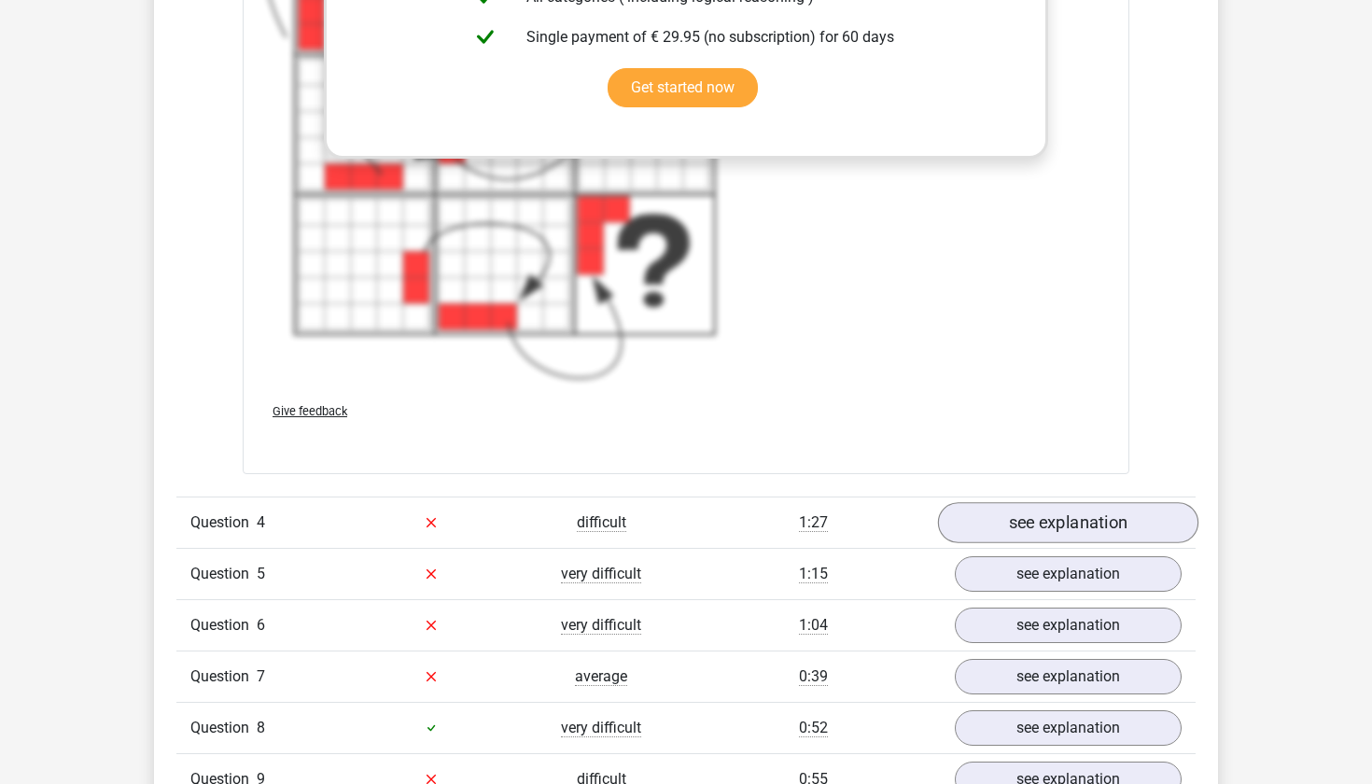
click at [1029, 522] on link "see explanation" at bounding box center [1068, 522] width 260 height 41
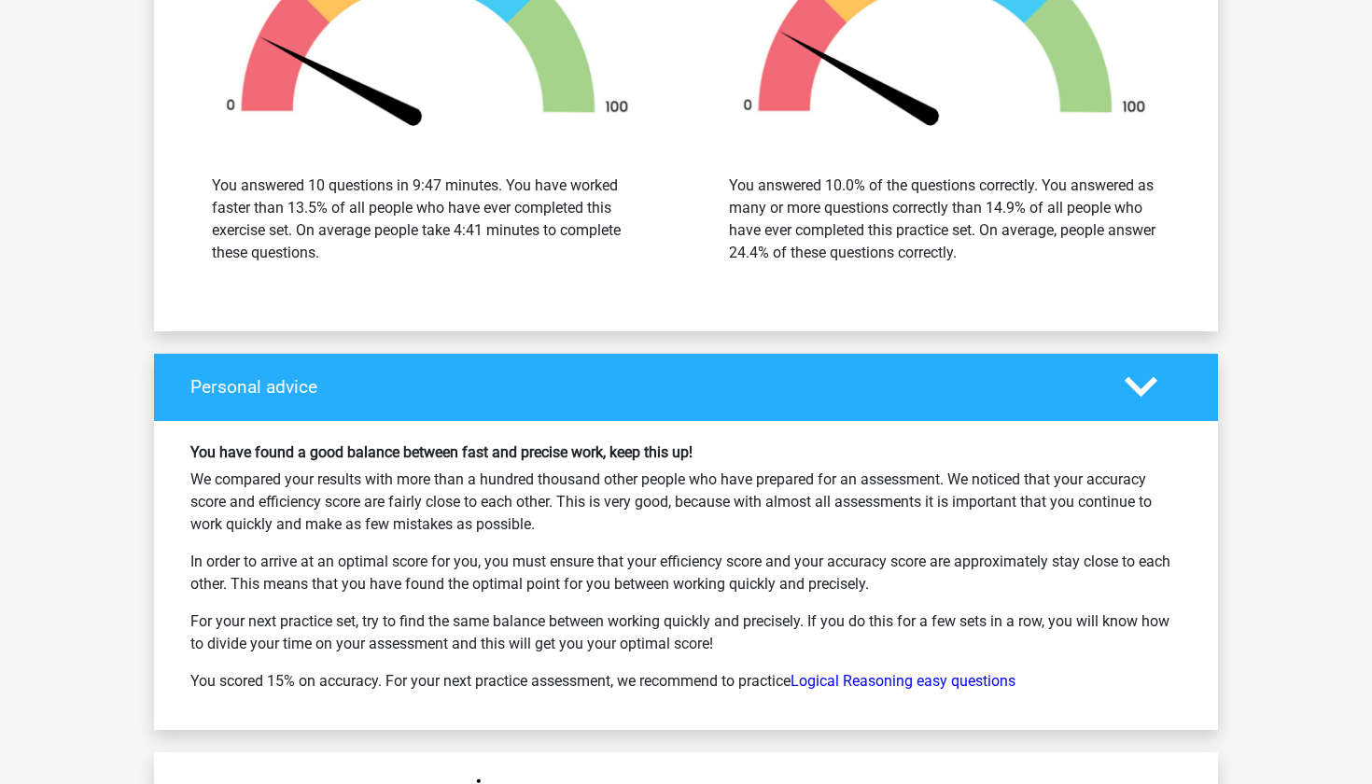
scroll to position [7506, 0]
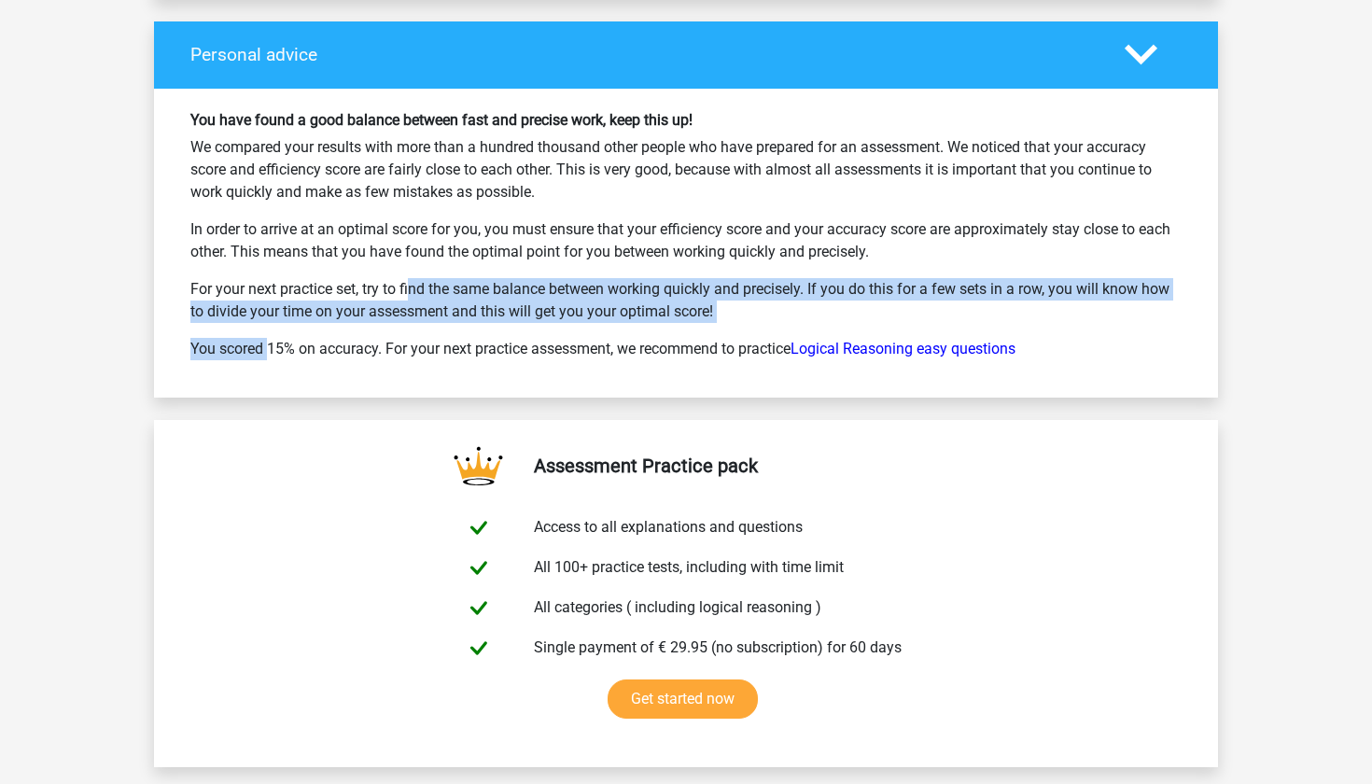
drag, startPoint x: 357, startPoint y: 282, endPoint x: 364, endPoint y: 329, distance: 48.0
click at [364, 328] on div "You have found a good balance between fast and precise work, keep this up! We c…" at bounding box center [685, 243] width 1019 height 264
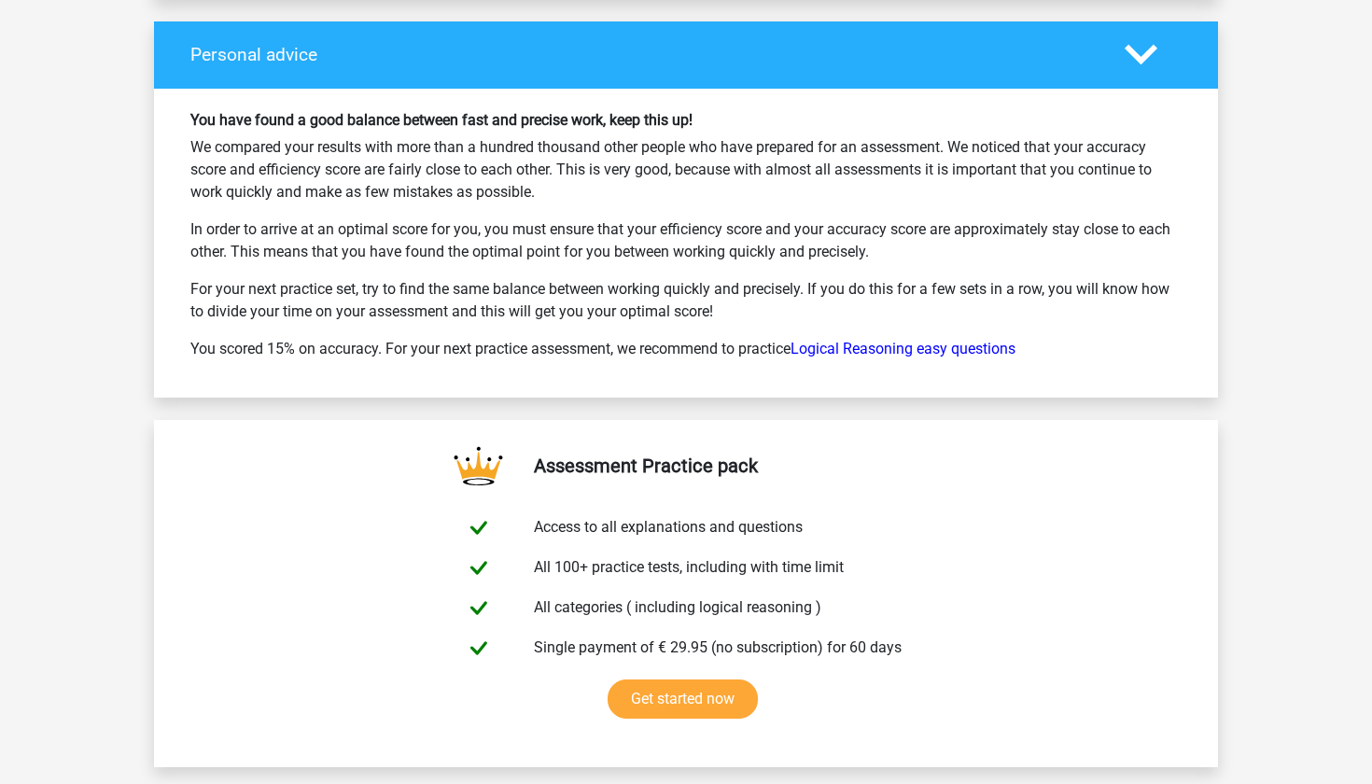
click at [364, 329] on div "You have found a good balance between fast and precise work, keep this up! We c…" at bounding box center [685, 243] width 1019 height 264
click at [927, 341] on link "Logical Reasoning easy questions" at bounding box center [902, 349] width 225 height 18
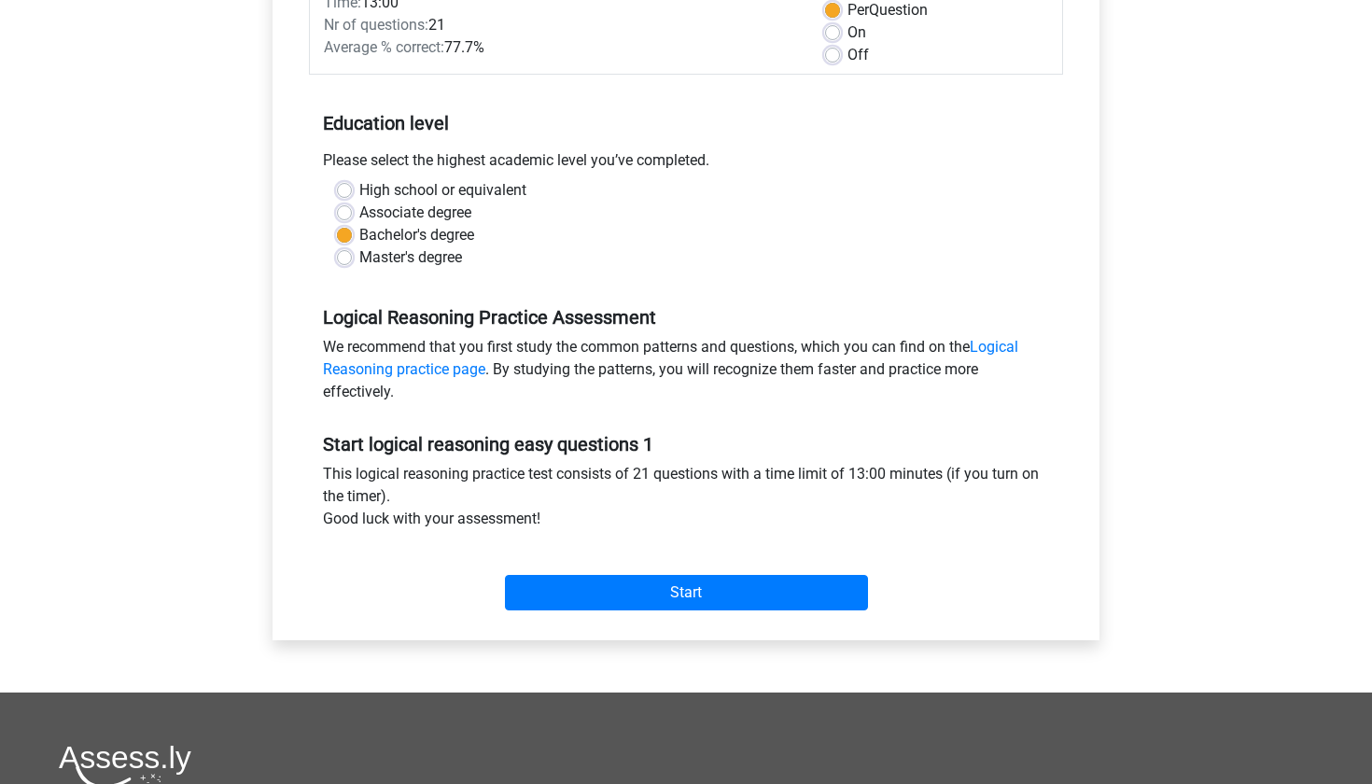
scroll to position [295, 0]
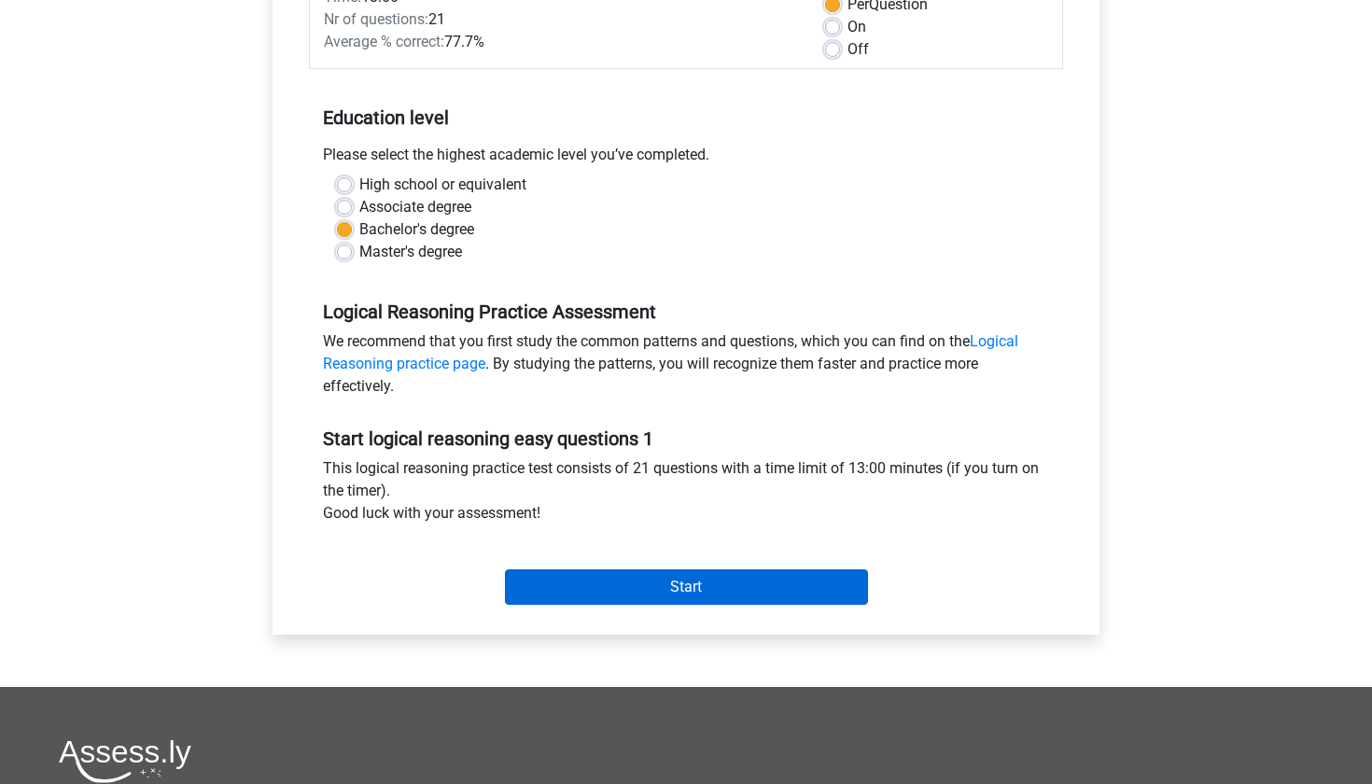
click at [597, 583] on input "Start" at bounding box center [686, 586] width 363 height 35
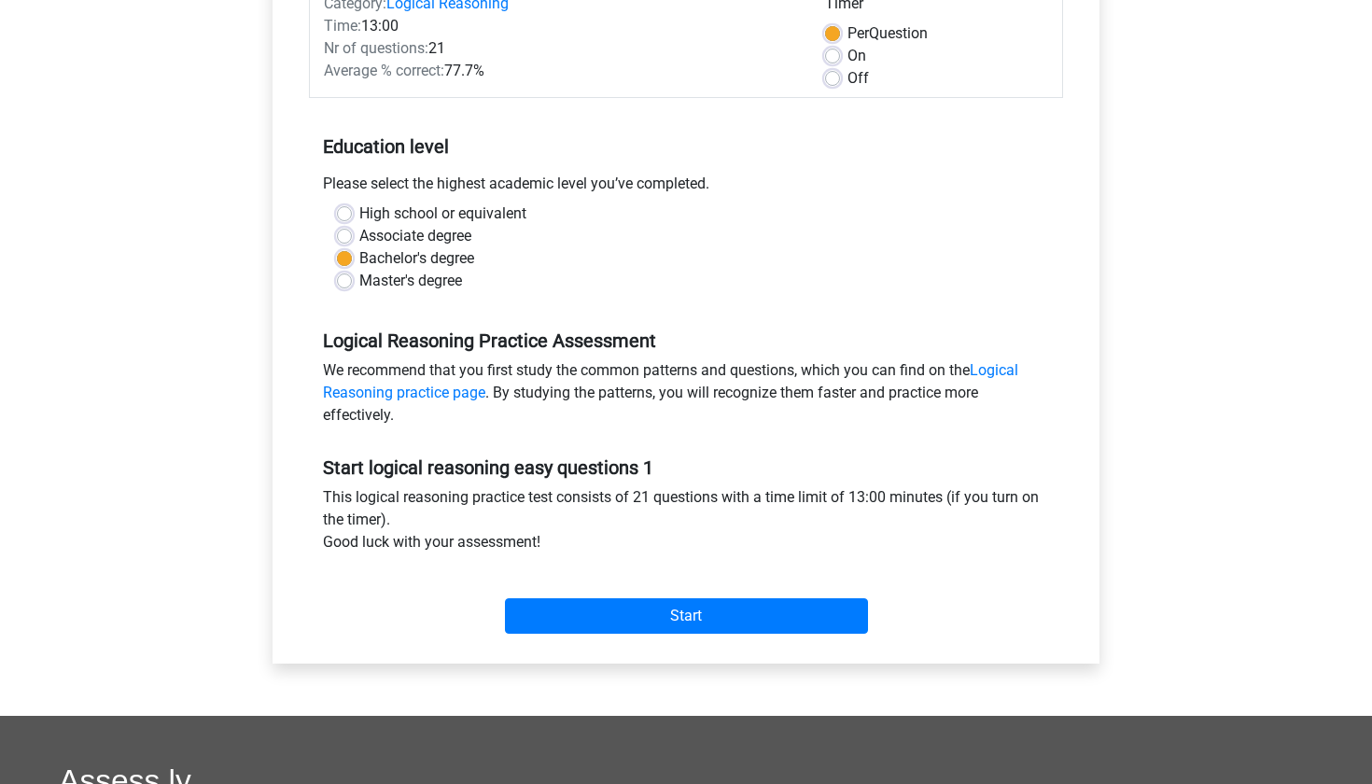
scroll to position [269, 0]
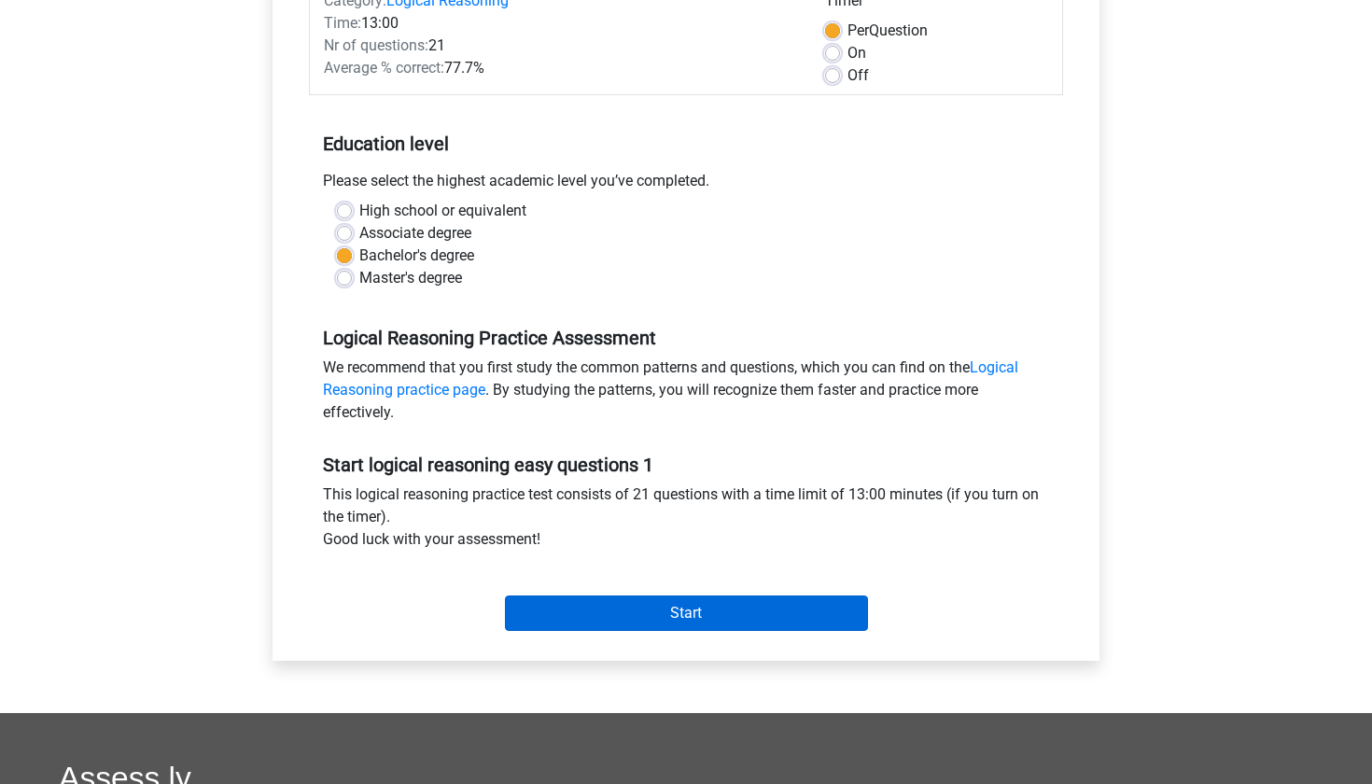
click at [685, 608] on input "Start" at bounding box center [686, 612] width 363 height 35
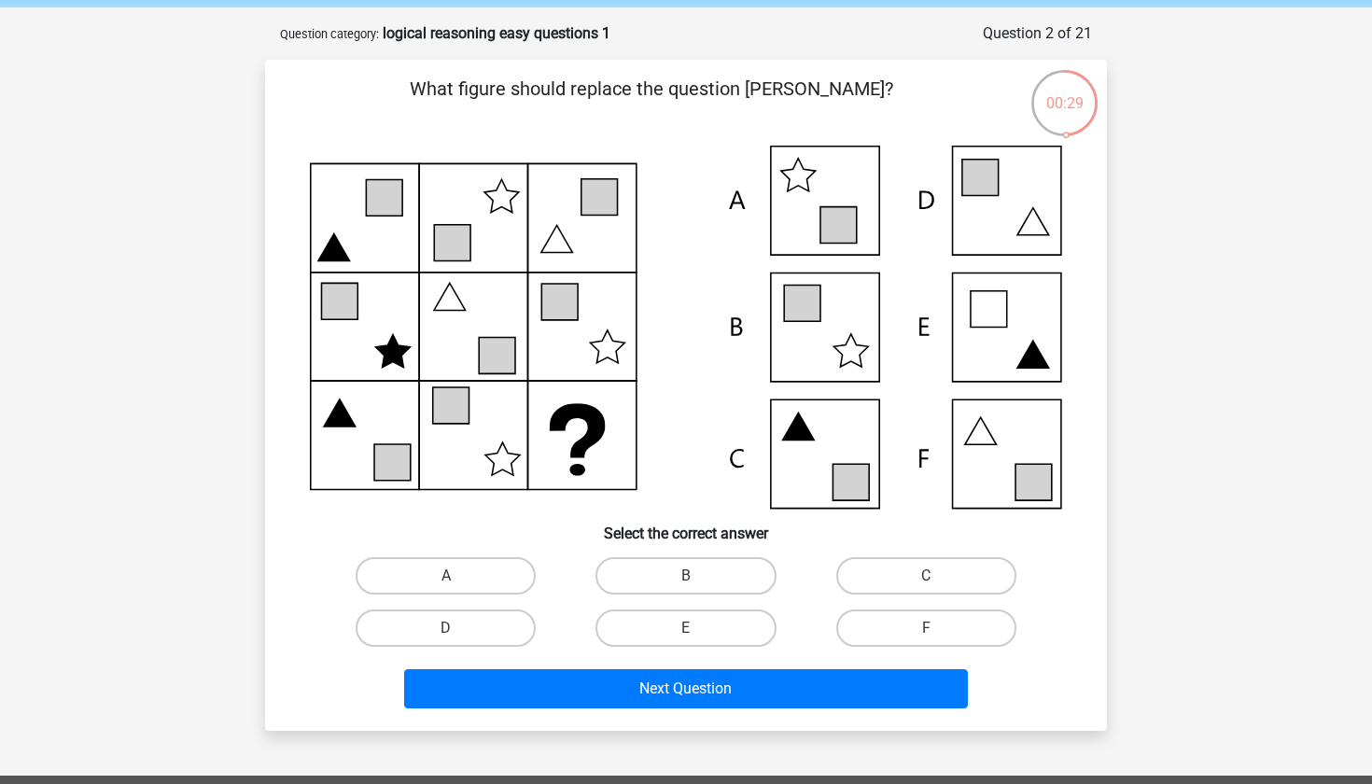
scroll to position [73, 0]
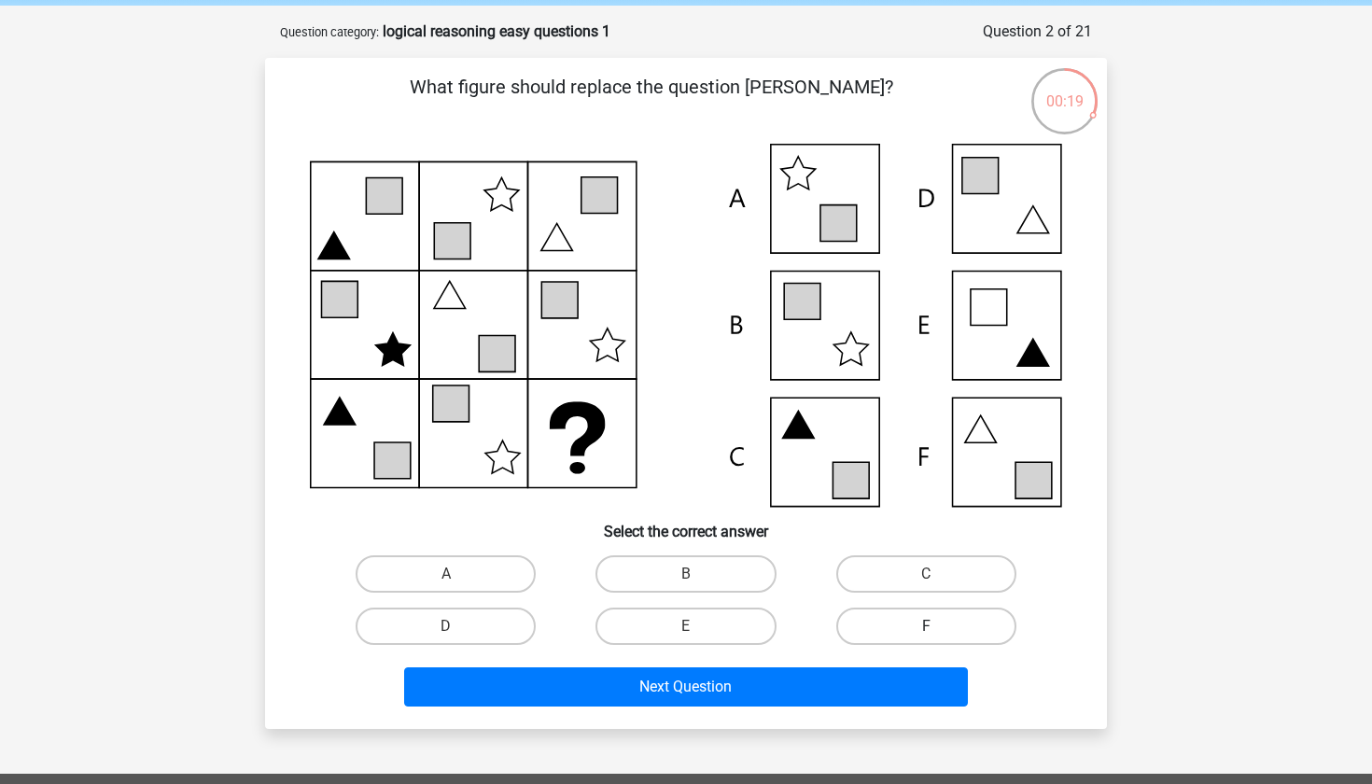
click at [890, 627] on label "F" at bounding box center [926, 626] width 180 height 37
click at [926, 627] on input "F" at bounding box center [932, 632] width 12 height 12
radio input "true"
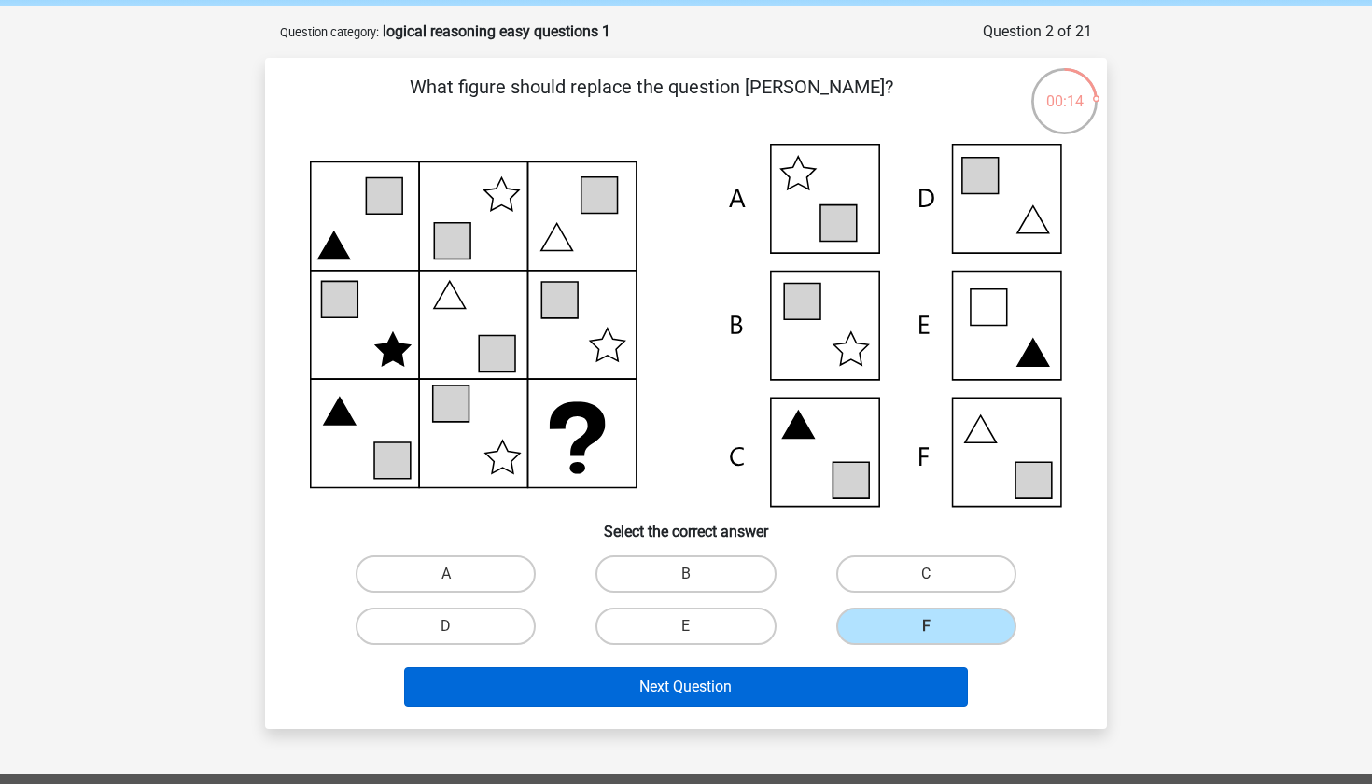
click at [808, 689] on button "Next Question" at bounding box center [686, 686] width 565 height 39
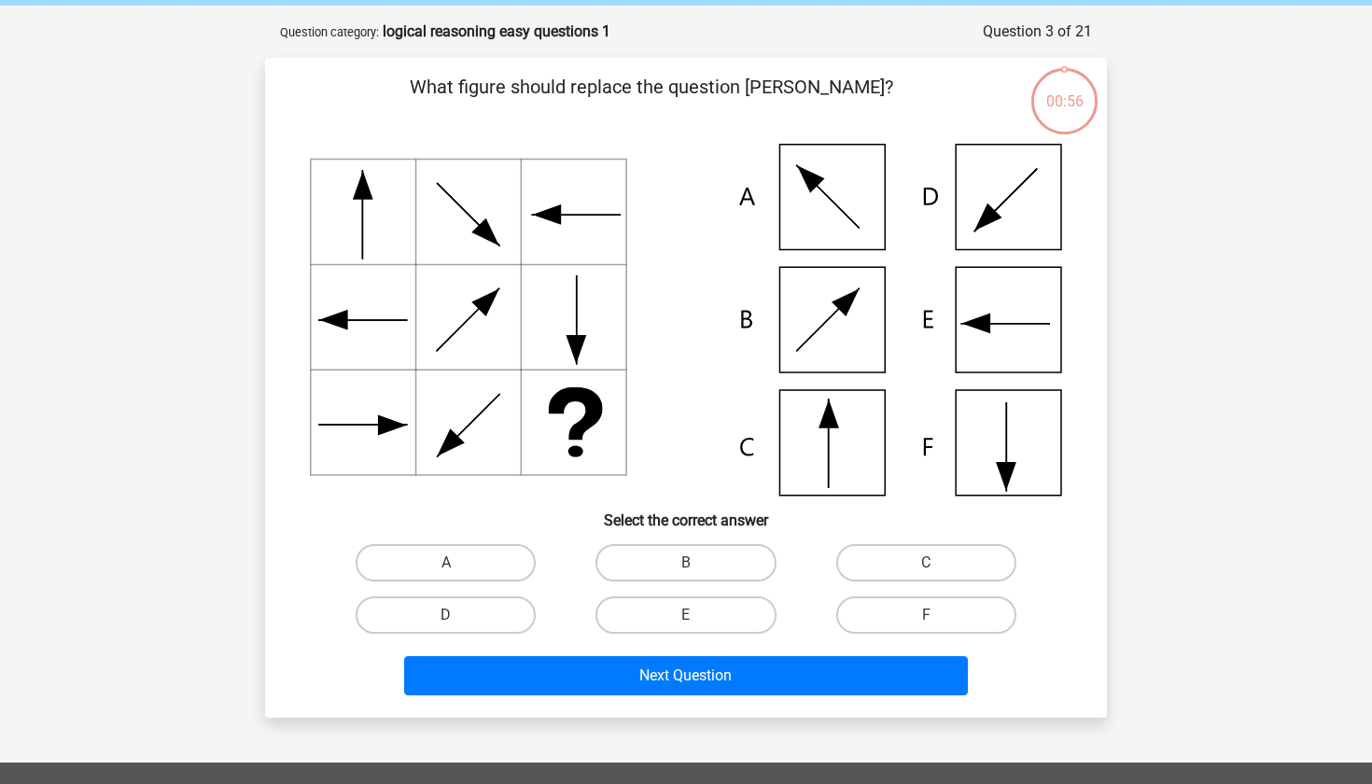
scroll to position [93, 0]
